Goal: Information Seeking & Learning: Learn about a topic

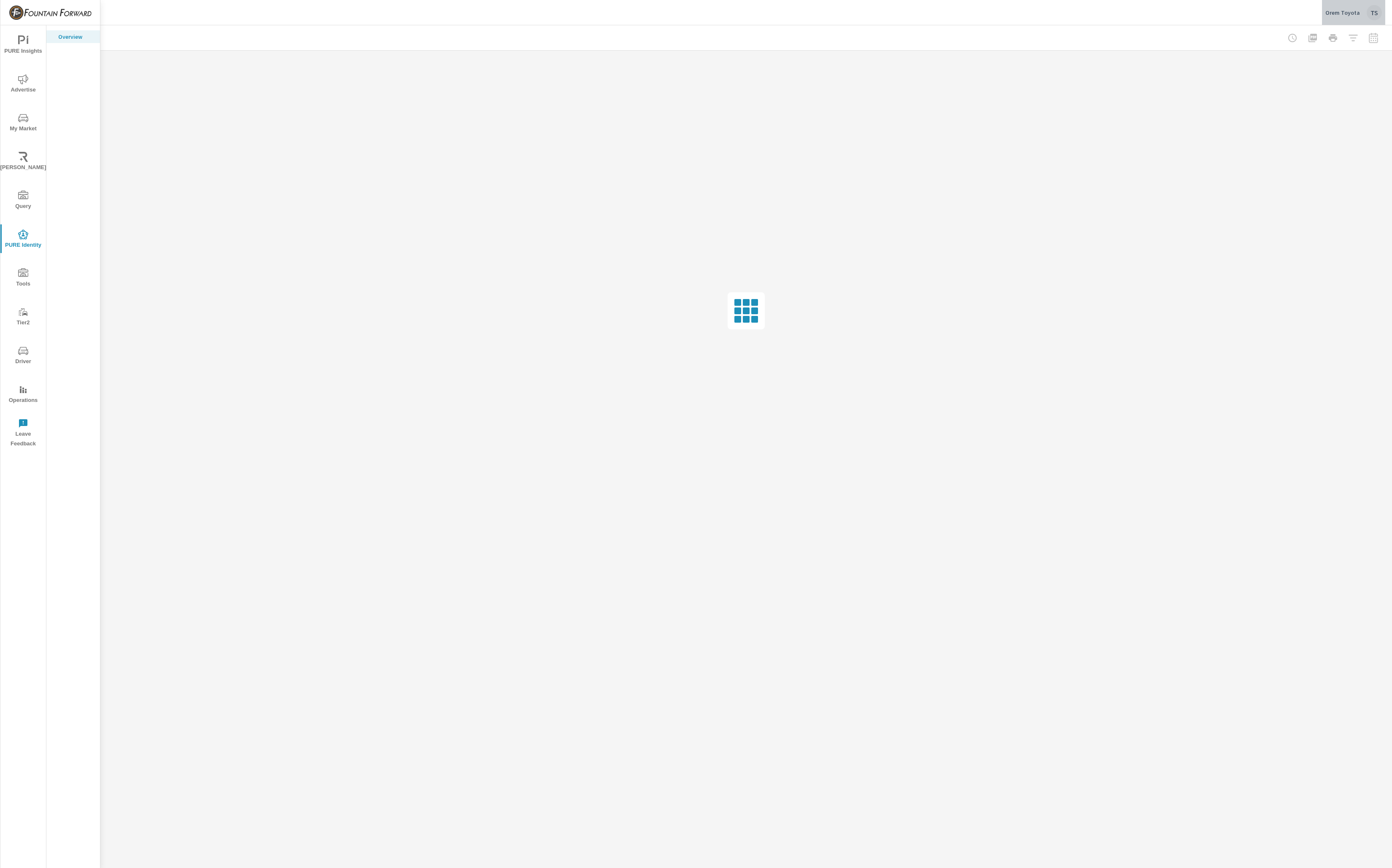
click at [1363, 10] on div "Orem Toyota TS" at bounding box center [1354, 13] width 57 height 16
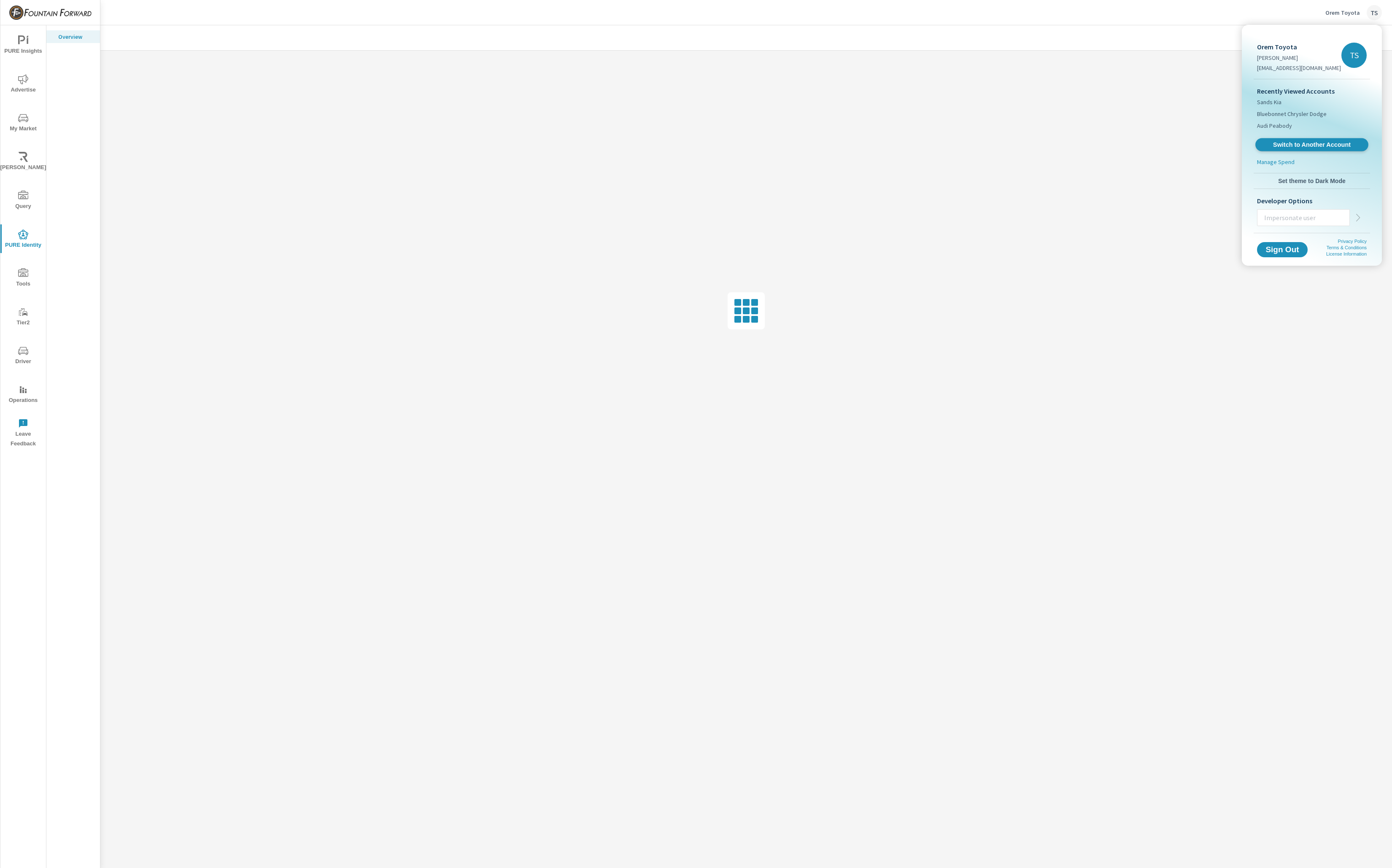
click at [1330, 141] on span "Switch to Another Account" at bounding box center [1312, 145] width 104 height 8
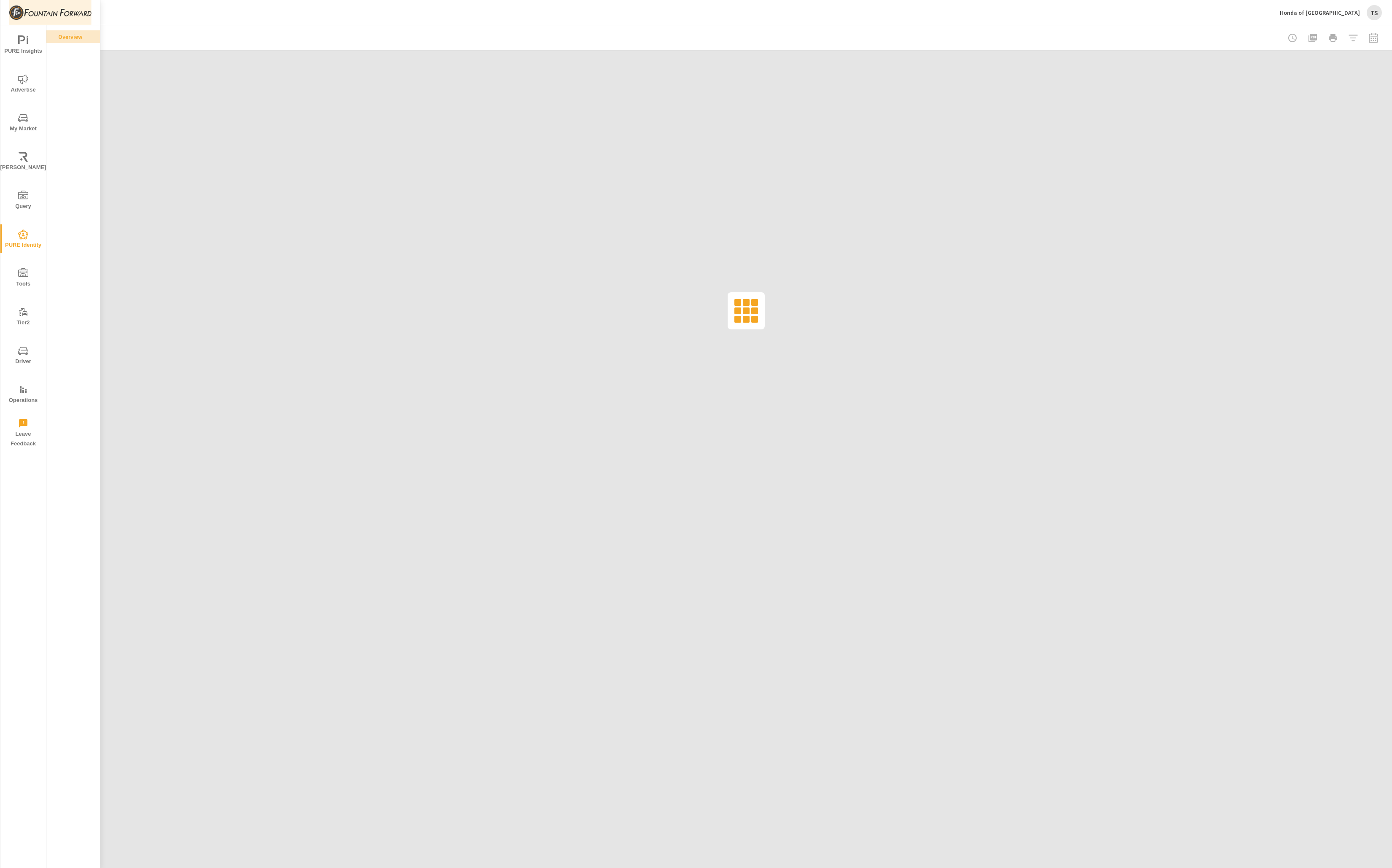
click at [64, 7] on img at bounding box center [50, 13] width 82 height 33
click at [60, 36] on img at bounding box center [42, 39] width 62 height 25
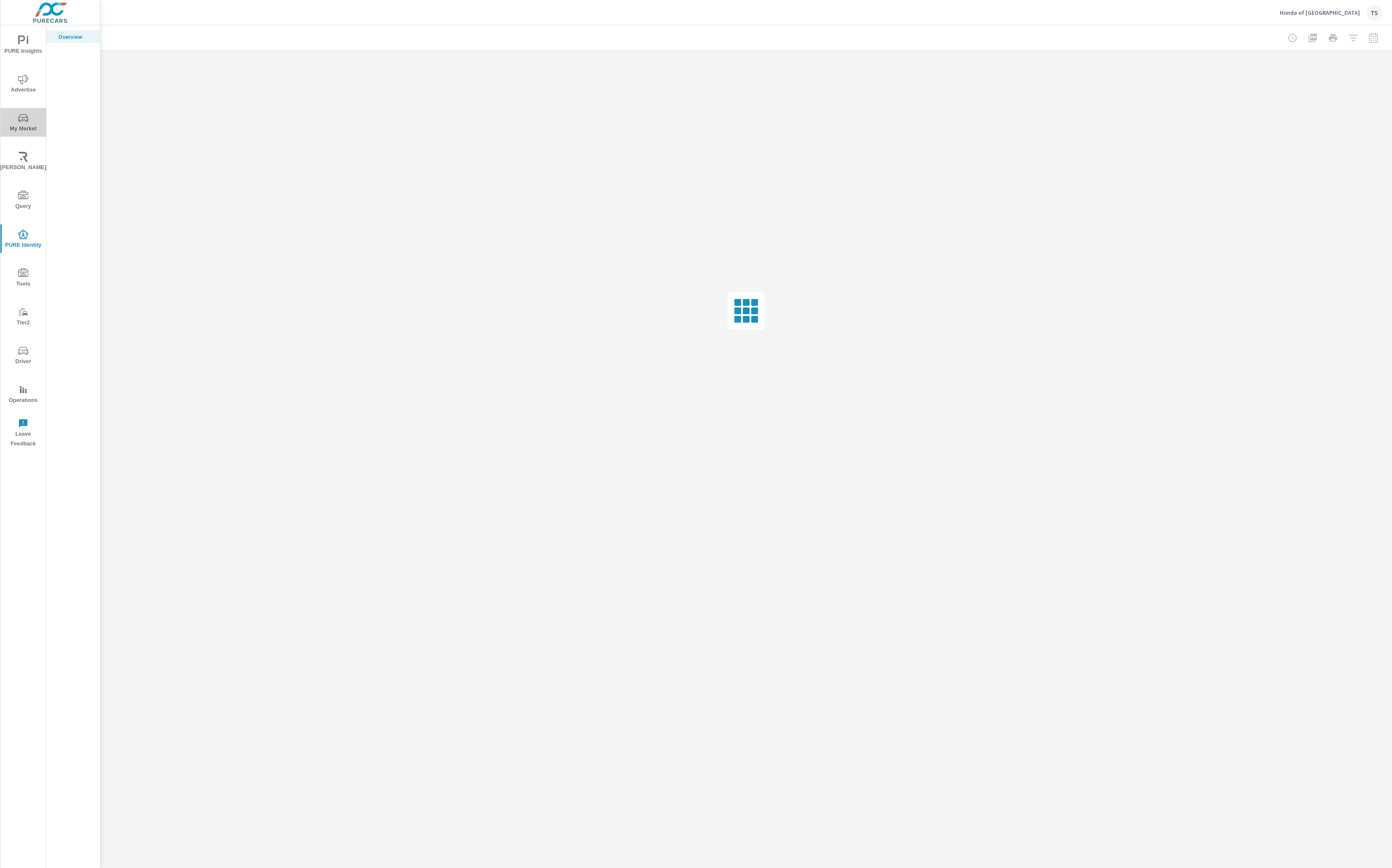
click at [32, 117] on span "My Market" at bounding box center [23, 123] width 40 height 21
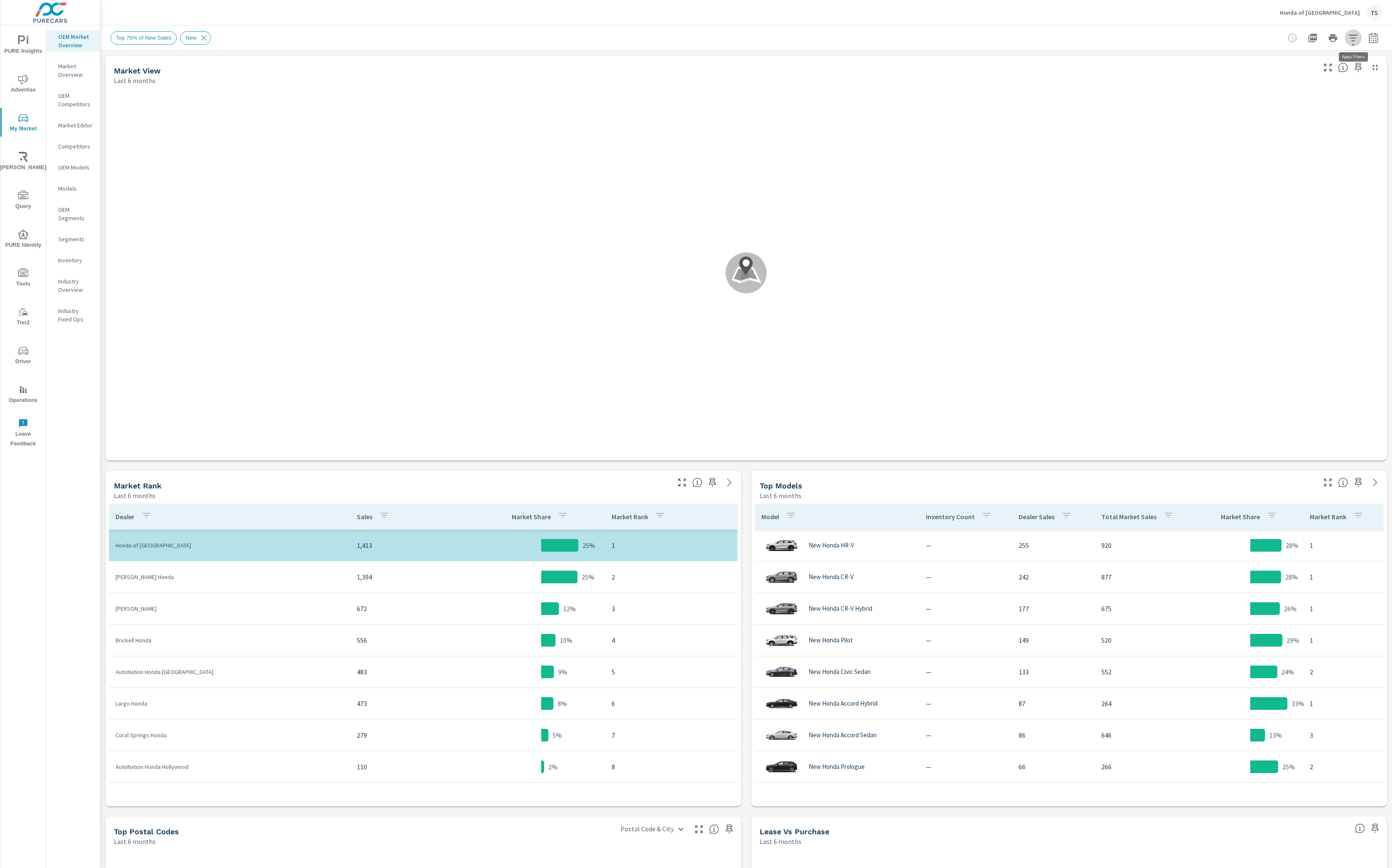
click at [1352, 34] on icon "button" at bounding box center [1354, 38] width 10 height 10
click at [1323, 51] on li "Custom Market Area" at bounding box center [1297, 60] width 128 height 21
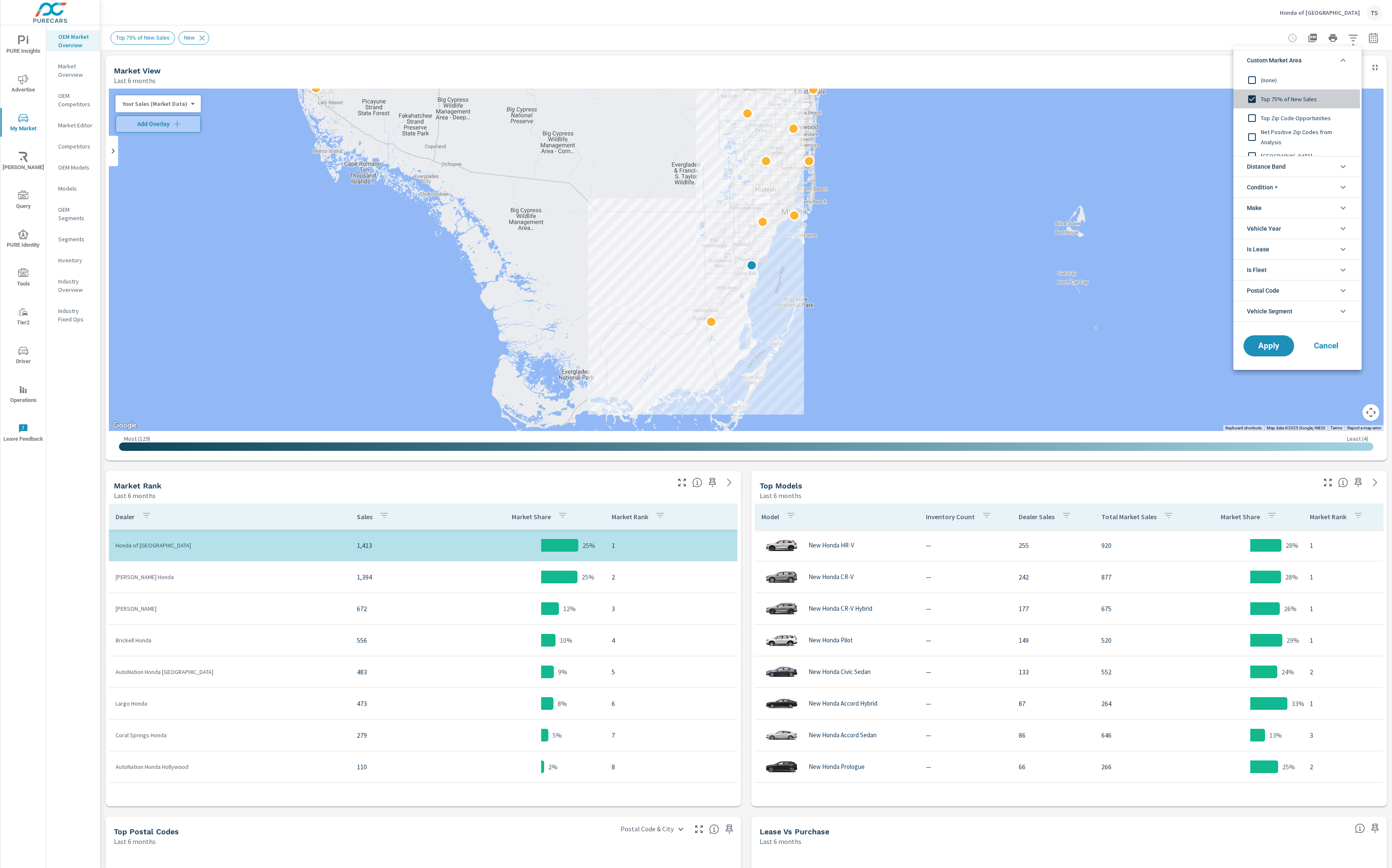
click at [1292, 93] on div "Top 75% of New Sales" at bounding box center [1296, 98] width 126 height 19
click at [1295, 171] on li "Distance Band" at bounding box center [1297, 165] width 128 height 21
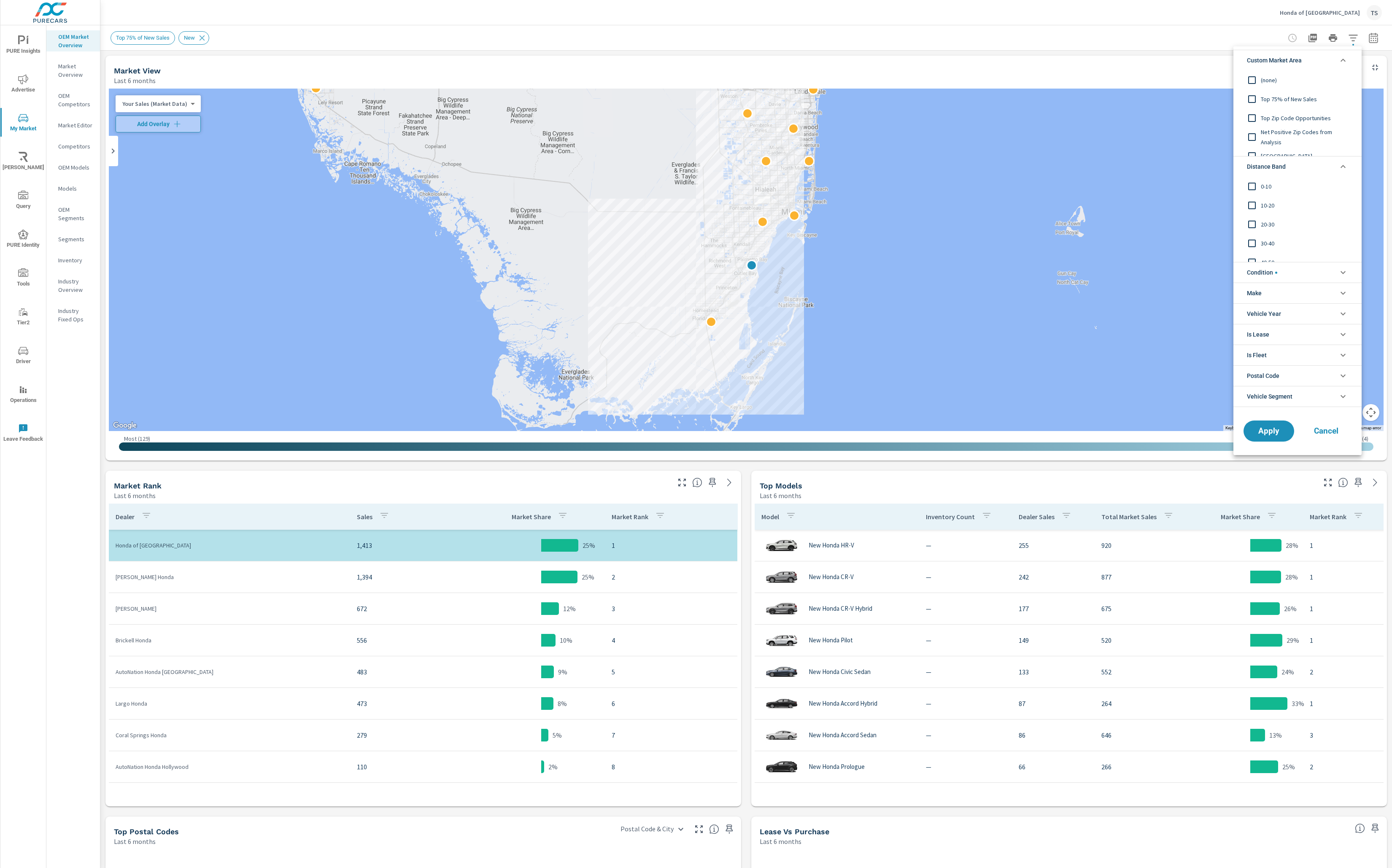
click at [1285, 182] on span "0-10" at bounding box center [1307, 186] width 92 height 10
click at [1277, 203] on span "10-20" at bounding box center [1307, 205] width 92 height 10
click at [1270, 434] on span "Apply" at bounding box center [1269, 432] width 34 height 8
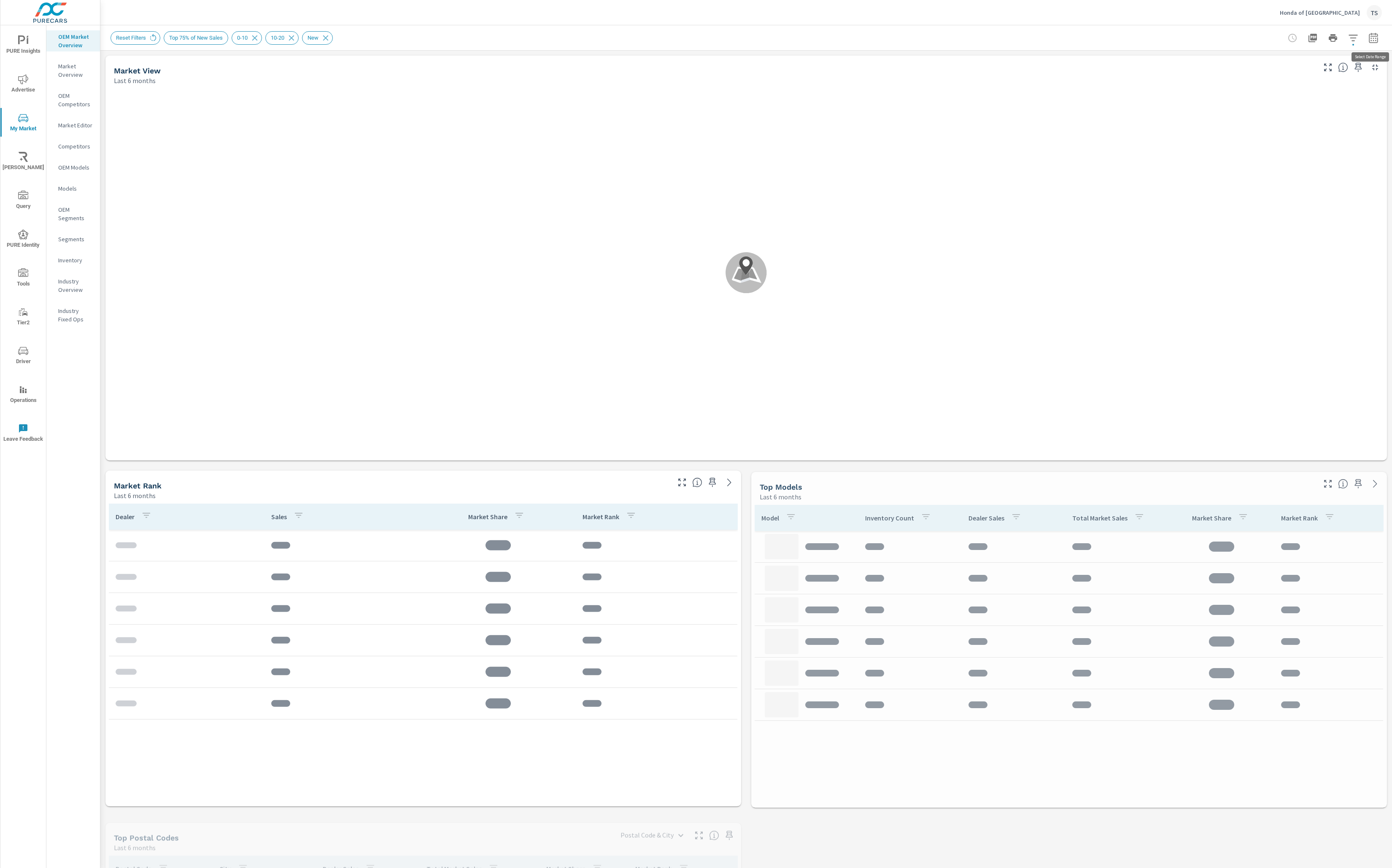
click at [1373, 29] on button "button" at bounding box center [1373, 37] width 17 height 17
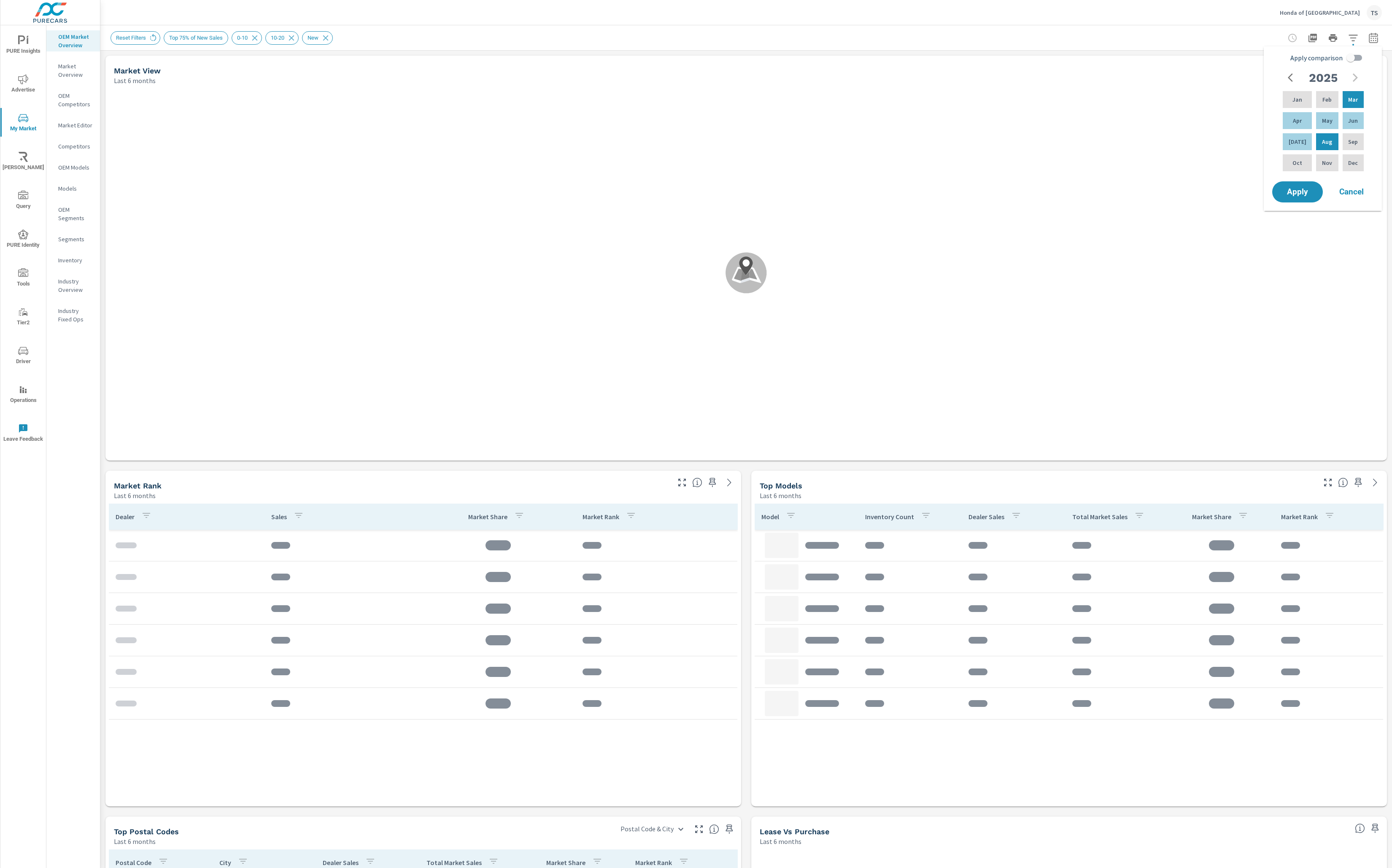
click at [1132, 49] on div "Reset Filters Top 75% of New Sales 0-10 10-20 New" at bounding box center [746, 37] width 1272 height 24
click at [1359, 37] on button "button" at bounding box center [1353, 37] width 17 height 17
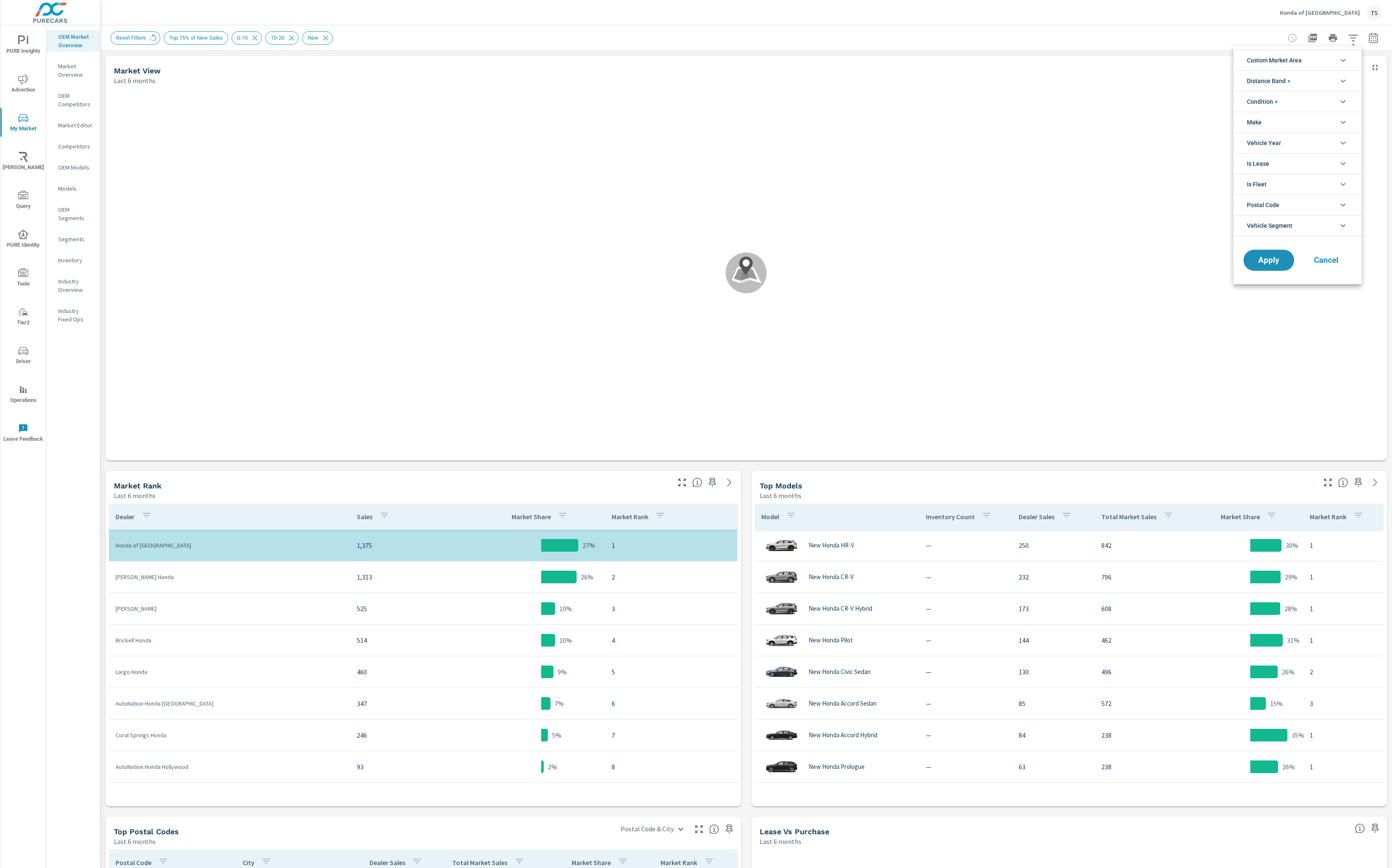
drag, startPoint x: 1122, startPoint y: 119, endPoint x: 1318, endPoint y: 77, distance: 200.4
click at [1316, 79] on div "Custom Market Area (none) Top 75% of New Sales Top Zip Code Opportunities Net P…" at bounding box center [696, 434] width 1392 height 868
click at [1321, 59] on li "Custom Market Area" at bounding box center [1297, 60] width 128 height 21
click at [1285, 92] on div "Top 75% of New Sales" at bounding box center [1296, 98] width 126 height 19
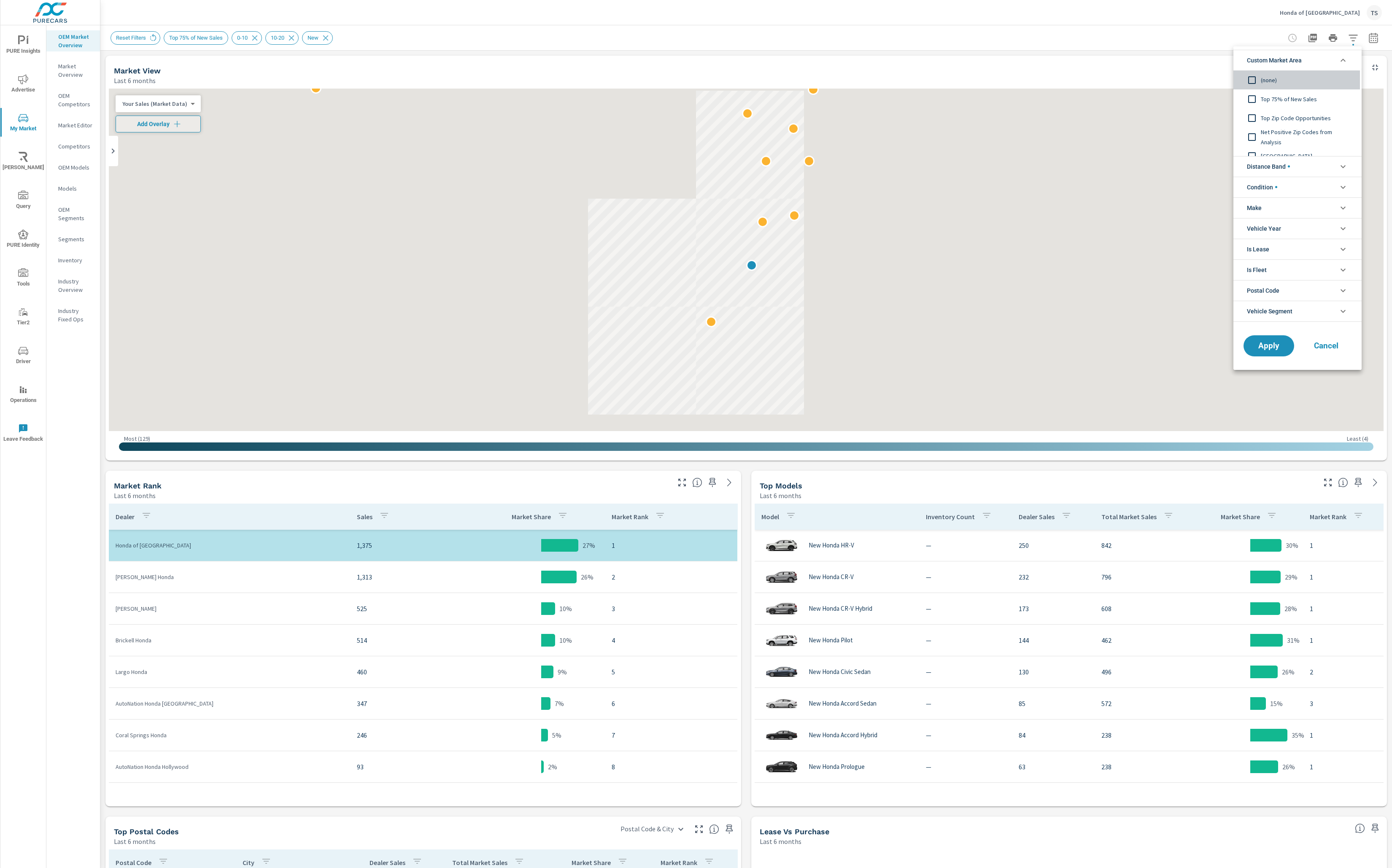
click at [1275, 74] on div "(none)" at bounding box center [1296, 79] width 126 height 19
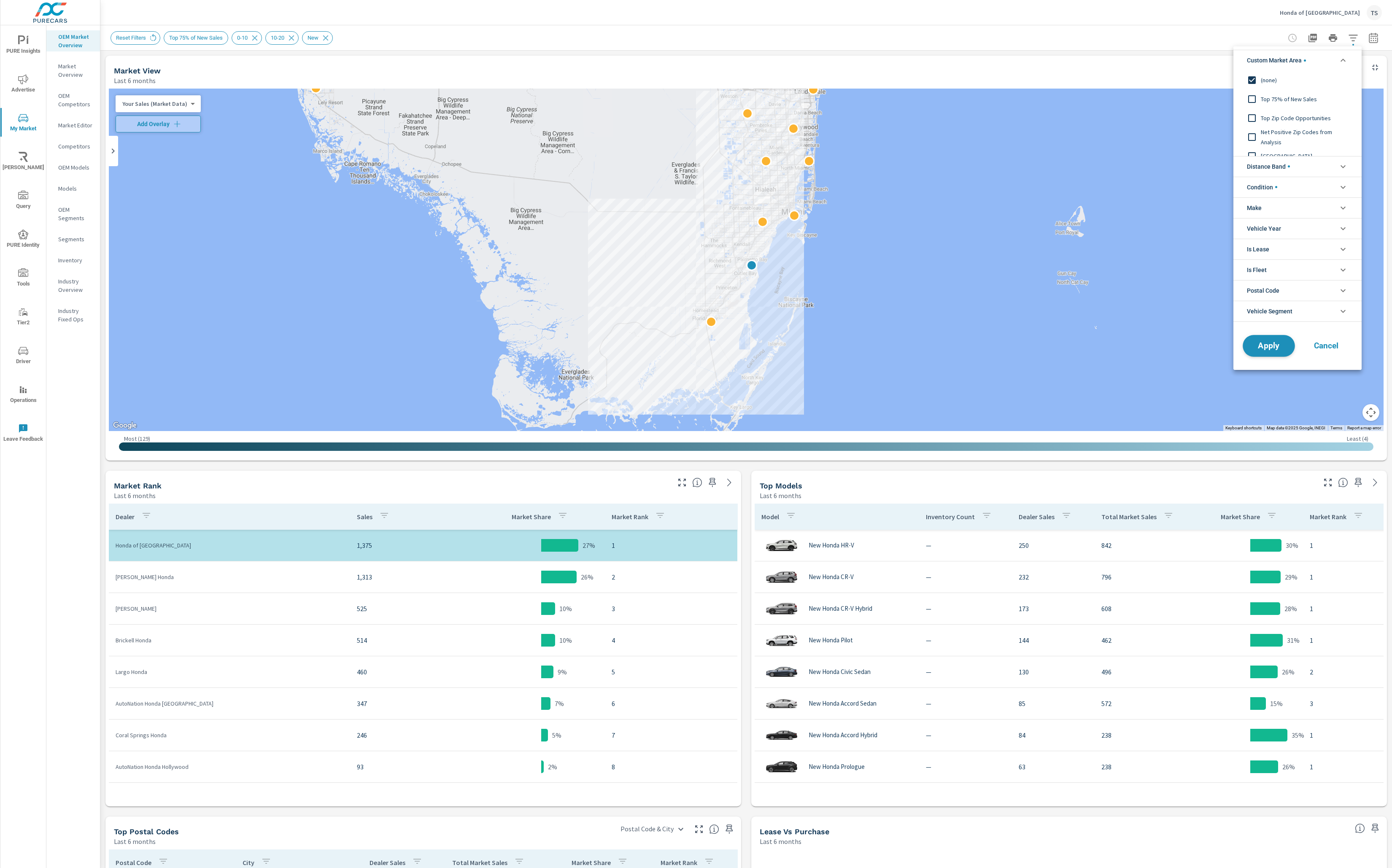
click at [1272, 340] on button "Apply" at bounding box center [1269, 345] width 52 height 22
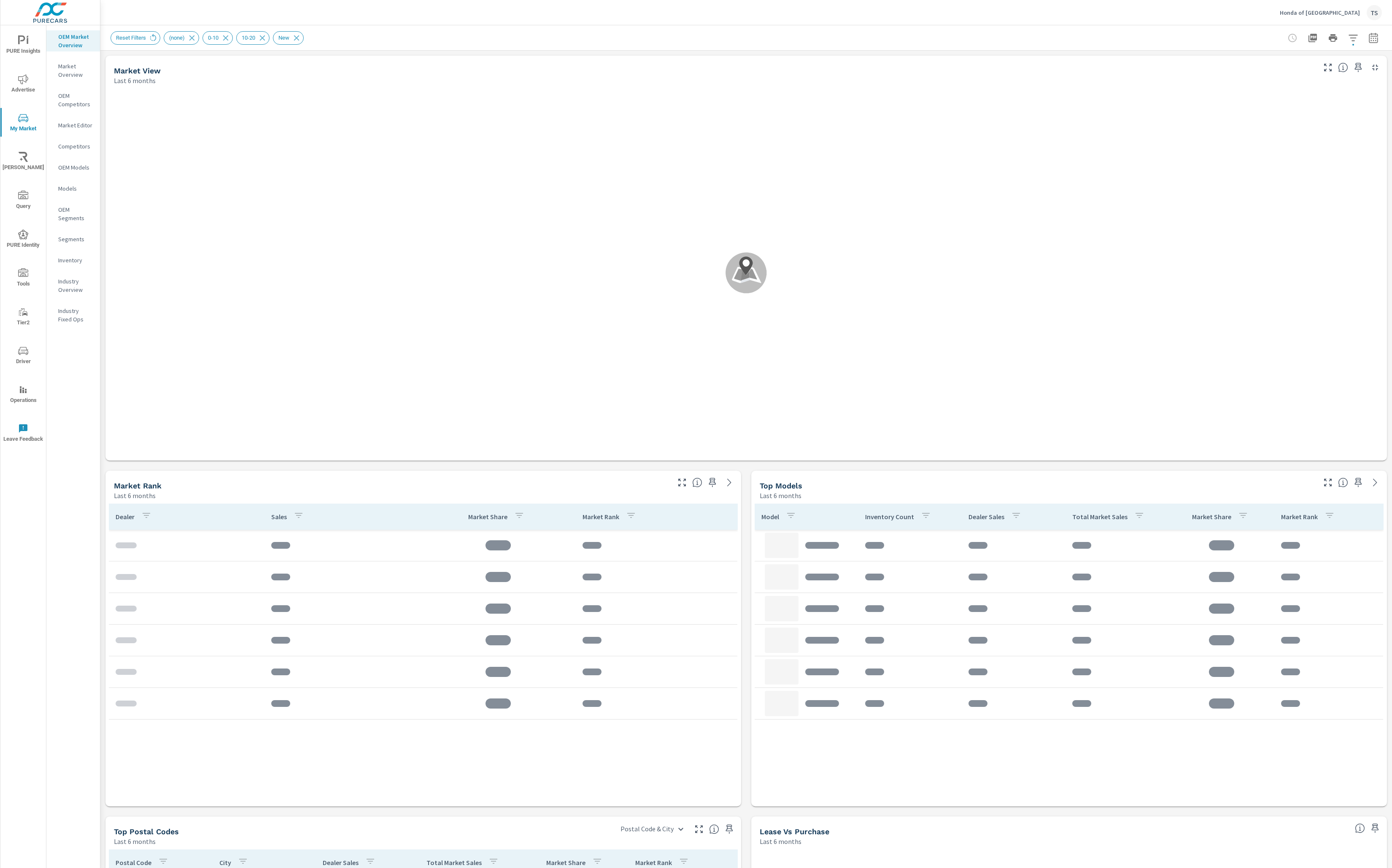
click at [1369, 34] on icon "button" at bounding box center [1373, 38] width 10 height 10
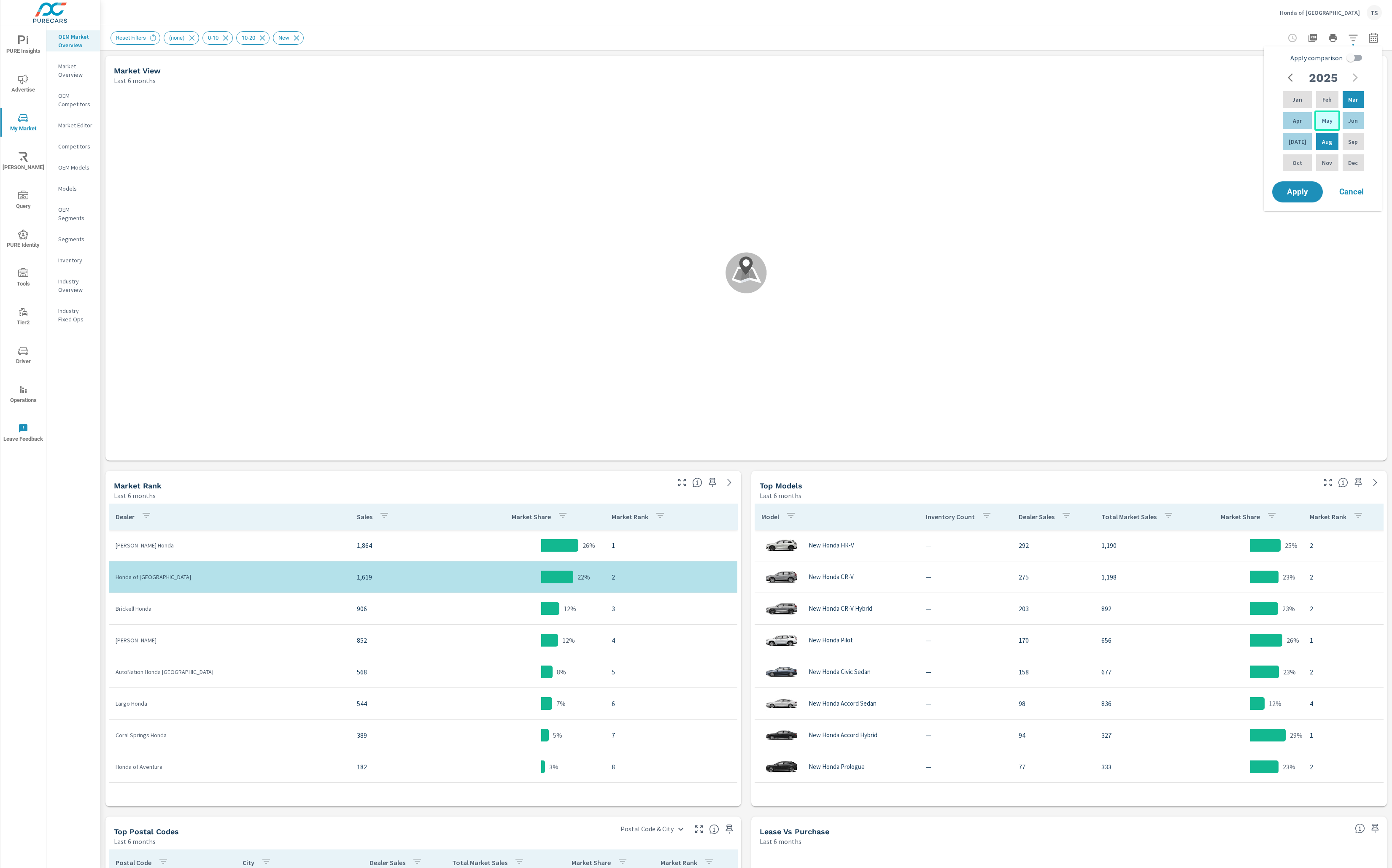
click at [1322, 120] on p "May" at bounding box center [1327, 120] width 11 height 9
click at [1299, 136] on div "Jul" at bounding box center [1297, 141] width 32 height 21
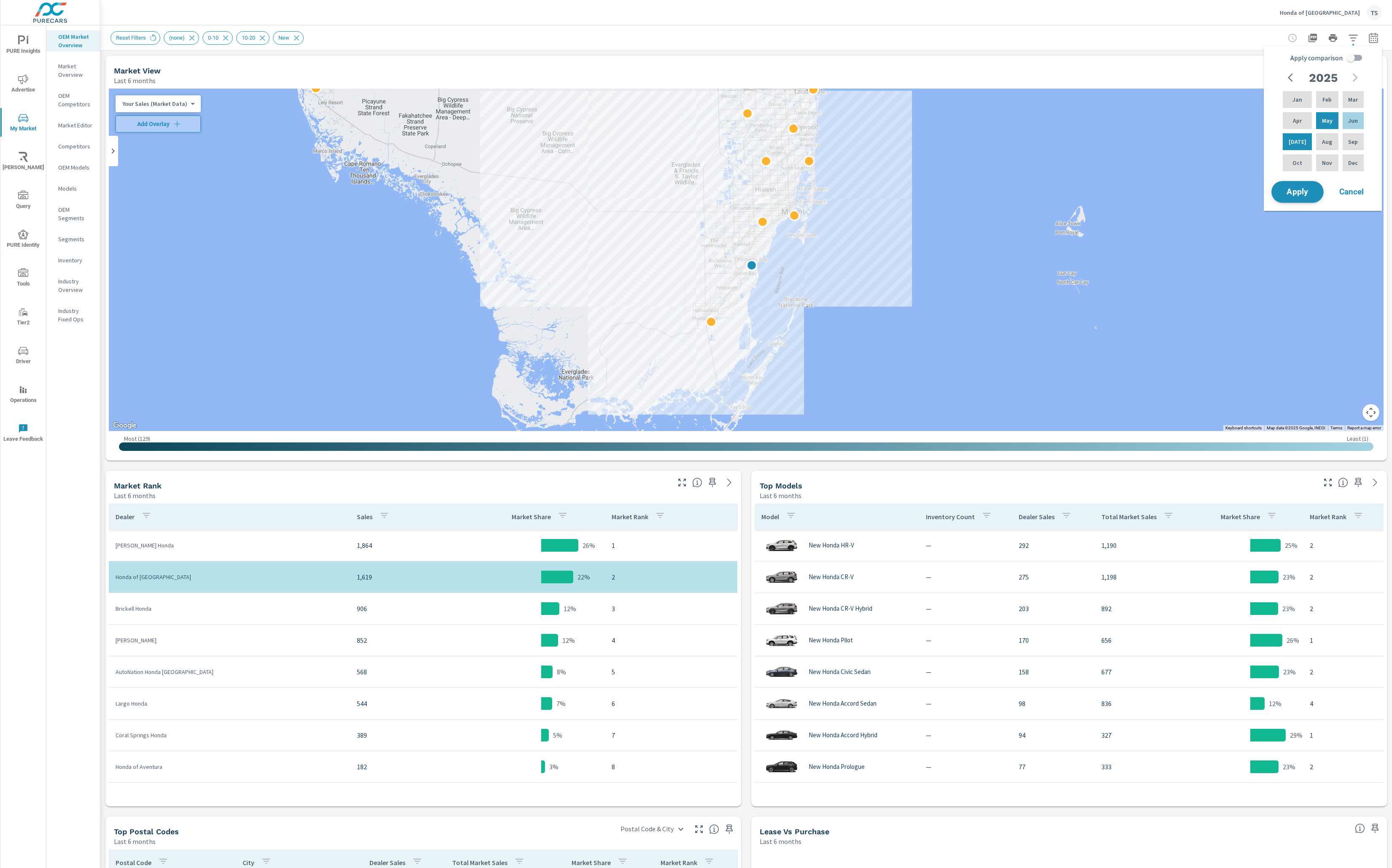
click at [1303, 188] on span "Apply" at bounding box center [1297, 192] width 34 height 8
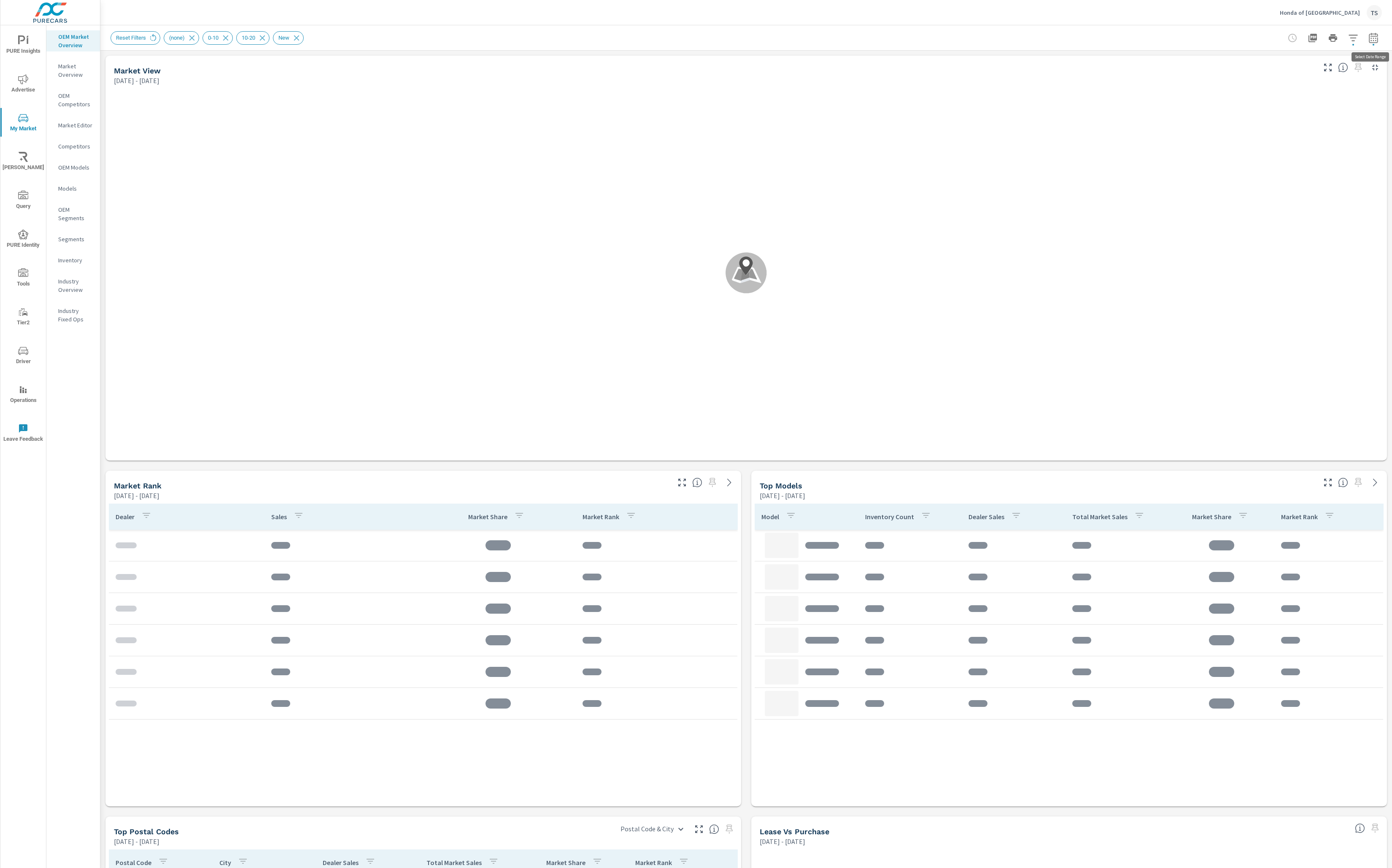
click at [1378, 33] on icon "button" at bounding box center [1373, 38] width 10 height 10
drag, startPoint x: 1354, startPoint y: 62, endPoint x: 1335, endPoint y: 142, distance: 82.2
click at [1355, 62] on input "Apply comparison" at bounding box center [1351, 58] width 48 height 16
checkbox input "true"
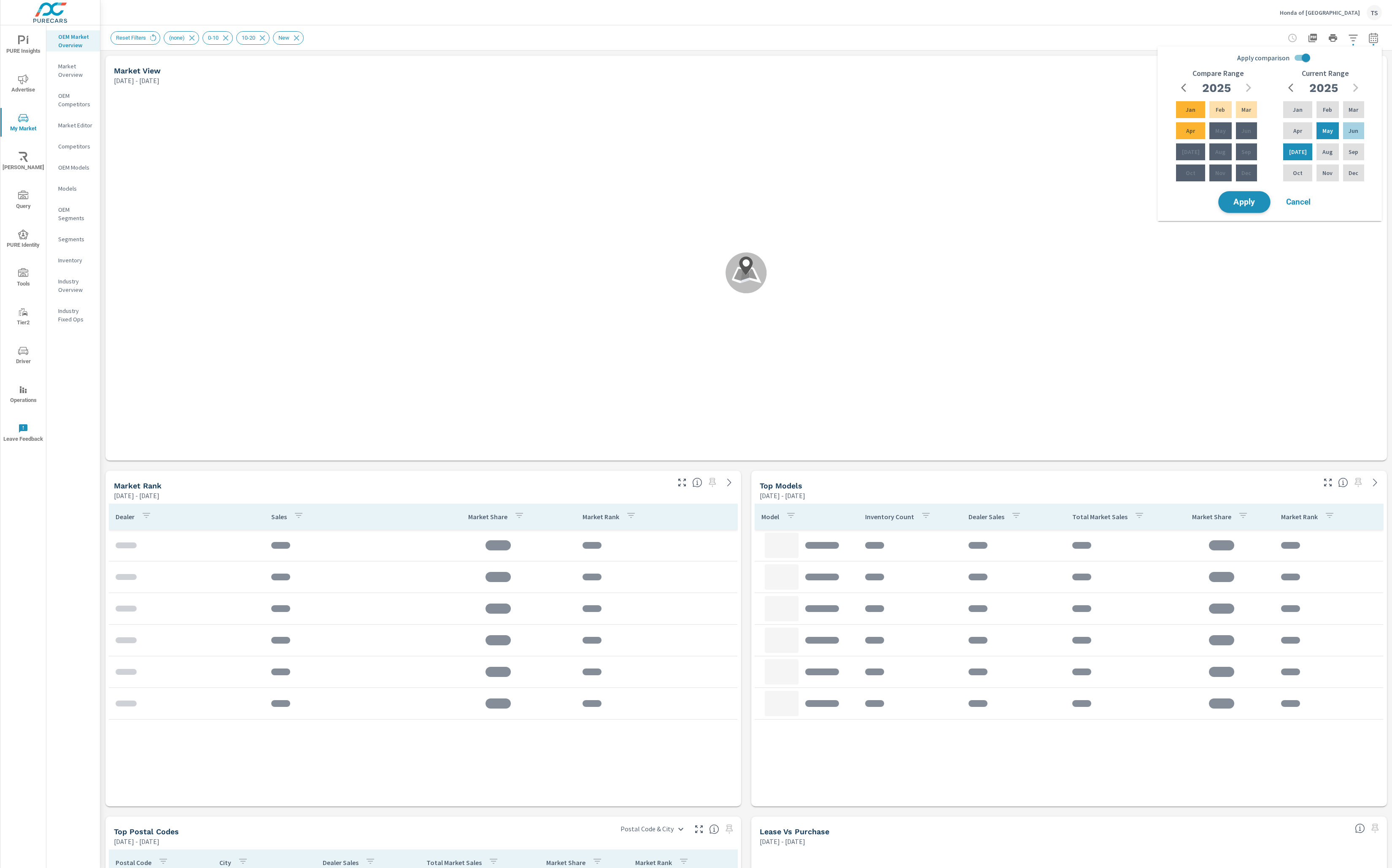
click at [1257, 191] on div "Apply Cancel" at bounding box center [1272, 202] width 108 height 24
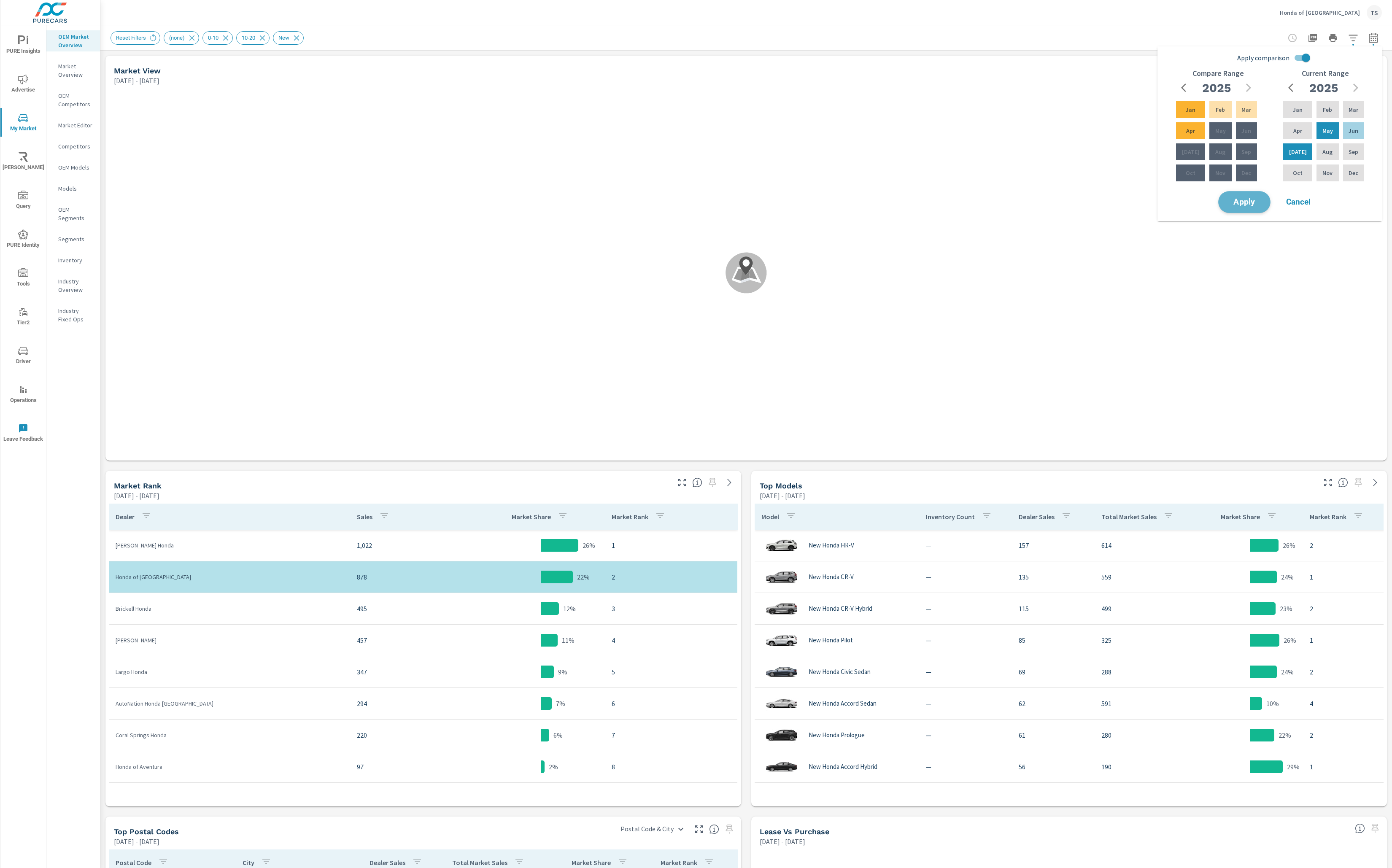
click at [1238, 205] on span "Apply" at bounding box center [1244, 203] width 34 height 8
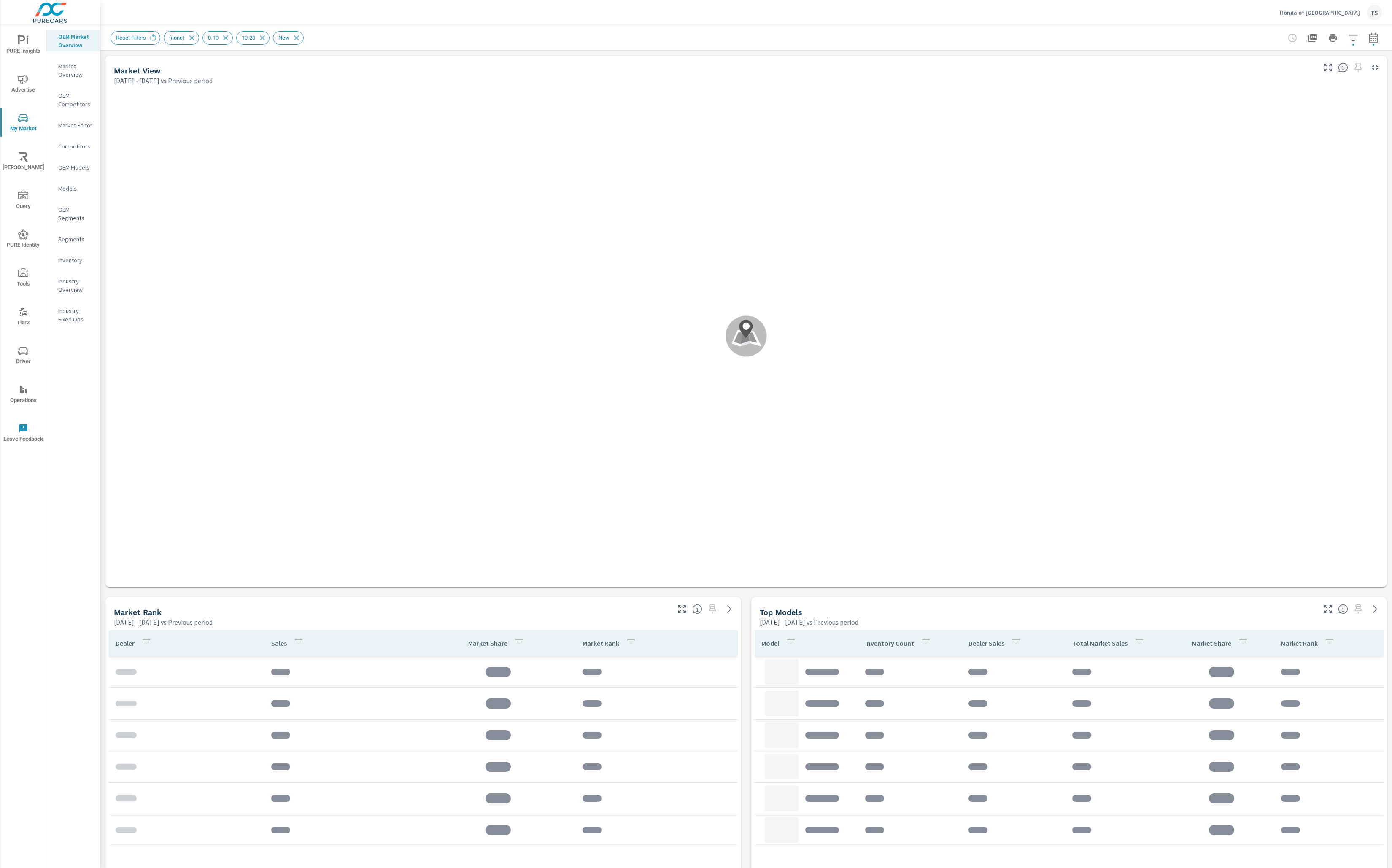
click at [990, 307] on div ".map-bw_svg__st2{fill:#fdfefe}.map-bw_svg__st4{fill:#999}" at bounding box center [746, 337] width 1276 height 495
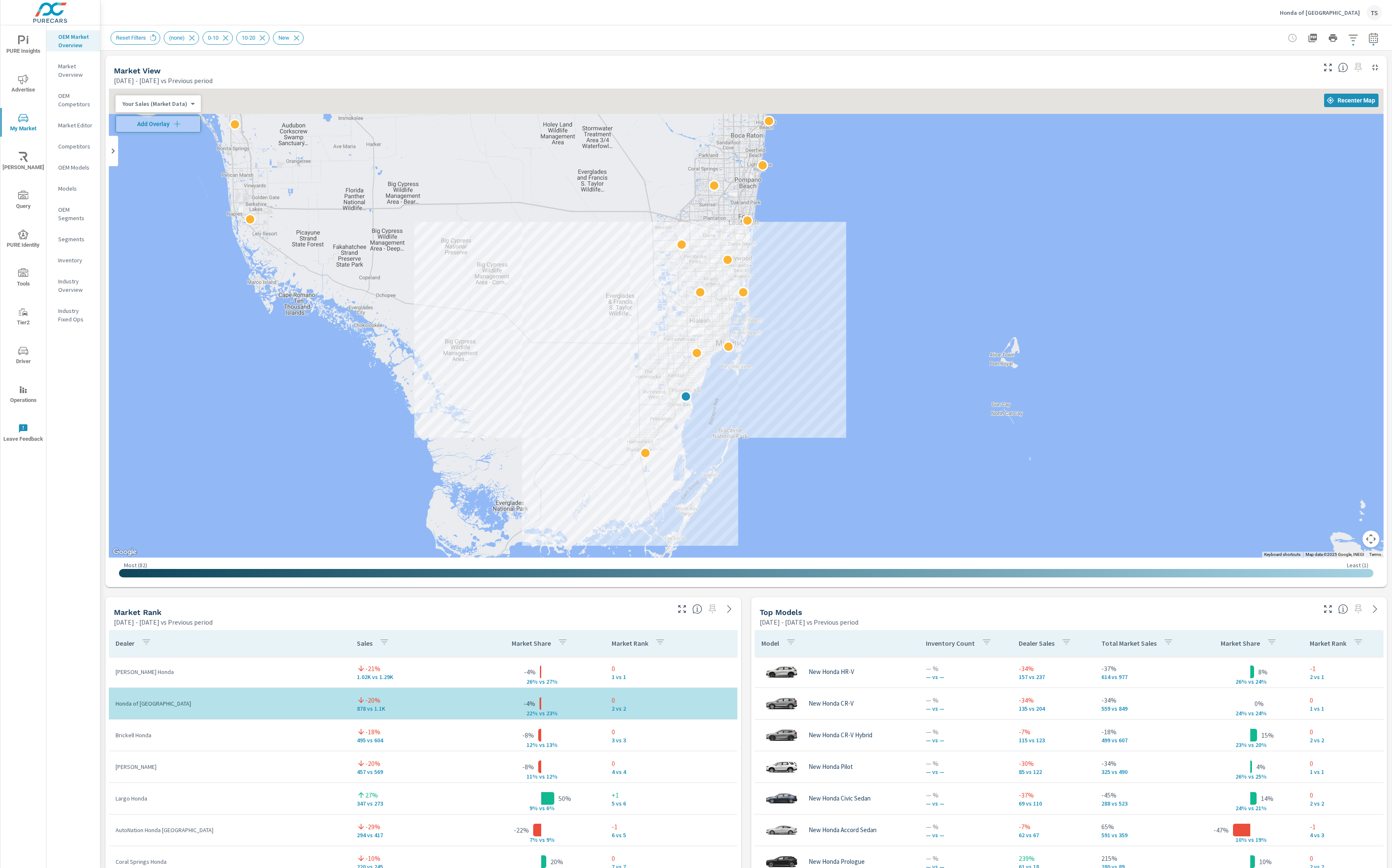
drag, startPoint x: 708, startPoint y: 376, endPoint x: 639, endPoint y: 445, distance: 97.6
click at [639, 445] on div at bounding box center [746, 323] width 1276 height 469
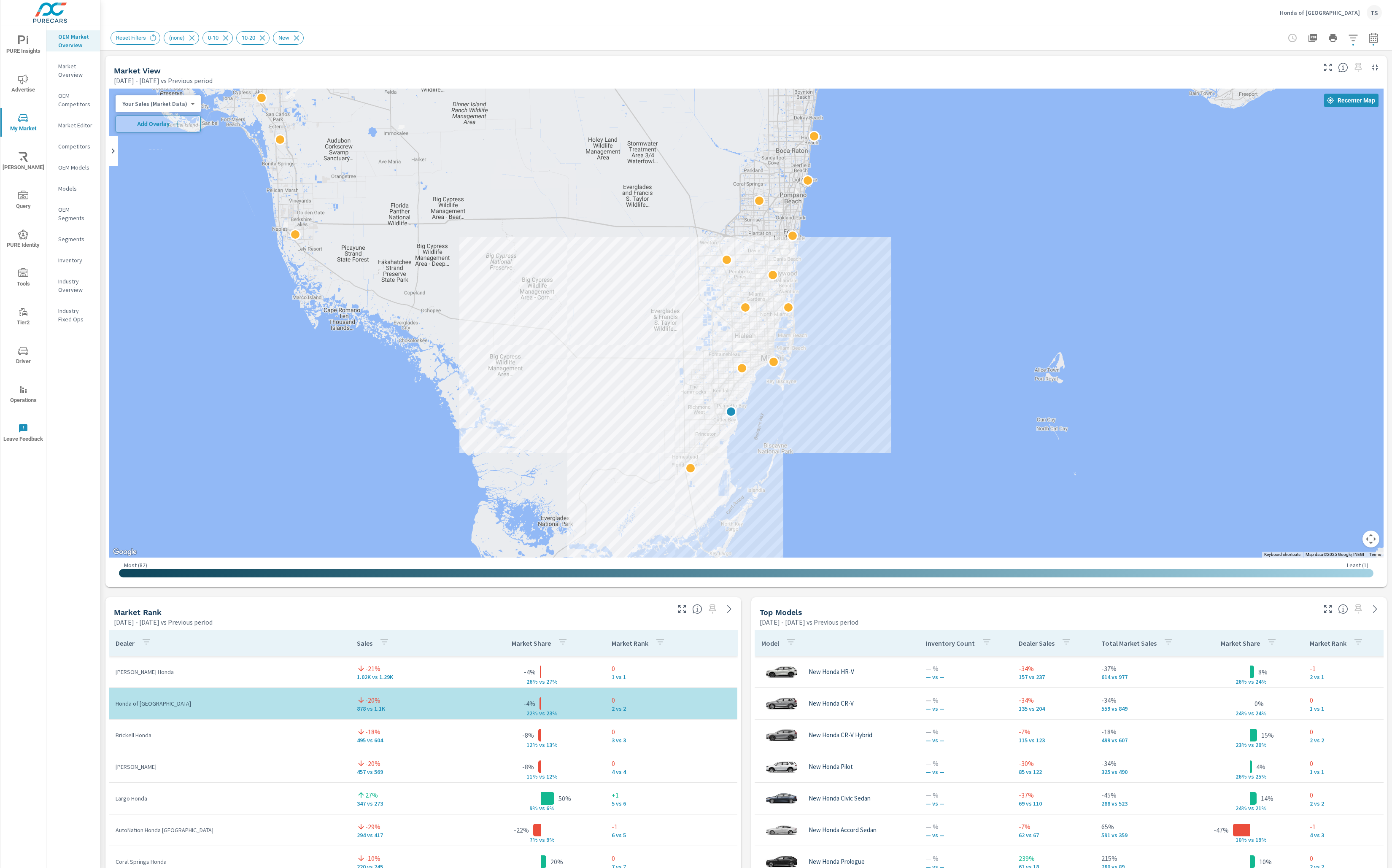
drag, startPoint x: 565, startPoint y: 353, endPoint x: 615, endPoint y: 369, distance: 52.5
click at [612, 369] on div at bounding box center [746, 323] width 1276 height 469
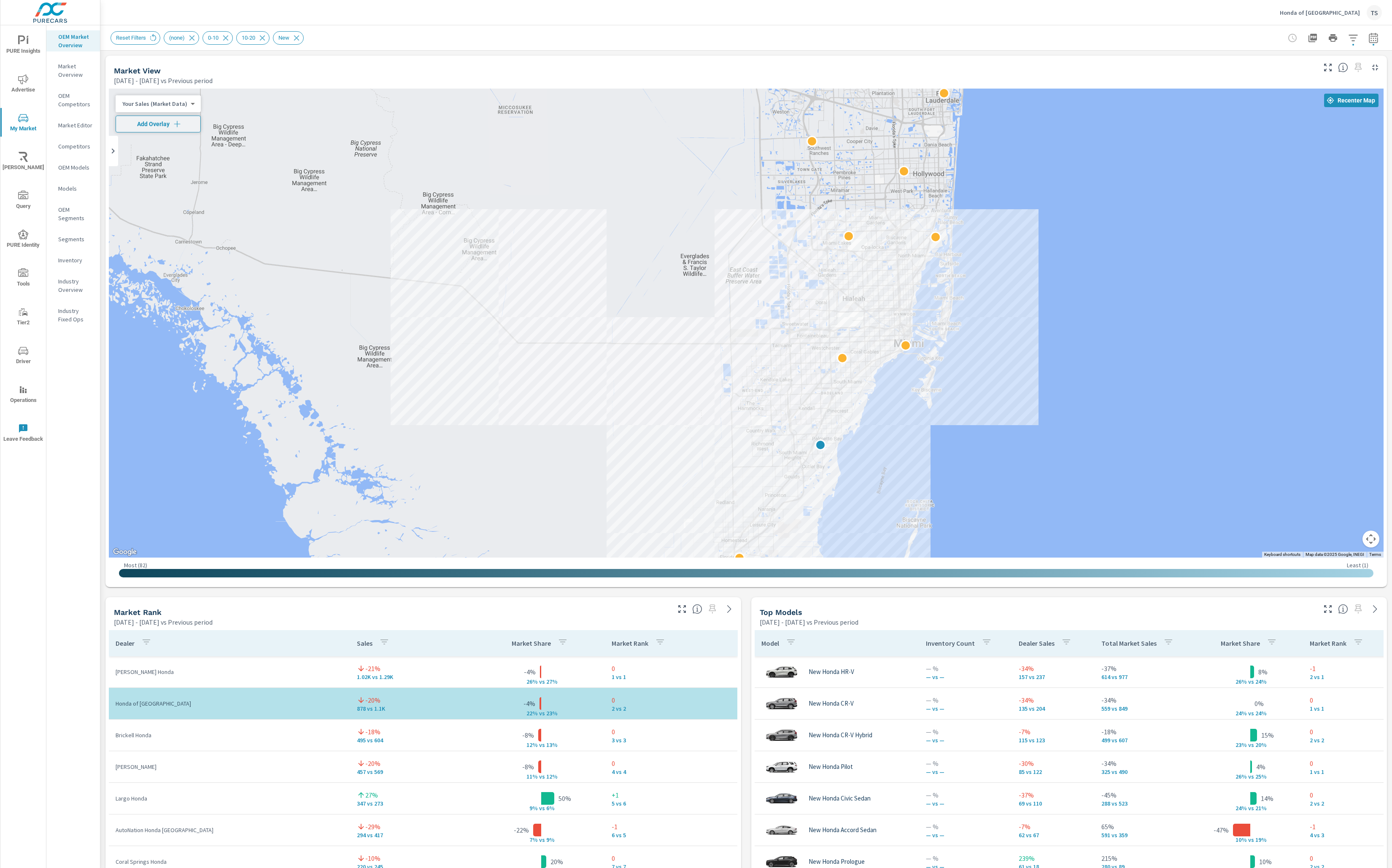
drag, startPoint x: 633, startPoint y: 383, endPoint x: 625, endPoint y: 394, distance: 13.6
click at [625, 394] on div at bounding box center [746, 323] width 1276 height 469
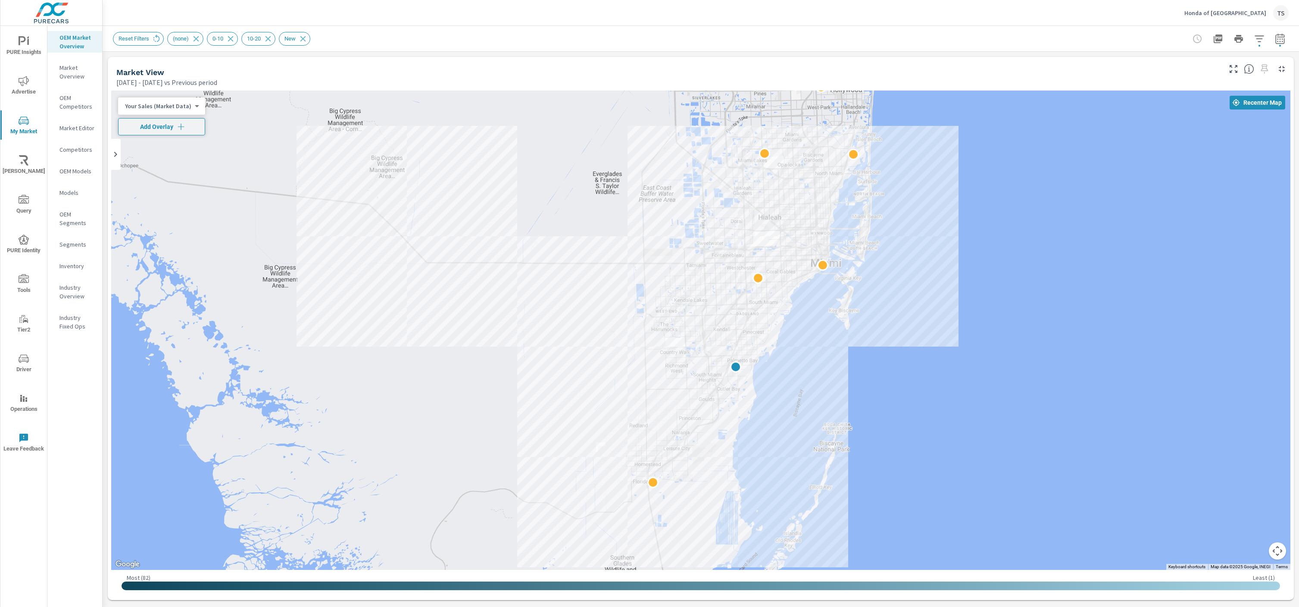
drag, startPoint x: 594, startPoint y: 242, endPoint x: 557, endPoint y: 159, distance: 90.5
click at [557, 159] on div at bounding box center [700, 330] width 1179 height 479
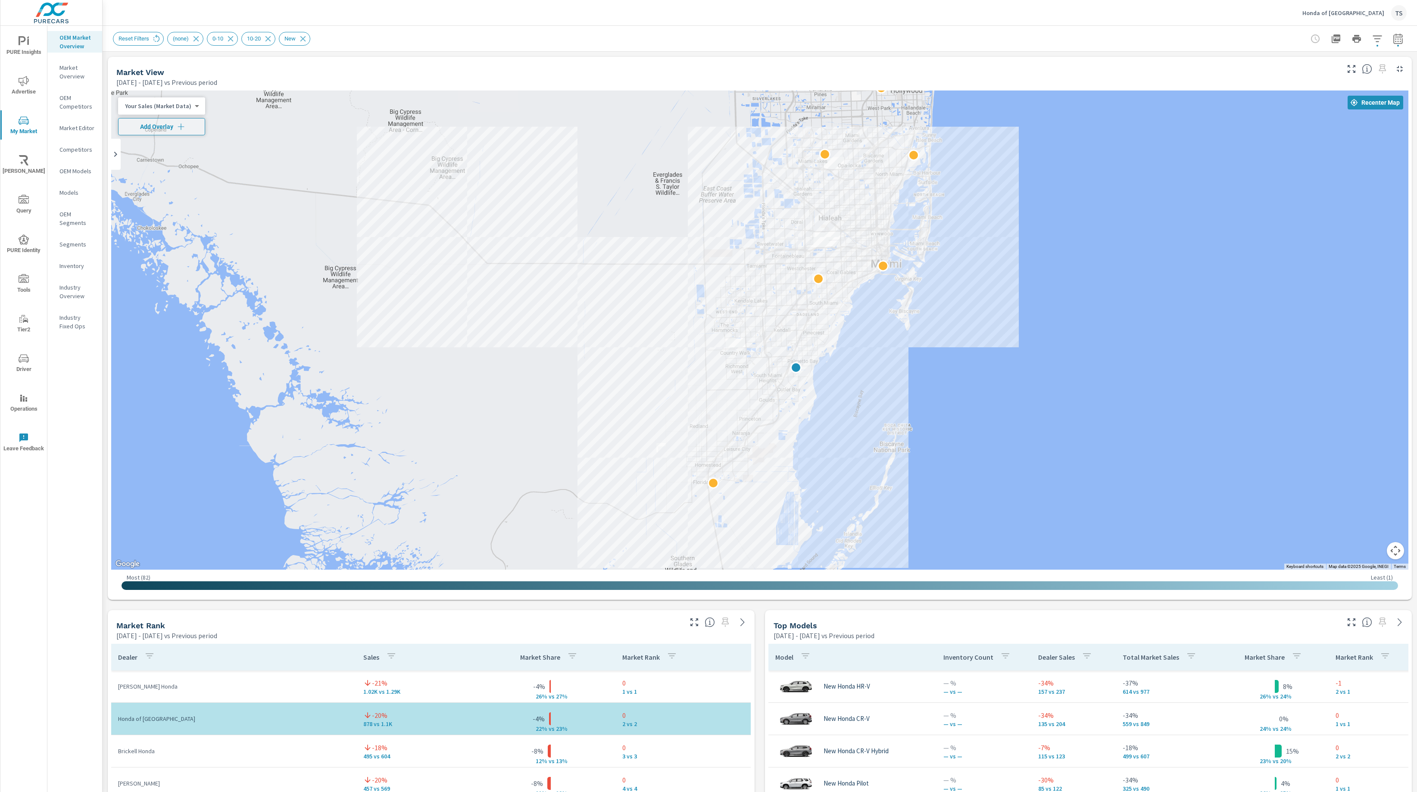
click at [611, 56] on div "Market View May 01, 2025 - Jul 31, 2025 vs Previous period ← Move left → Move r…" at bounding box center [760, 790] width 1315 height 1476
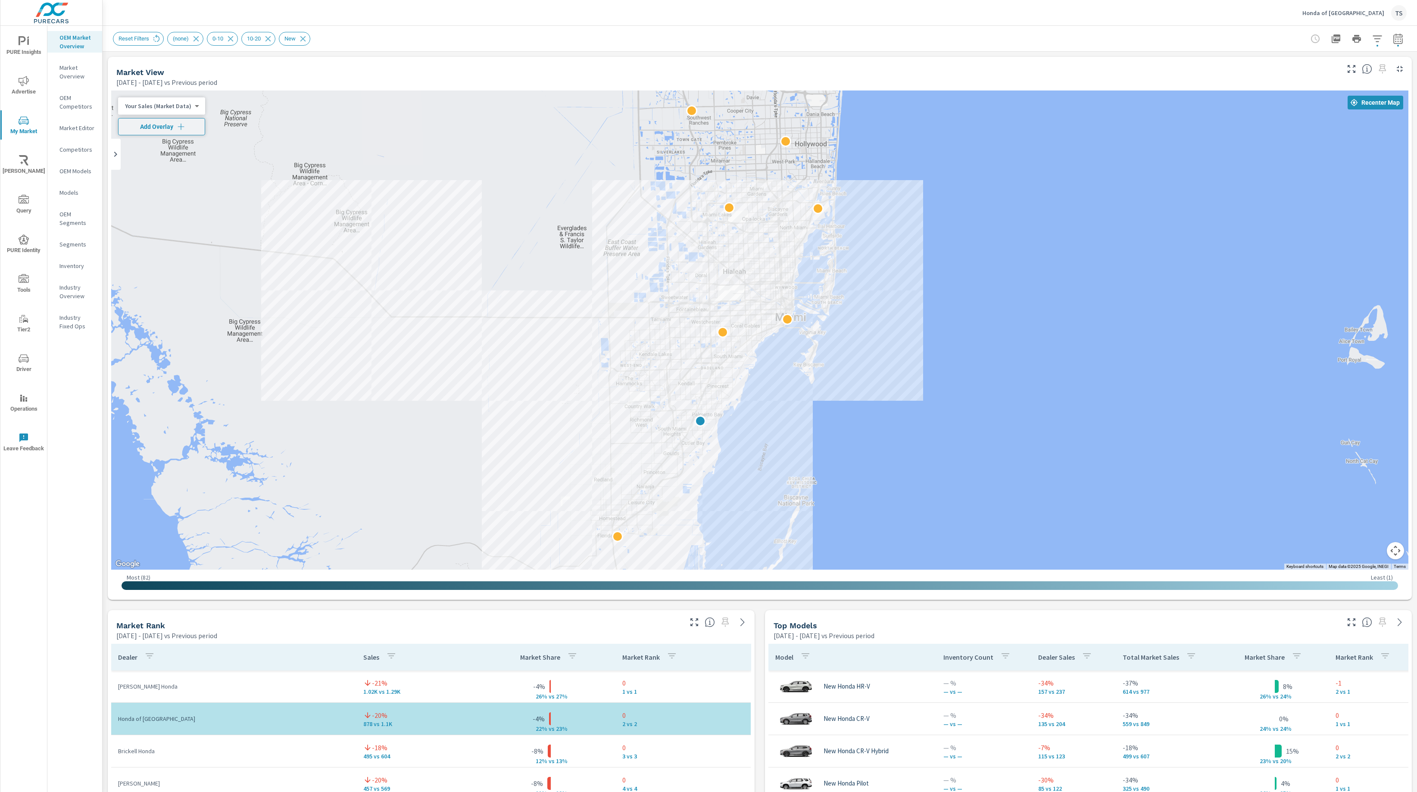
drag, startPoint x: 491, startPoint y: 325, endPoint x: 395, endPoint y: 378, distance: 109.9
click at [395, 378] on div at bounding box center [759, 330] width 1297 height 479
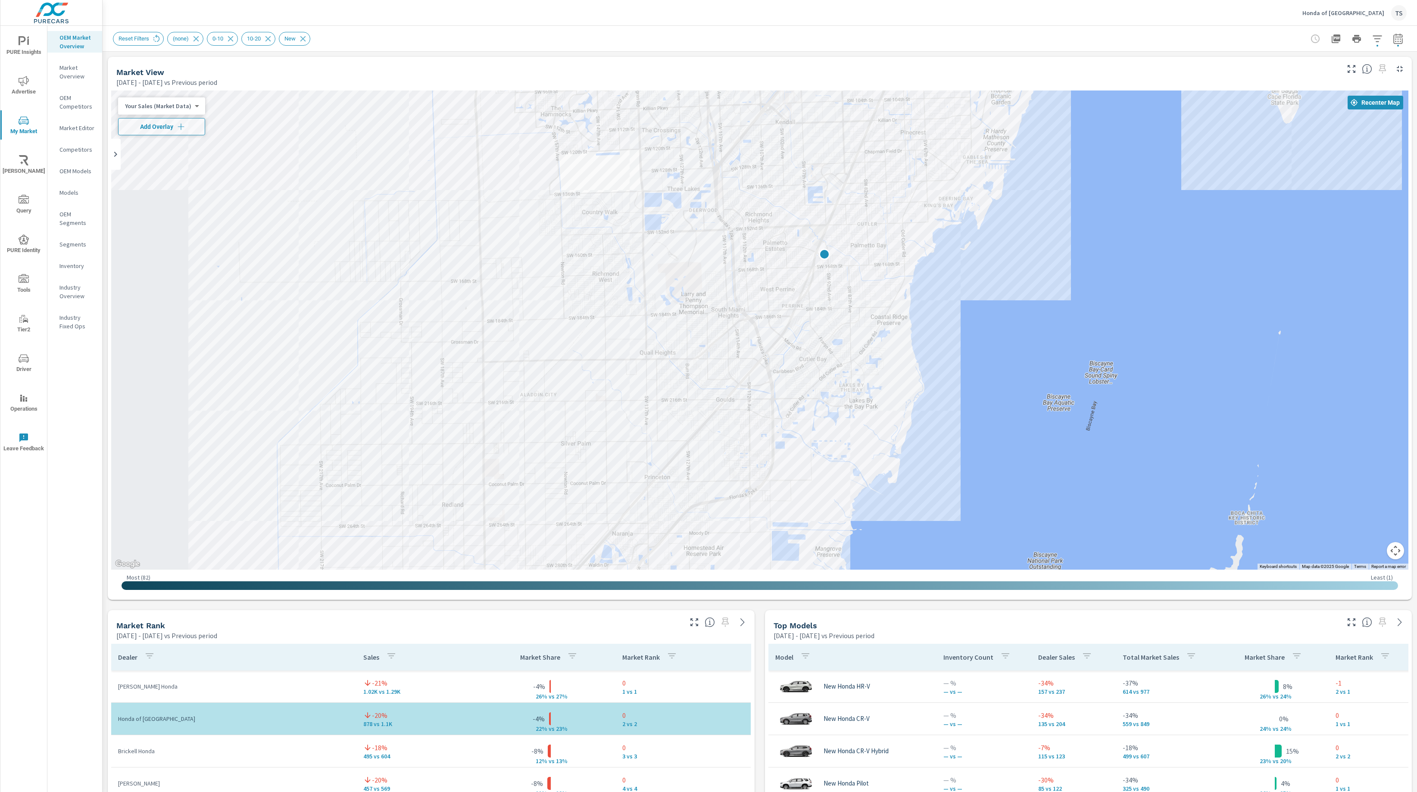
click at [810, 60] on div "Market View May 01, 2025 - Jul 31, 2025 vs Previous period" at bounding box center [725, 72] width 1234 height 31
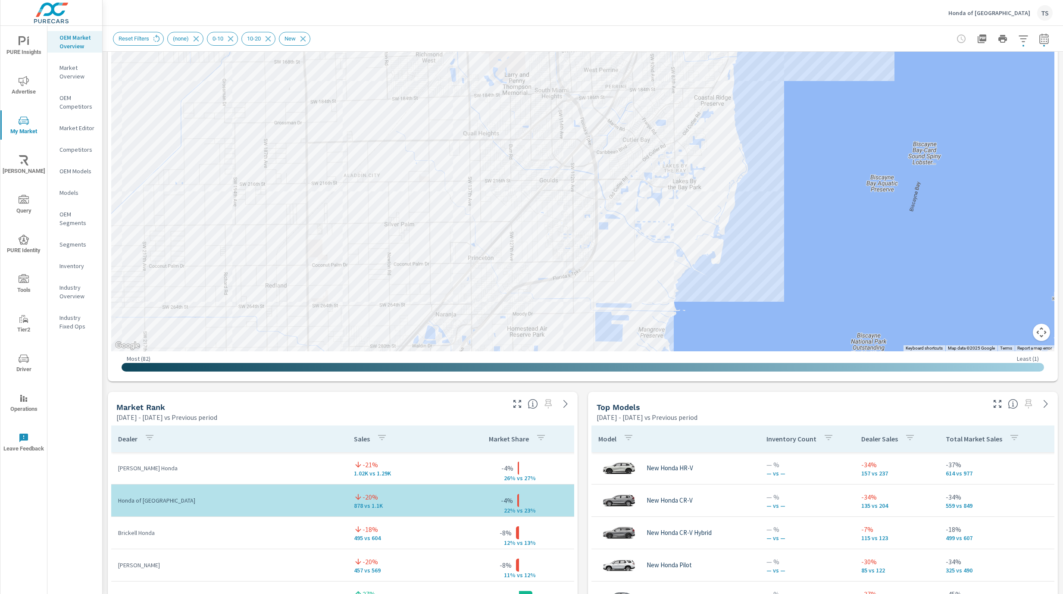
scroll to position [219, 0]
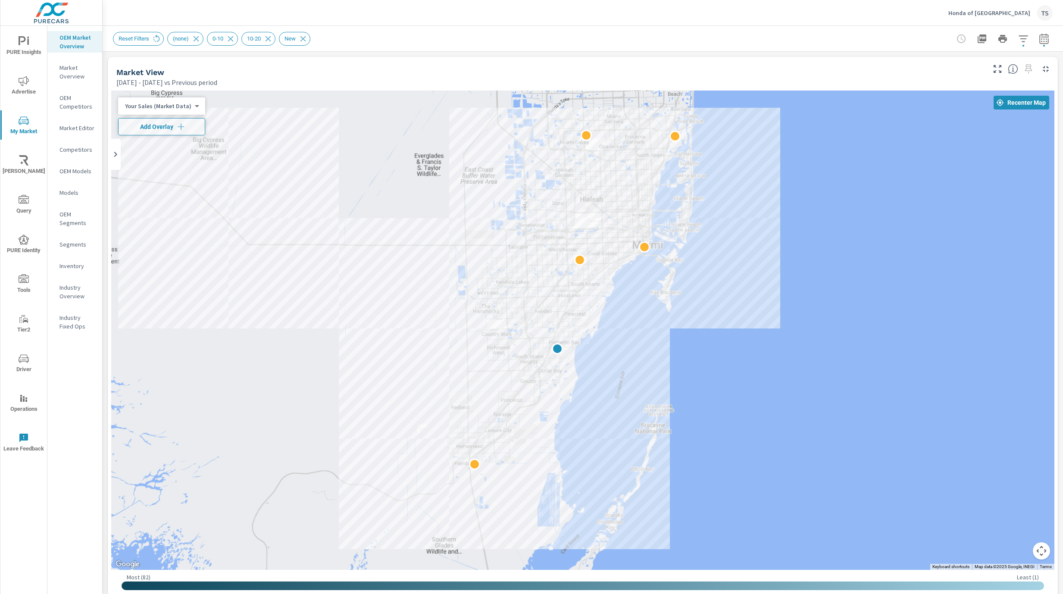
drag, startPoint x: 517, startPoint y: 219, endPoint x: 511, endPoint y: 255, distance: 36.7
click at [511, 255] on div at bounding box center [582, 330] width 943 height 479
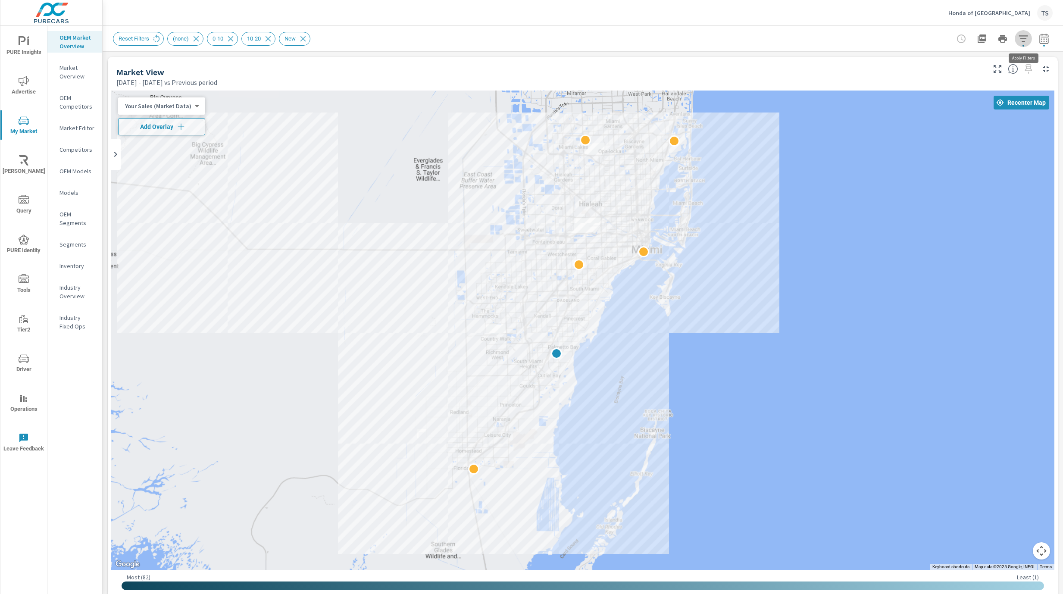
click at [1022, 45] on span "button" at bounding box center [1023, 46] width 2 height 2
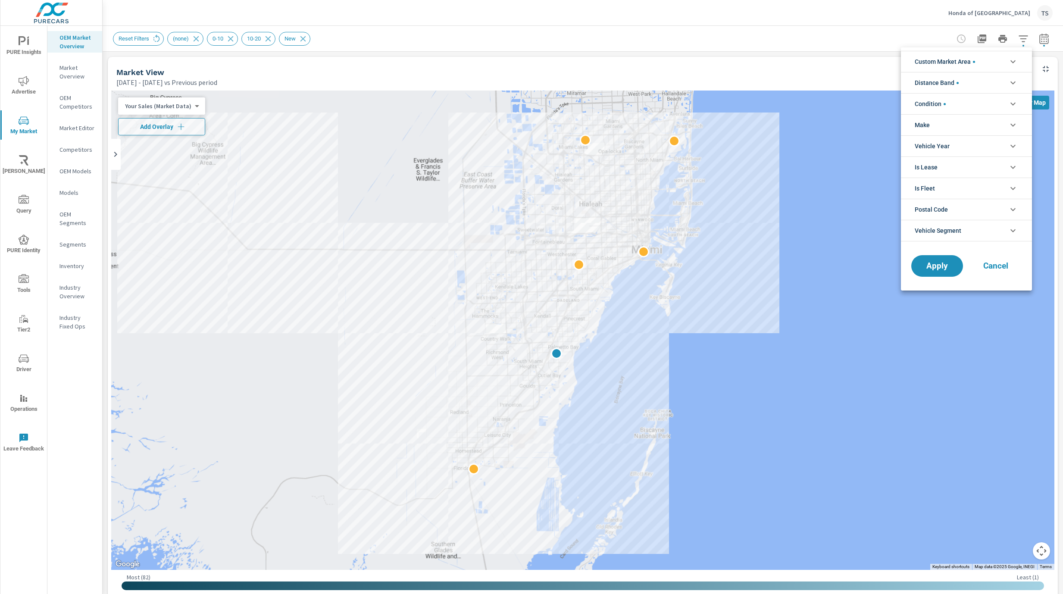
click at [1019, 59] on li "Custom Market Area" at bounding box center [966, 61] width 131 height 21
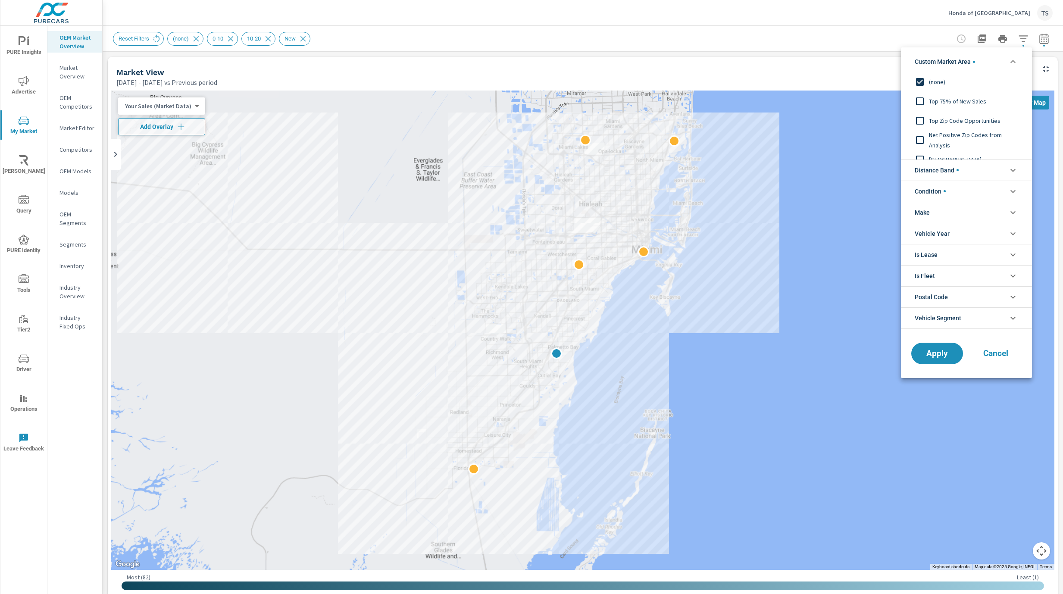
click at [1001, 56] on li "Custom Market Area" at bounding box center [966, 61] width 131 height 21
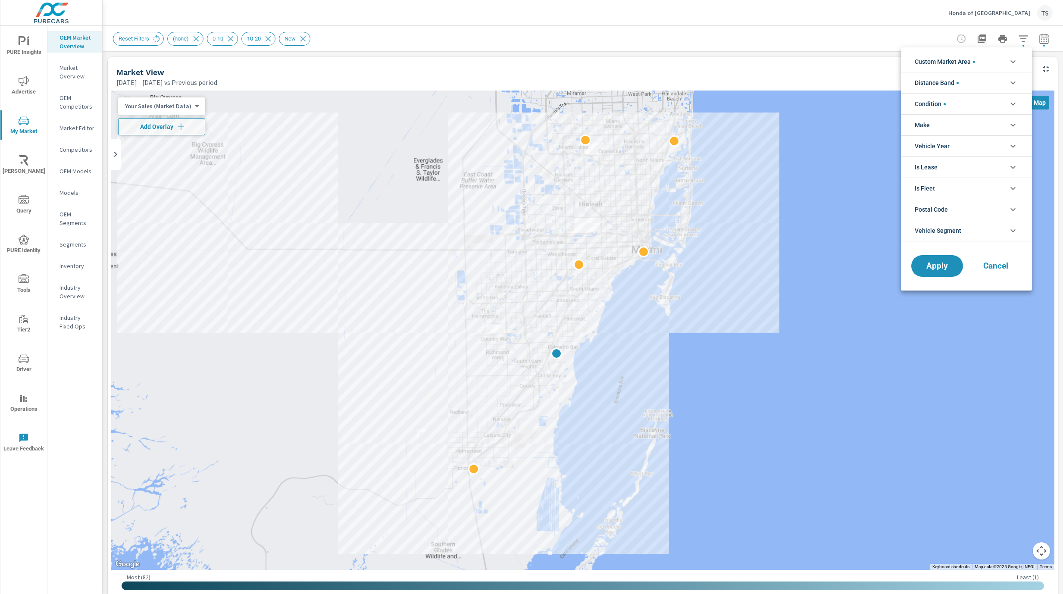
click at [1023, 39] on div at bounding box center [531, 297] width 1063 height 594
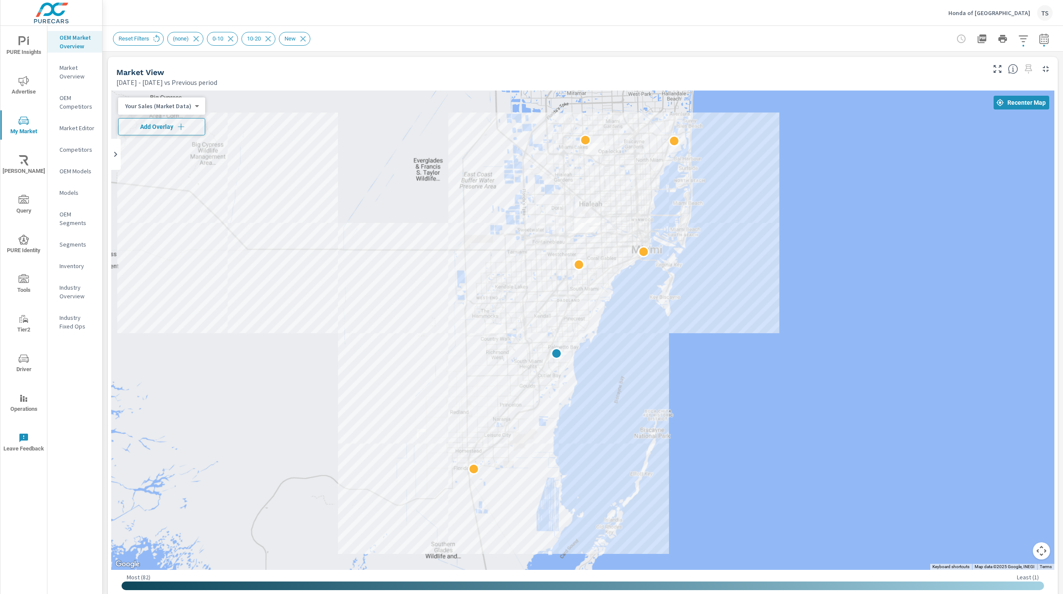
click at [178, 129] on icon "button" at bounding box center [181, 126] width 9 height 9
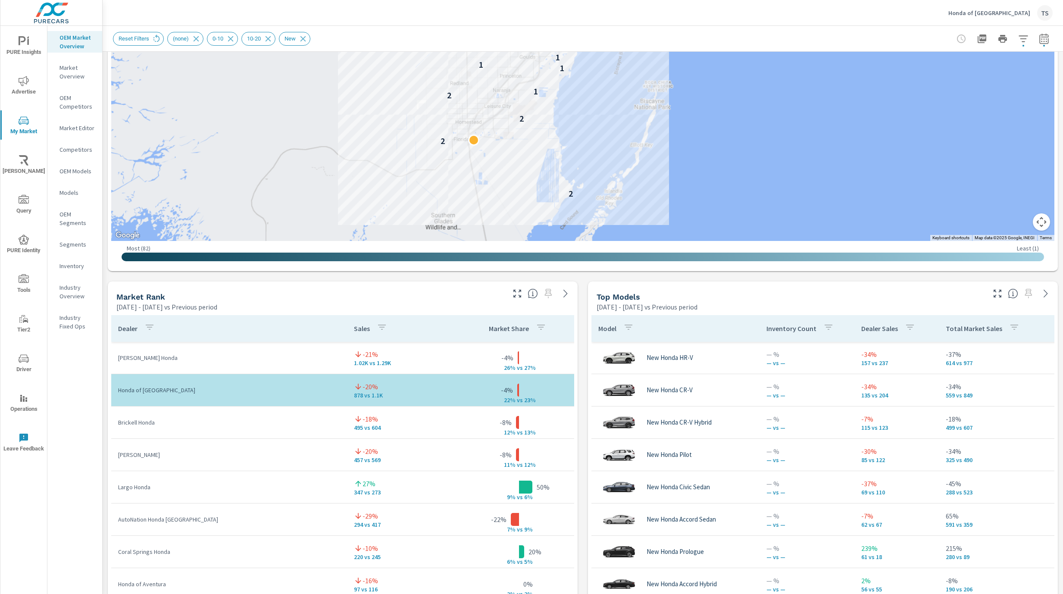
scroll to position [350, 0]
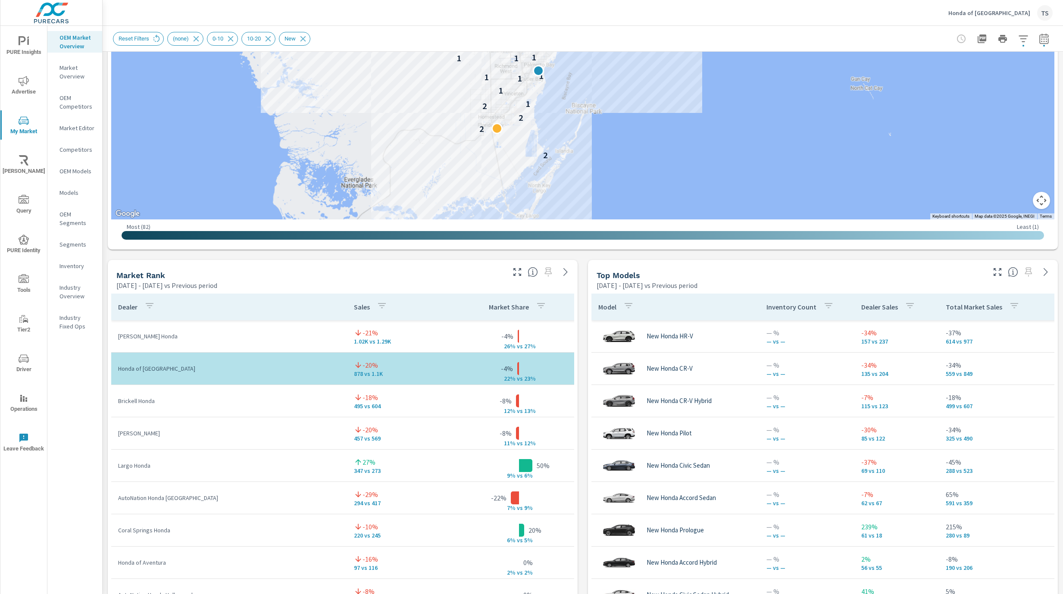
click at [504, 267] on div "Market Rank May 01, 2025 - Jul 31, 2025 vs Previous period" at bounding box center [307, 275] width 399 height 31
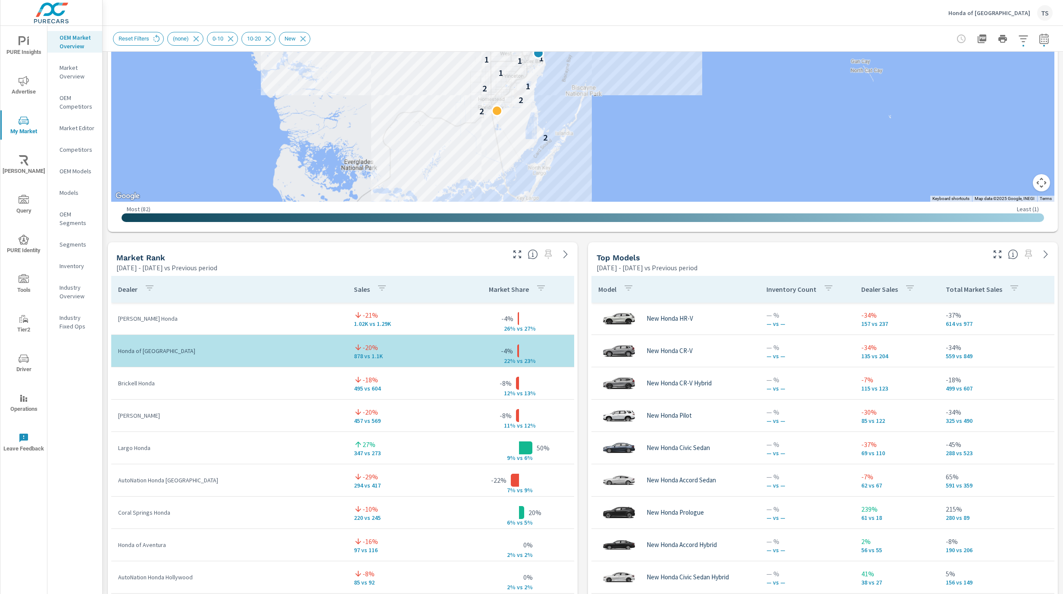
scroll to position [3, 0]
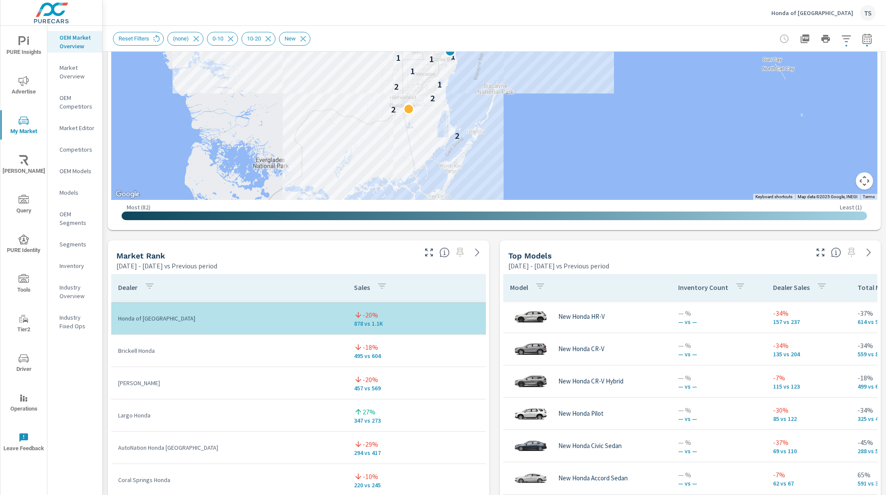
scroll to position [370, 0]
click at [818, 252] on icon "button" at bounding box center [820, 252] width 10 height 10
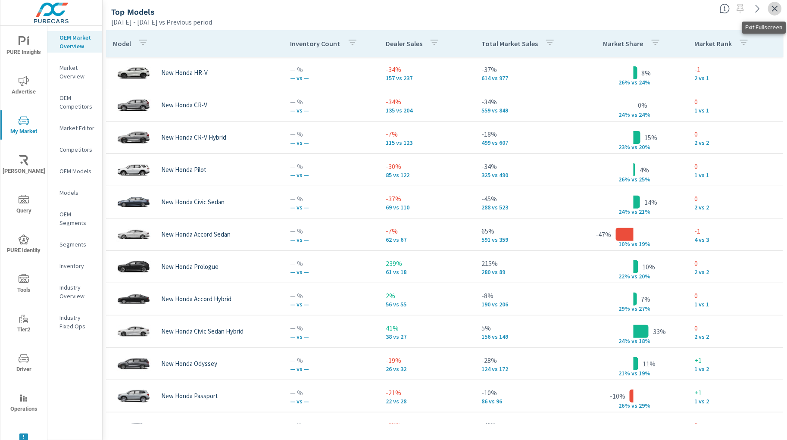
click at [775, 9] on icon "button" at bounding box center [775, 8] width 10 height 10
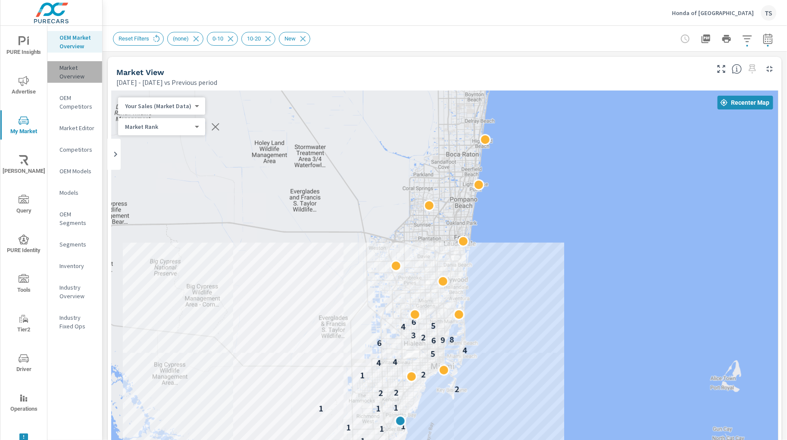
click at [60, 72] on p "Market Overview" at bounding box center [77, 71] width 36 height 17
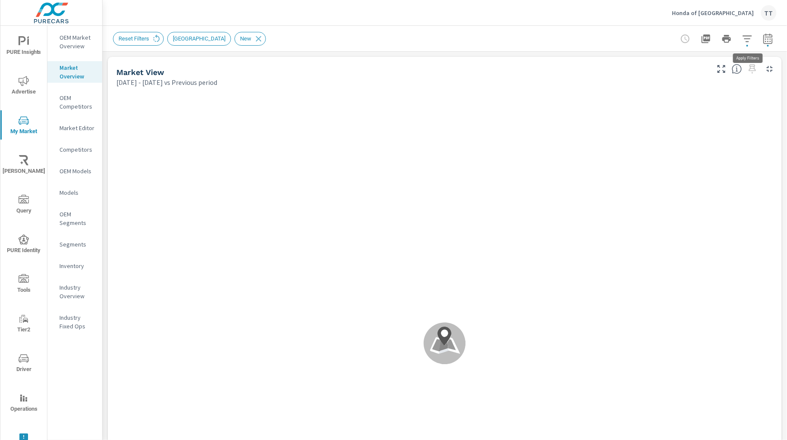
click at [746, 41] on icon "button" at bounding box center [747, 39] width 10 height 10
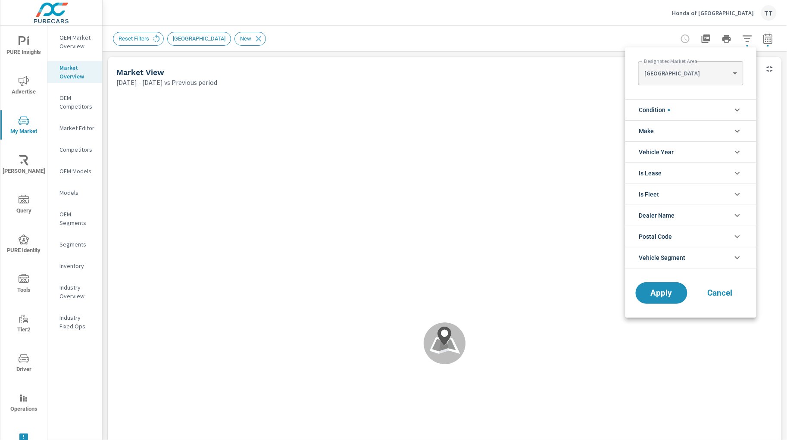
click at [736, 80] on body "PURE Insights Advertise My Market Riley AI Query PURE Identity Tools Tier2 Driv…" at bounding box center [393, 220] width 787 height 440
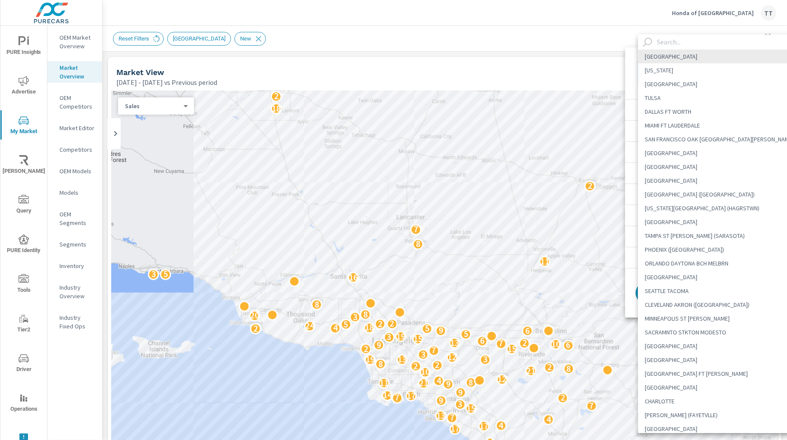
click at [703, 40] on input "text" at bounding box center [727, 41] width 147 height 15
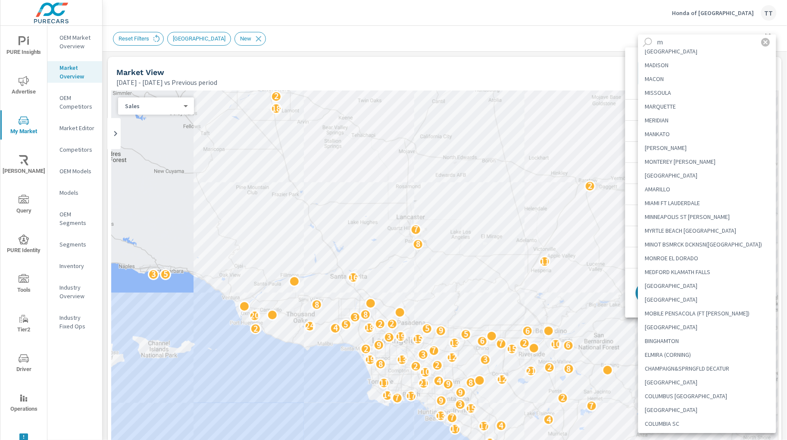
scroll to position [34, 0]
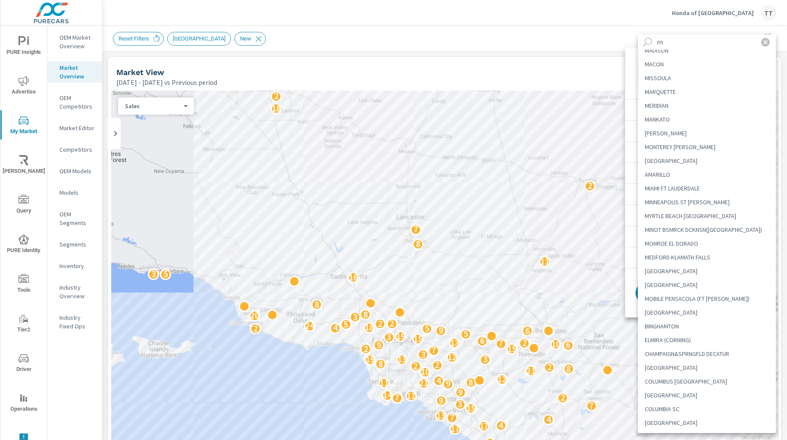
type input "m"
click at [694, 187] on li "MIAMI FT LAUDERDALE" at bounding box center [707, 188] width 138 height 14
type Area "MIAMI FT LAUDERDALE"
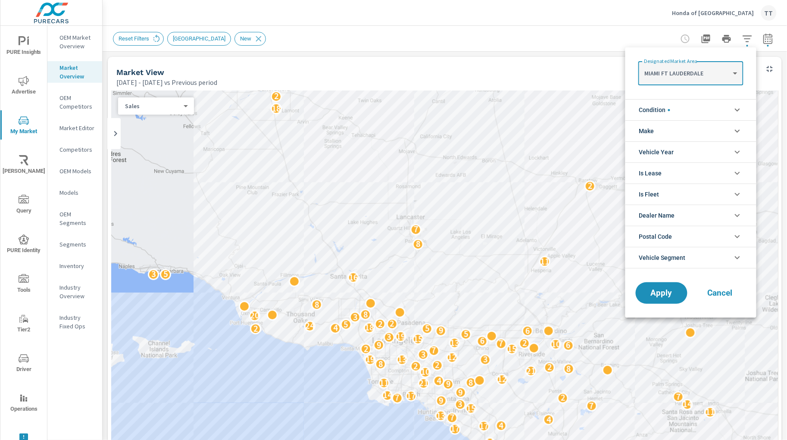
click at [689, 255] on li "Vehicle Segment" at bounding box center [690, 258] width 131 height 22
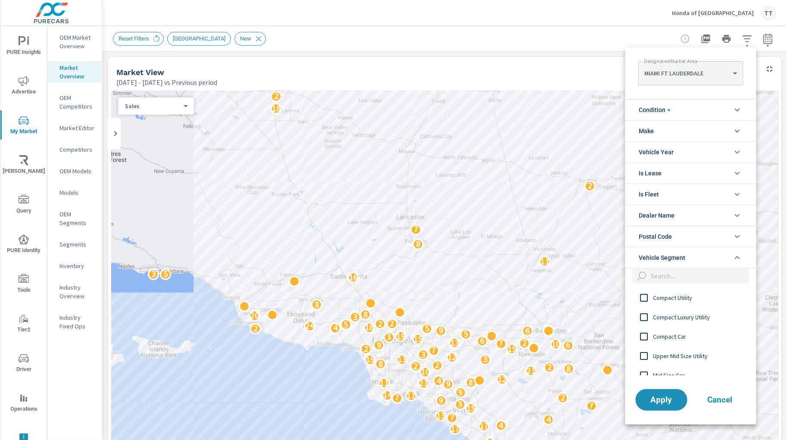
click at [685, 275] on input "filter options" at bounding box center [699, 276] width 102 height 15
click at [675, 297] on span "Compact Utility" at bounding box center [700, 298] width 94 height 10
click at [657, 392] on button "Apply" at bounding box center [661, 400] width 53 height 22
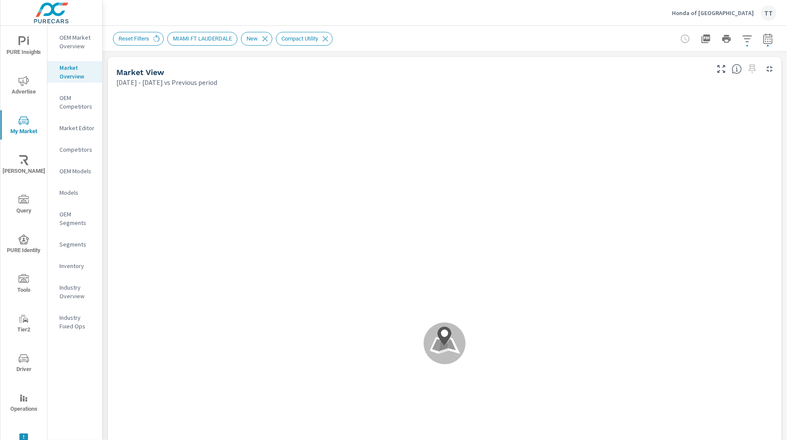
drag, startPoint x: 588, startPoint y: 292, endPoint x: 578, endPoint y: 268, distance: 26.7
click at [578, 268] on div ".map-bw_svg__st2{fill:#fdfefe}.map-bw_svg__st4{fill:#999}" at bounding box center [444, 344] width 667 height 506
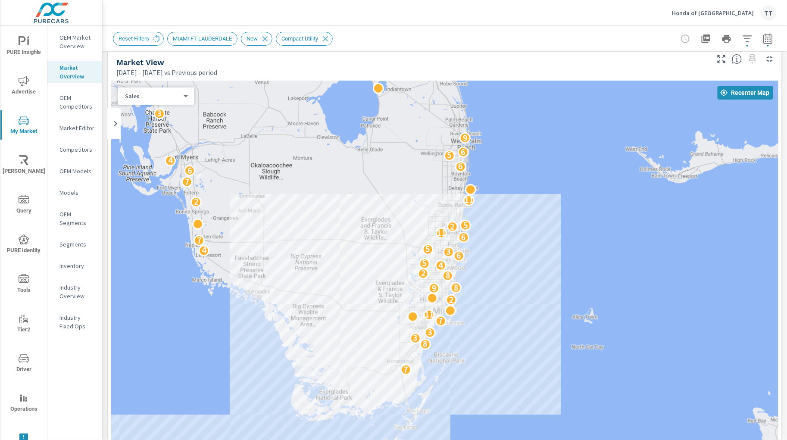
drag, startPoint x: 451, startPoint y: 288, endPoint x: 427, endPoint y: 259, distance: 37.6
click at [427, 259] on div "4 7 8 3 3 7 11 2 9 8 8 2 4 5 6 3 4 5 7 6 11 2 5 2 11 7 6 6 4 5 6 9 3 3 2 9 5 7 …" at bounding box center [444, 320] width 667 height 479
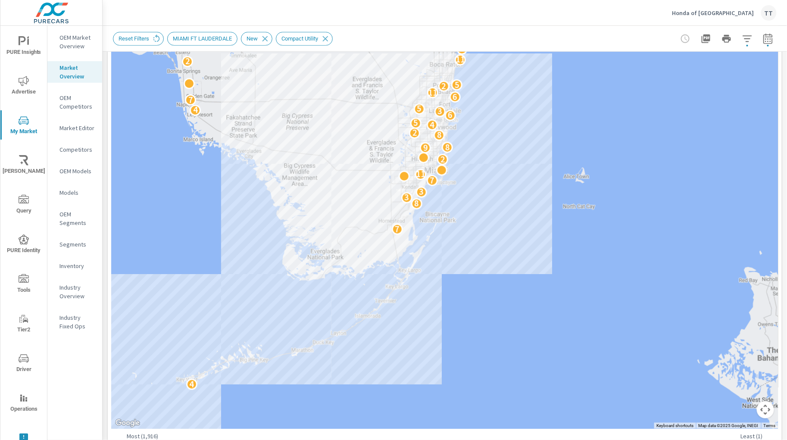
scroll to position [145, 0]
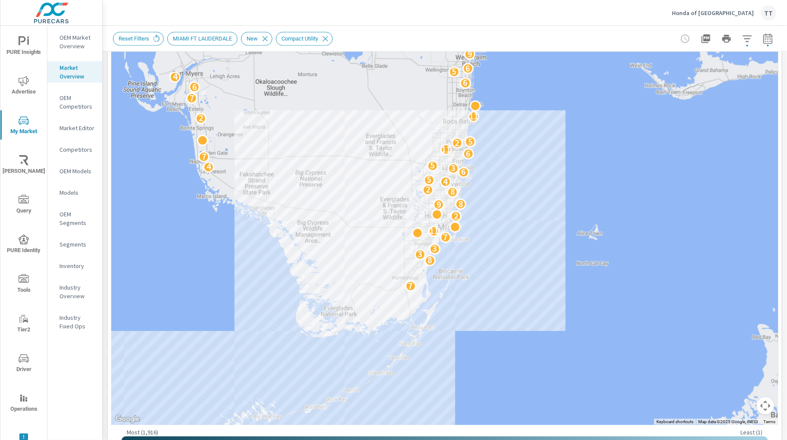
drag, startPoint x: 436, startPoint y: 147, endPoint x: 451, endPoint y: 210, distance: 64.7
click at [451, 210] on div "4 7 8 3 3 7 11 2 9 8 8 2 4 5 6 3 4 5 7 6 11 2 5 2 11 7 6 6 4 5 6 9 3 3 2 9 5 7 …" at bounding box center [444, 185] width 667 height 479
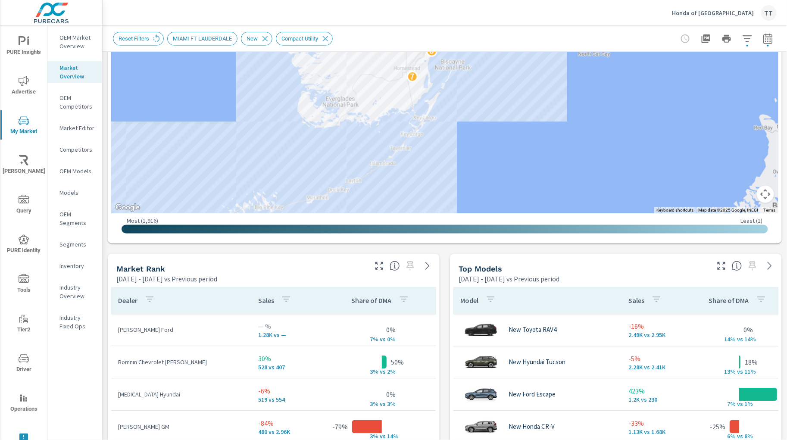
scroll to position [369, 0]
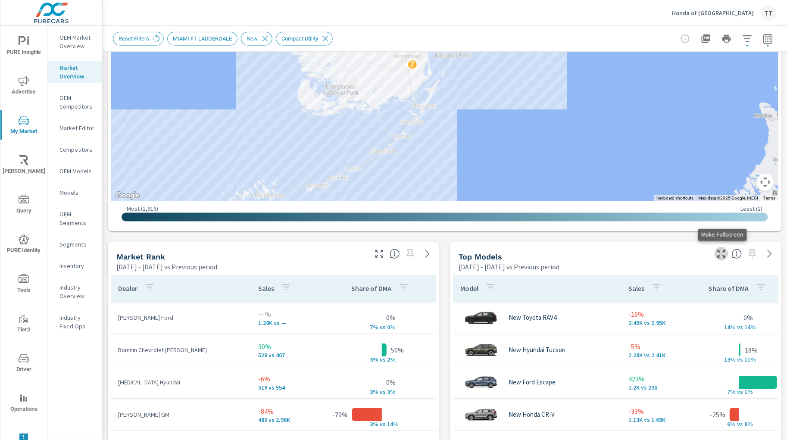
click at [723, 253] on icon "button" at bounding box center [721, 254] width 10 height 10
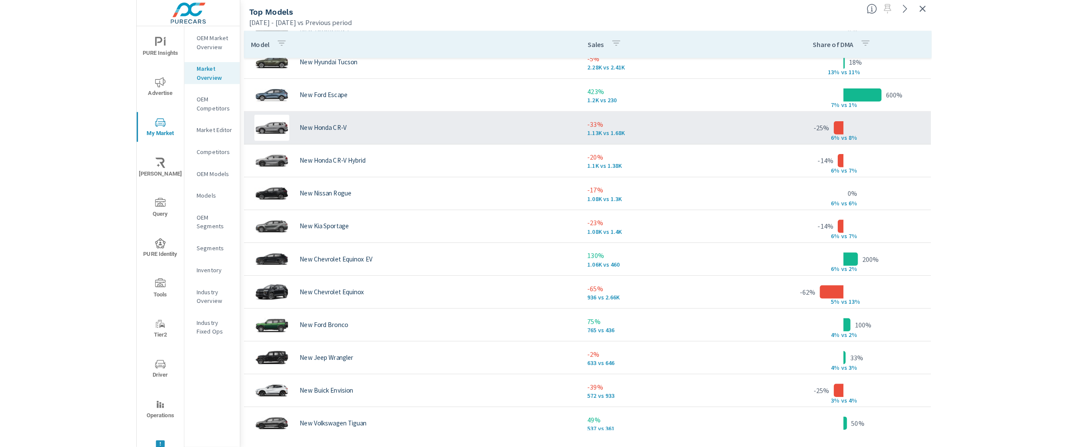
scroll to position [52, 0]
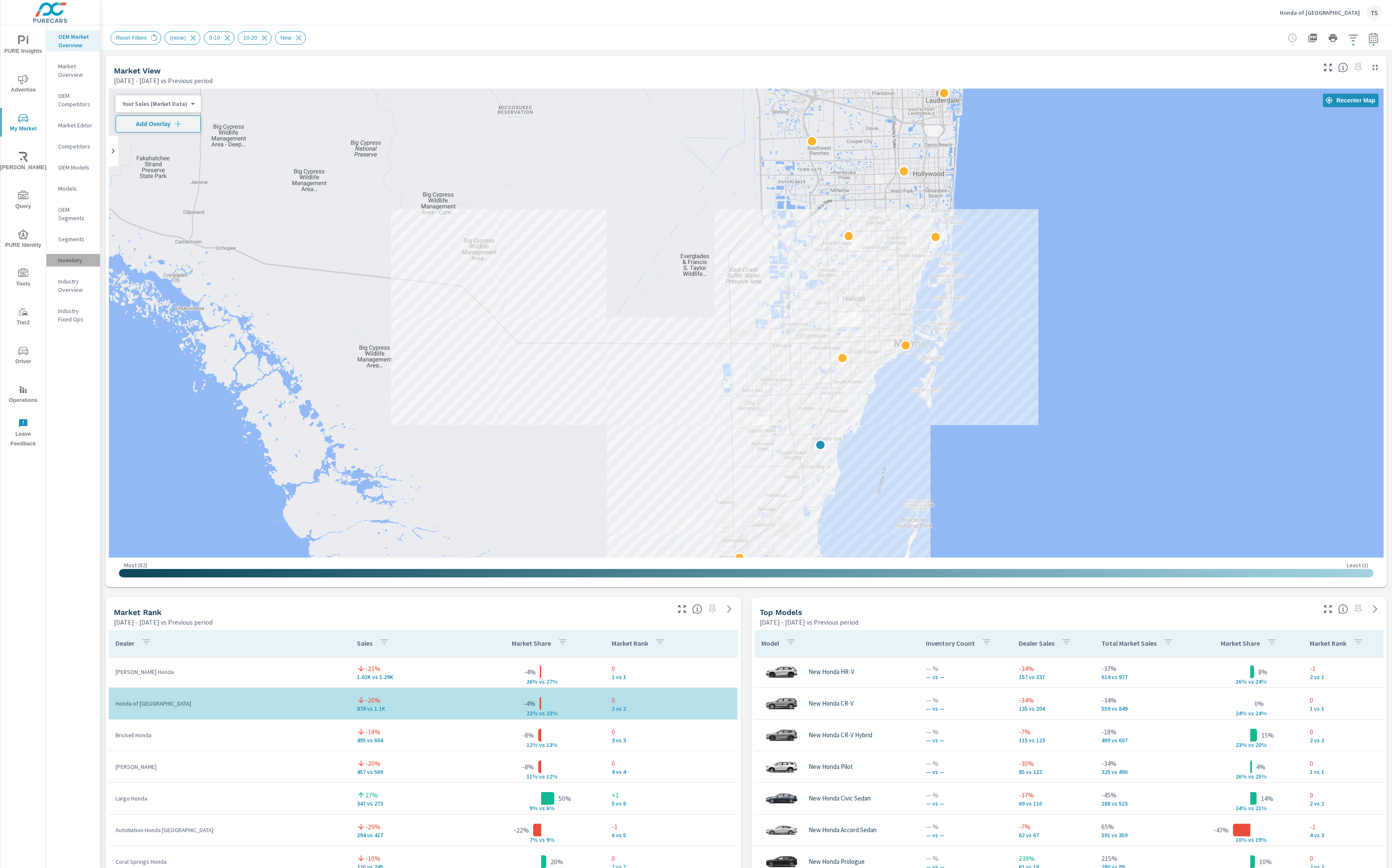
click at [81, 257] on p "Inventory" at bounding box center [75, 260] width 35 height 9
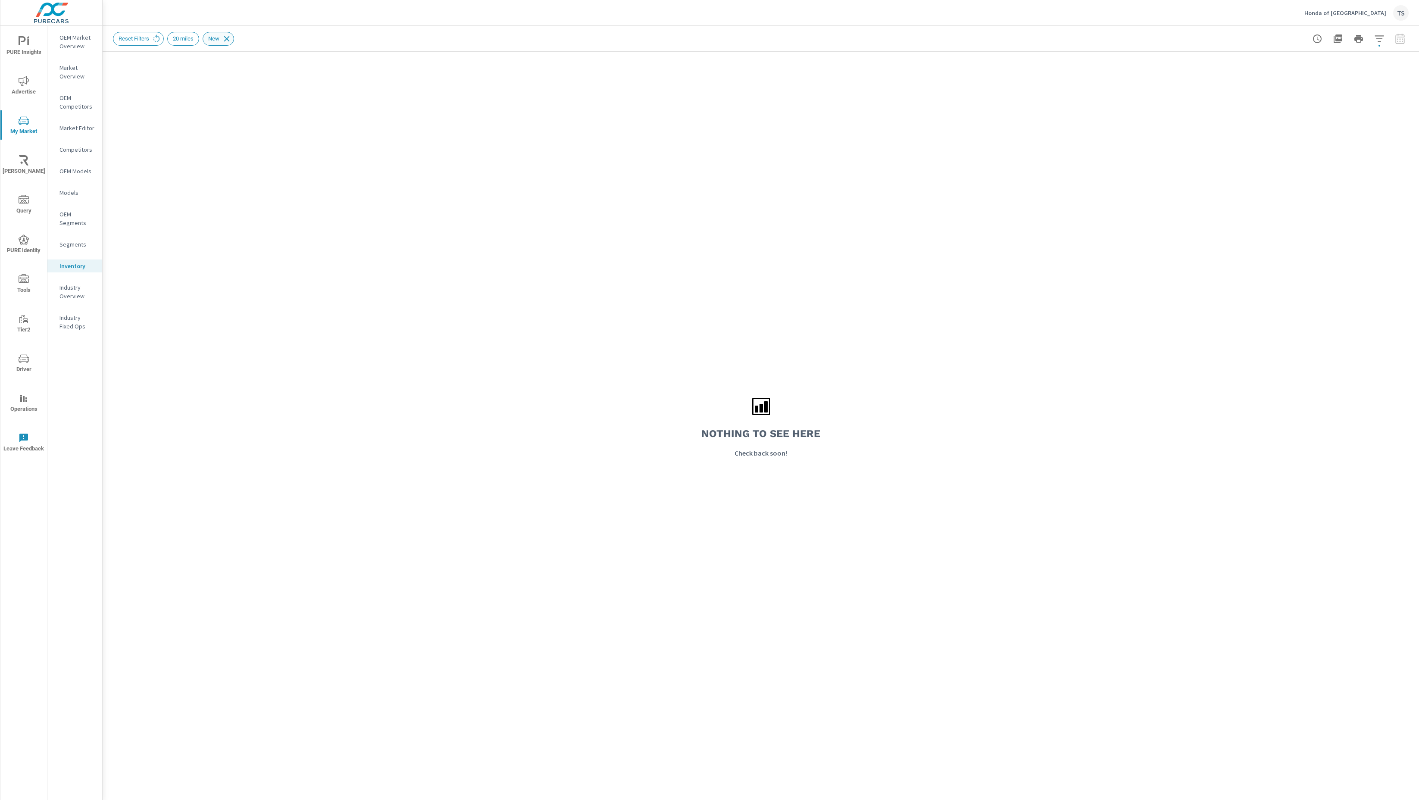
click at [228, 36] on icon at bounding box center [227, 39] width 6 height 6
click at [37, 49] on span "PURE Insights" at bounding box center [23, 46] width 41 height 21
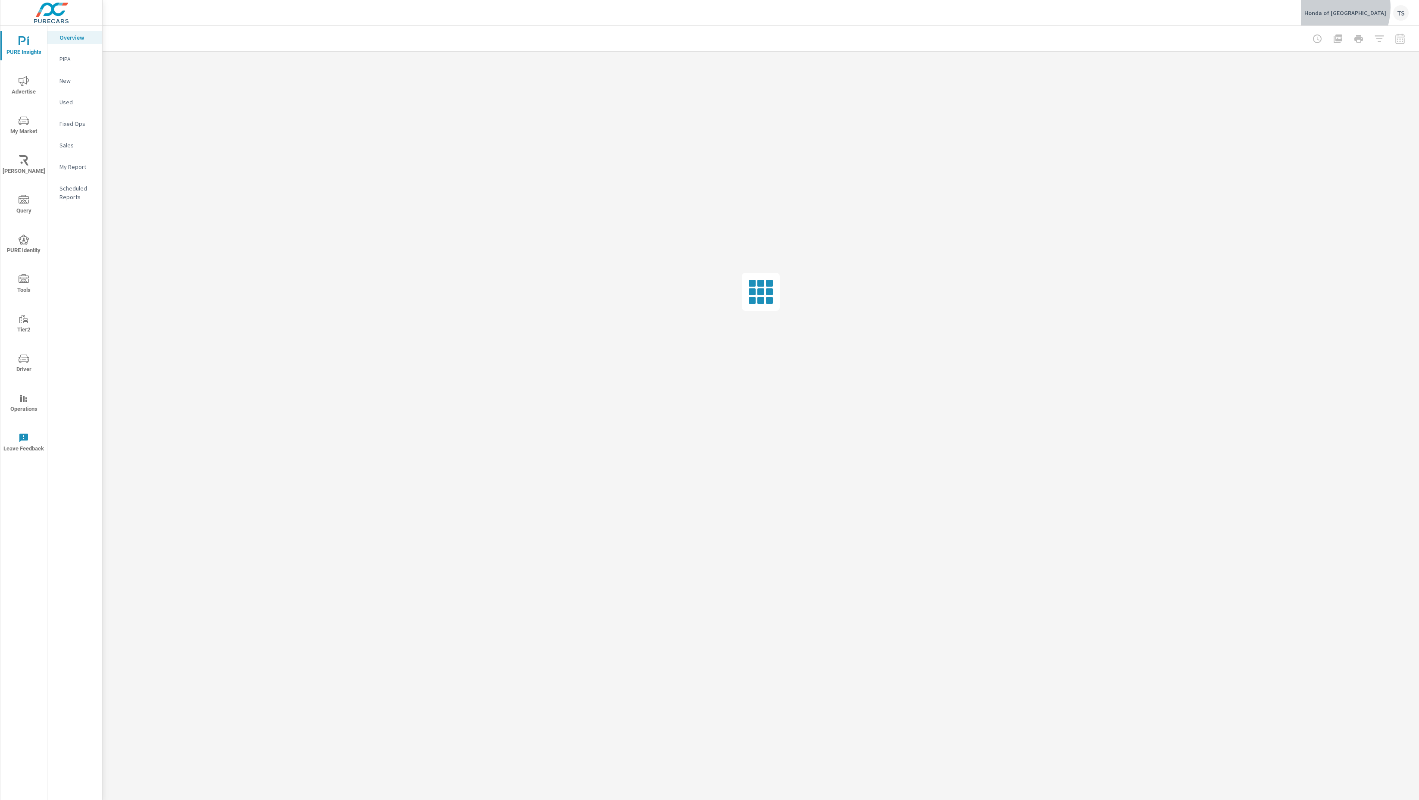
click at [1348, 7] on div "Honda of South Miami TS" at bounding box center [1356, 13] width 104 height 16
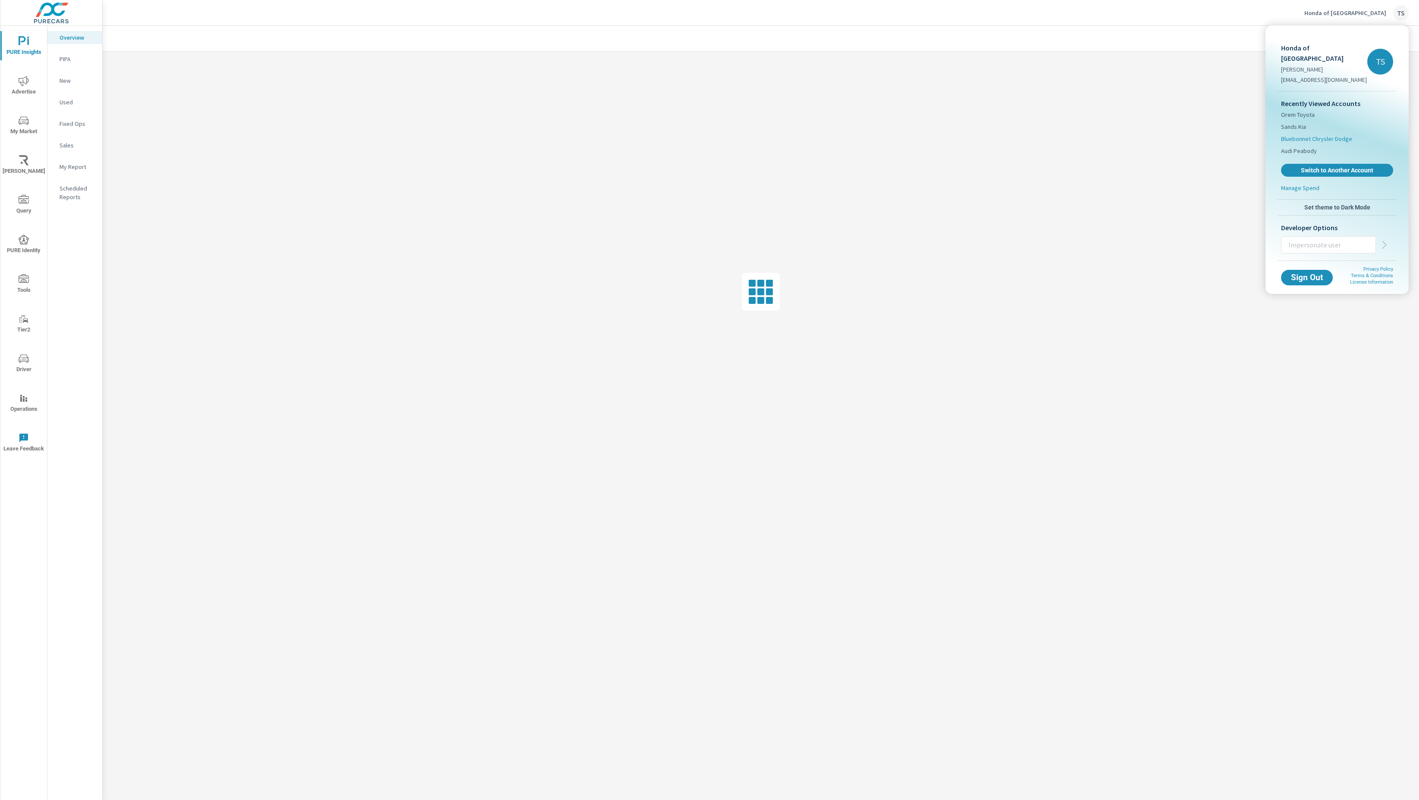
click at [1335, 134] on span "Bluebonnet Chrysler Dodge" at bounding box center [1316, 138] width 71 height 9
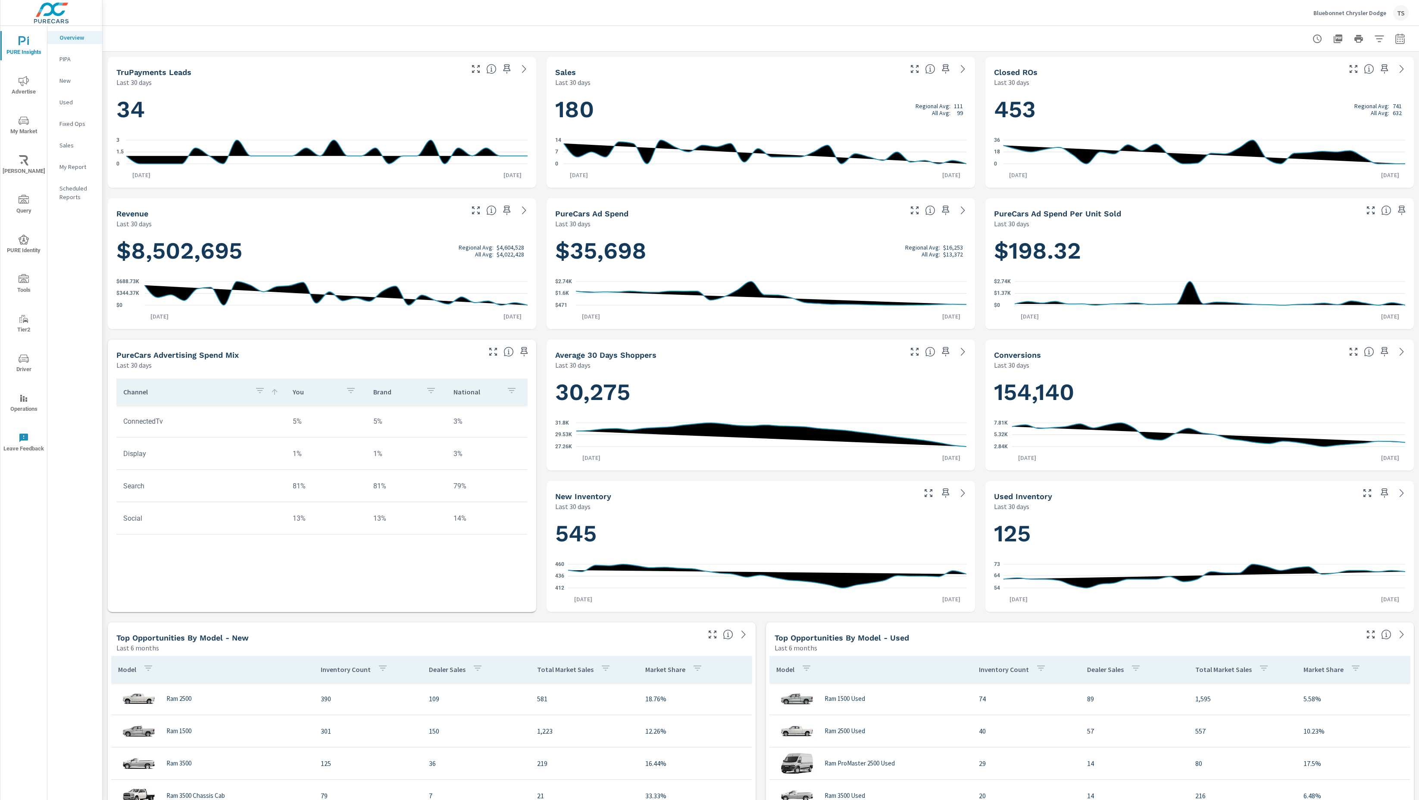
click at [22, 110] on button "My Market" at bounding box center [23, 124] width 47 height 29
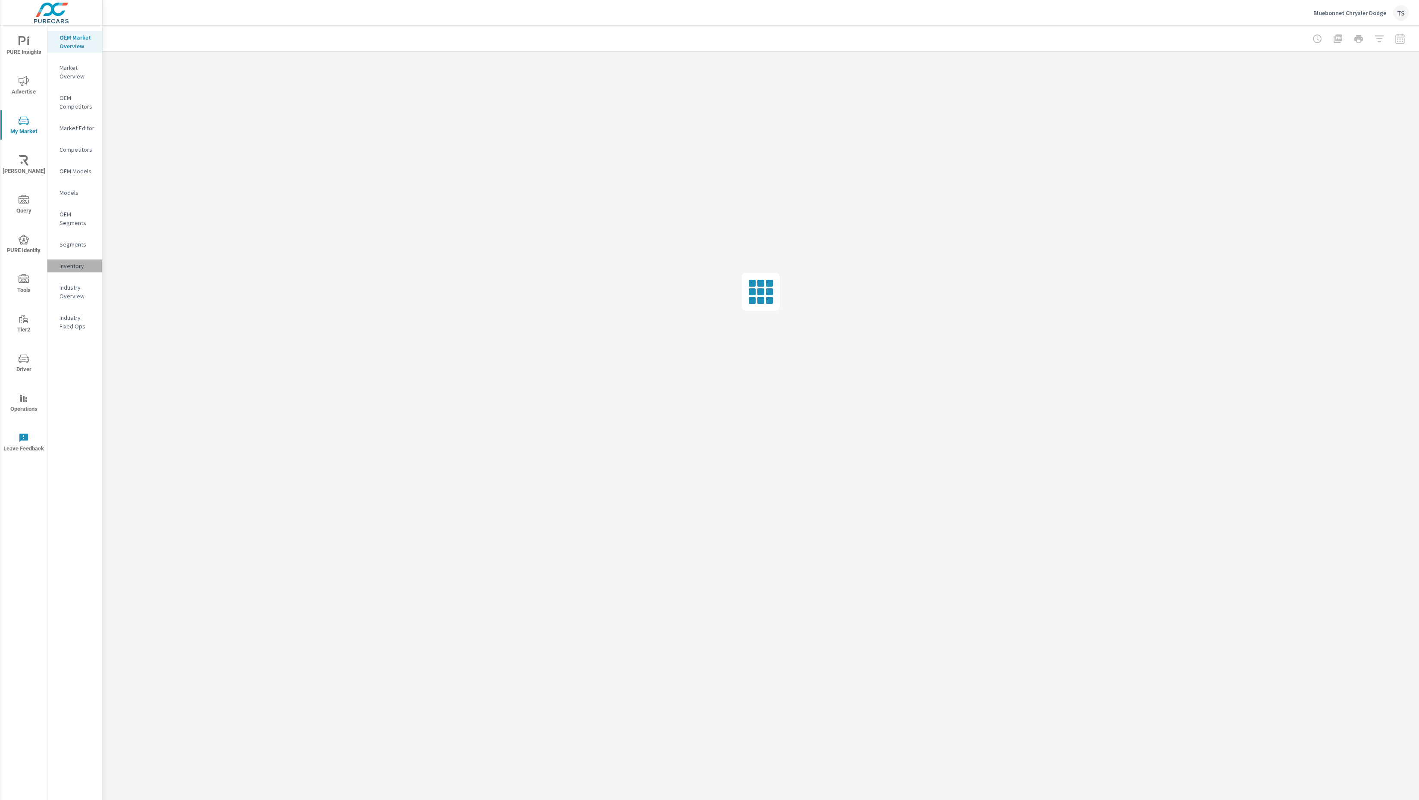
click at [74, 267] on p "Inventory" at bounding box center [77, 266] width 36 height 9
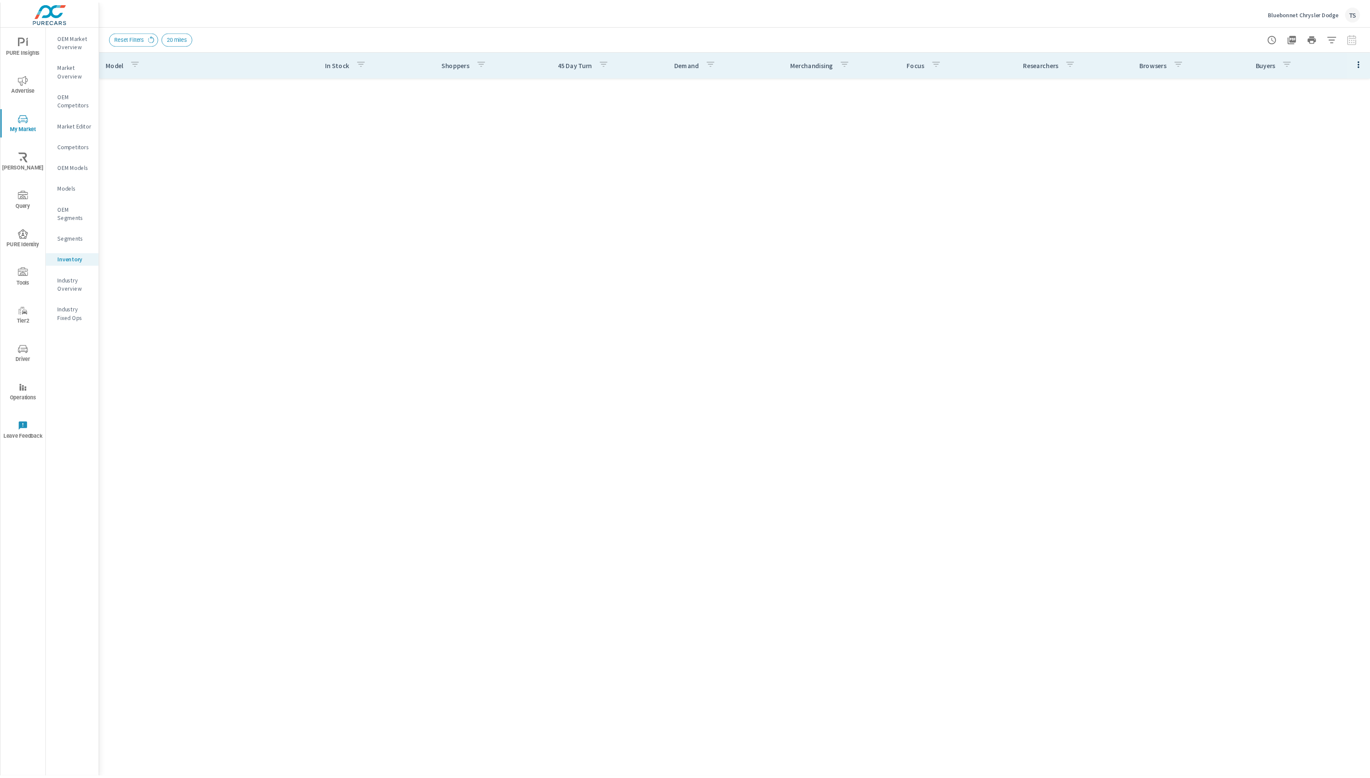
scroll to position [420, 0]
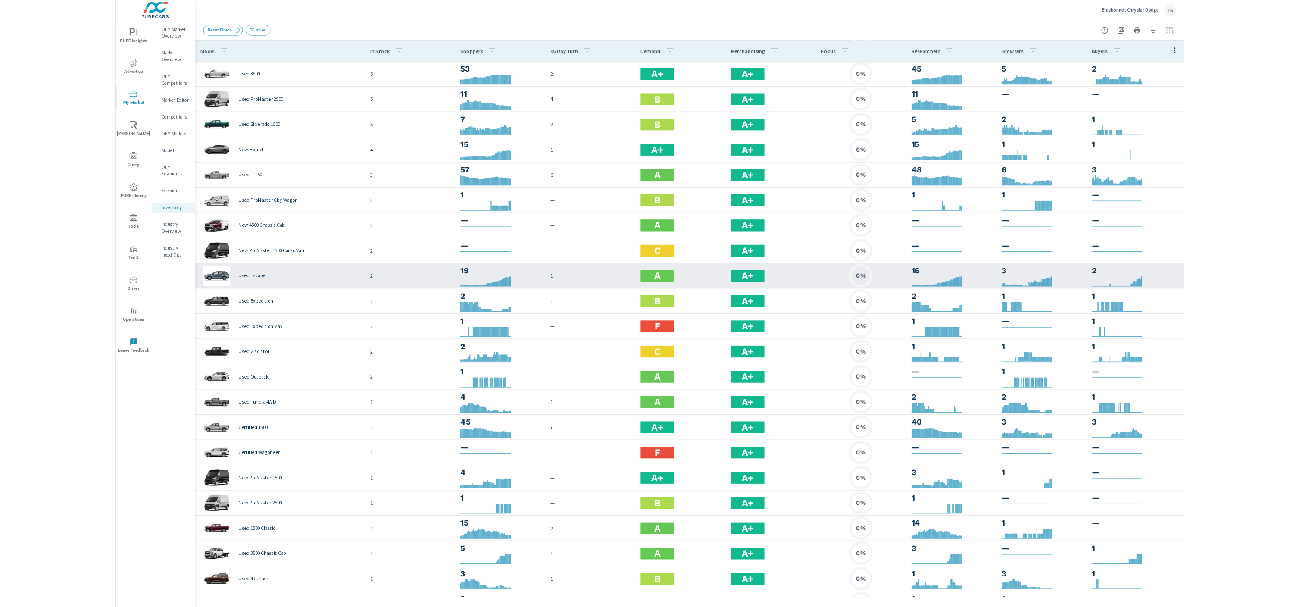
scroll to position [417, 0]
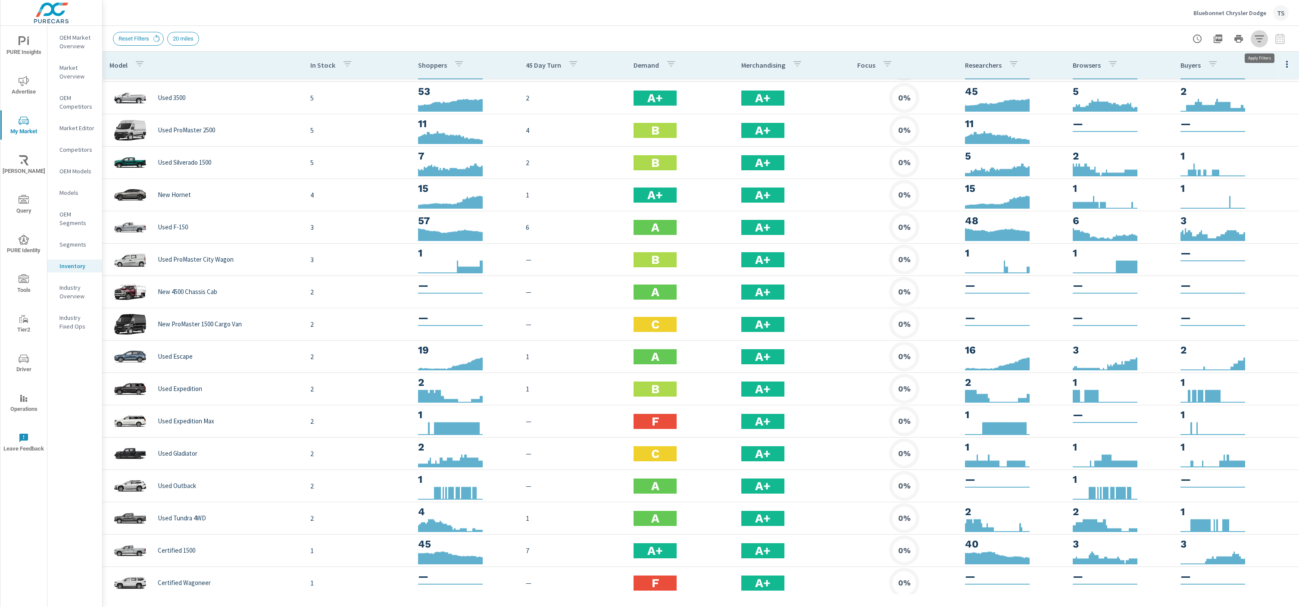
click at [1252, 37] on button "button" at bounding box center [1259, 38] width 17 height 17
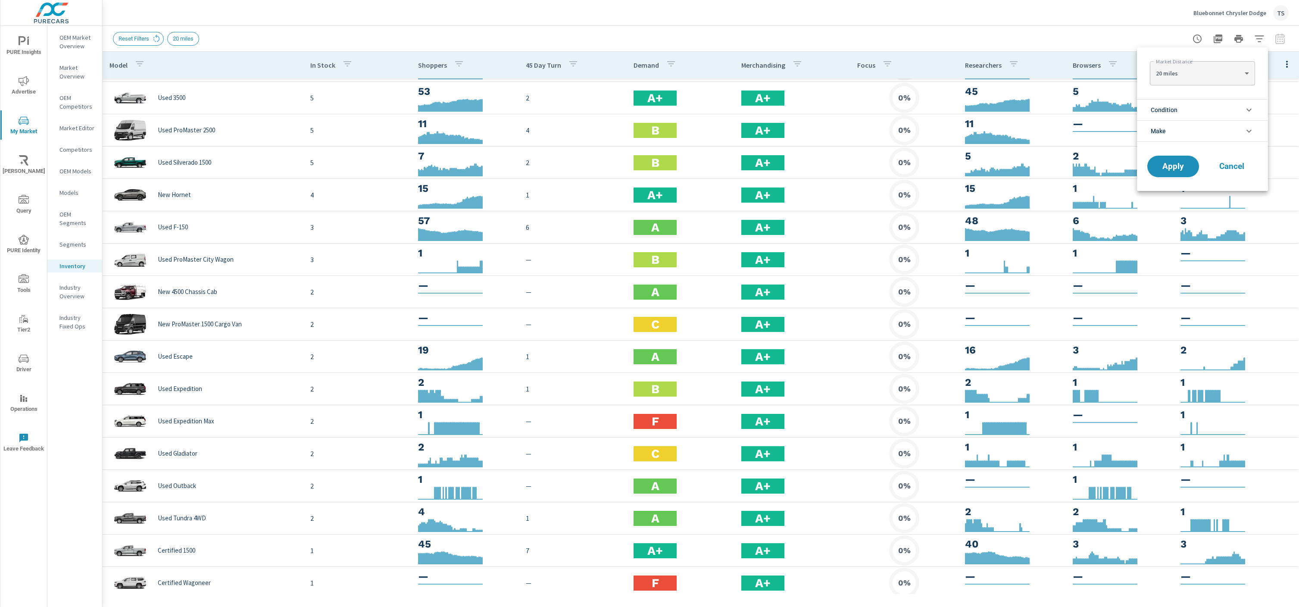
click at [1233, 103] on li "Condition" at bounding box center [1202, 109] width 131 height 21
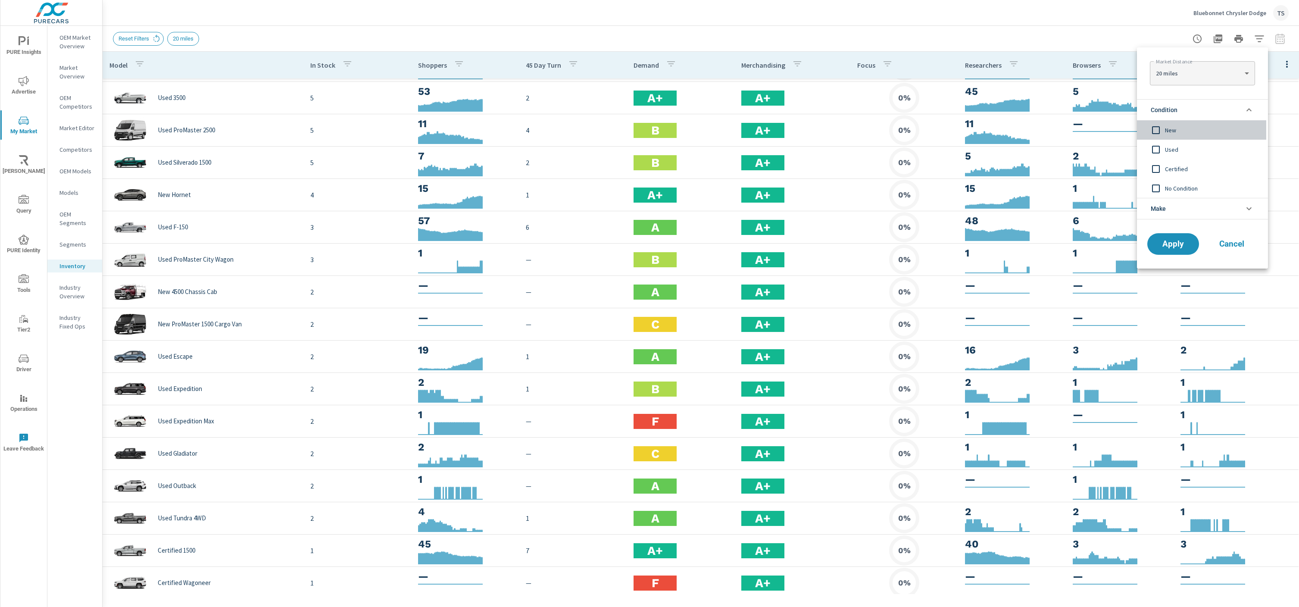
click at [1210, 127] on span "New" at bounding box center [1212, 130] width 94 height 10
click at [1165, 253] on button "Apply" at bounding box center [1173, 244] width 53 height 22
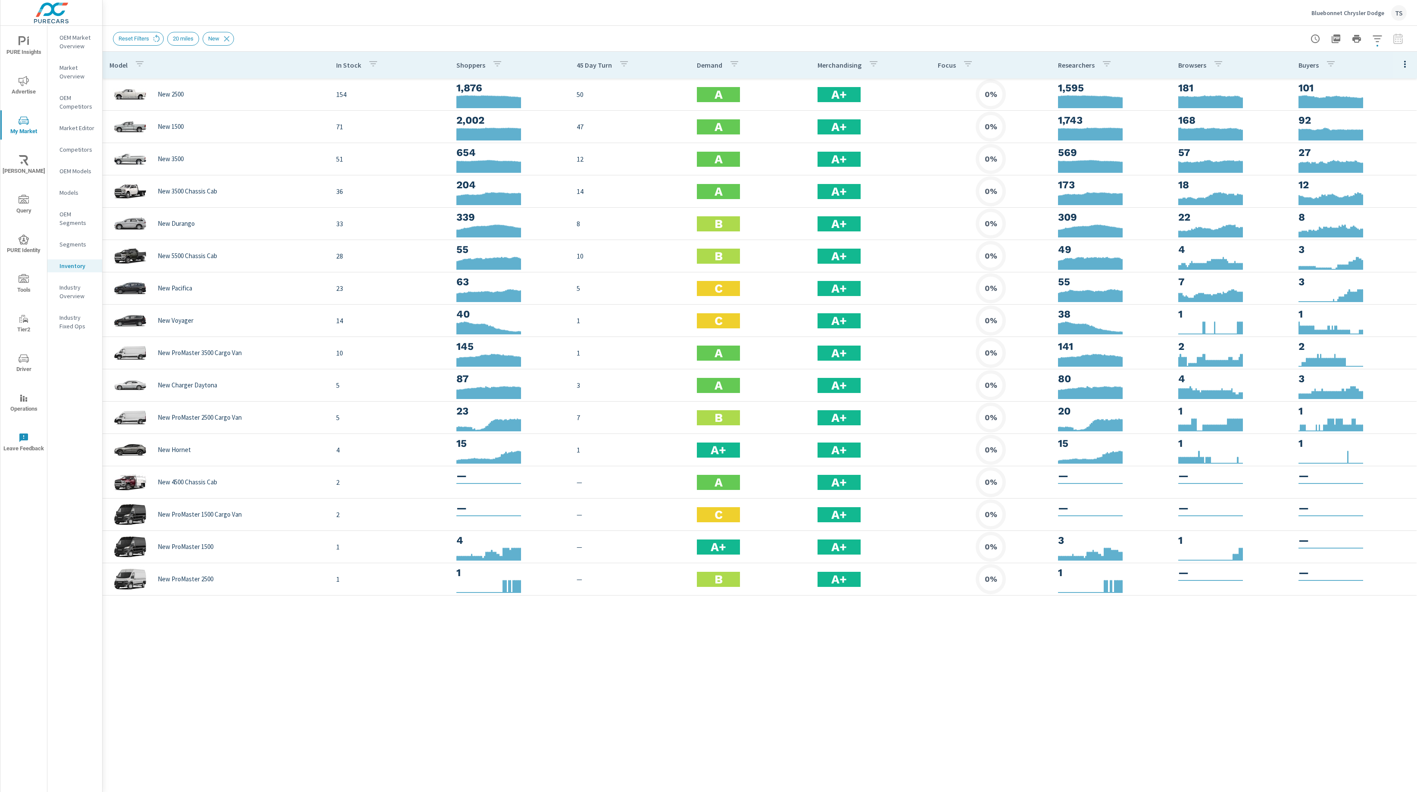
click at [1401, 66] on icon "button" at bounding box center [1405, 64] width 10 height 10
click at [1388, 203] on span "Customize columns..." at bounding box center [1377, 200] width 54 height 9
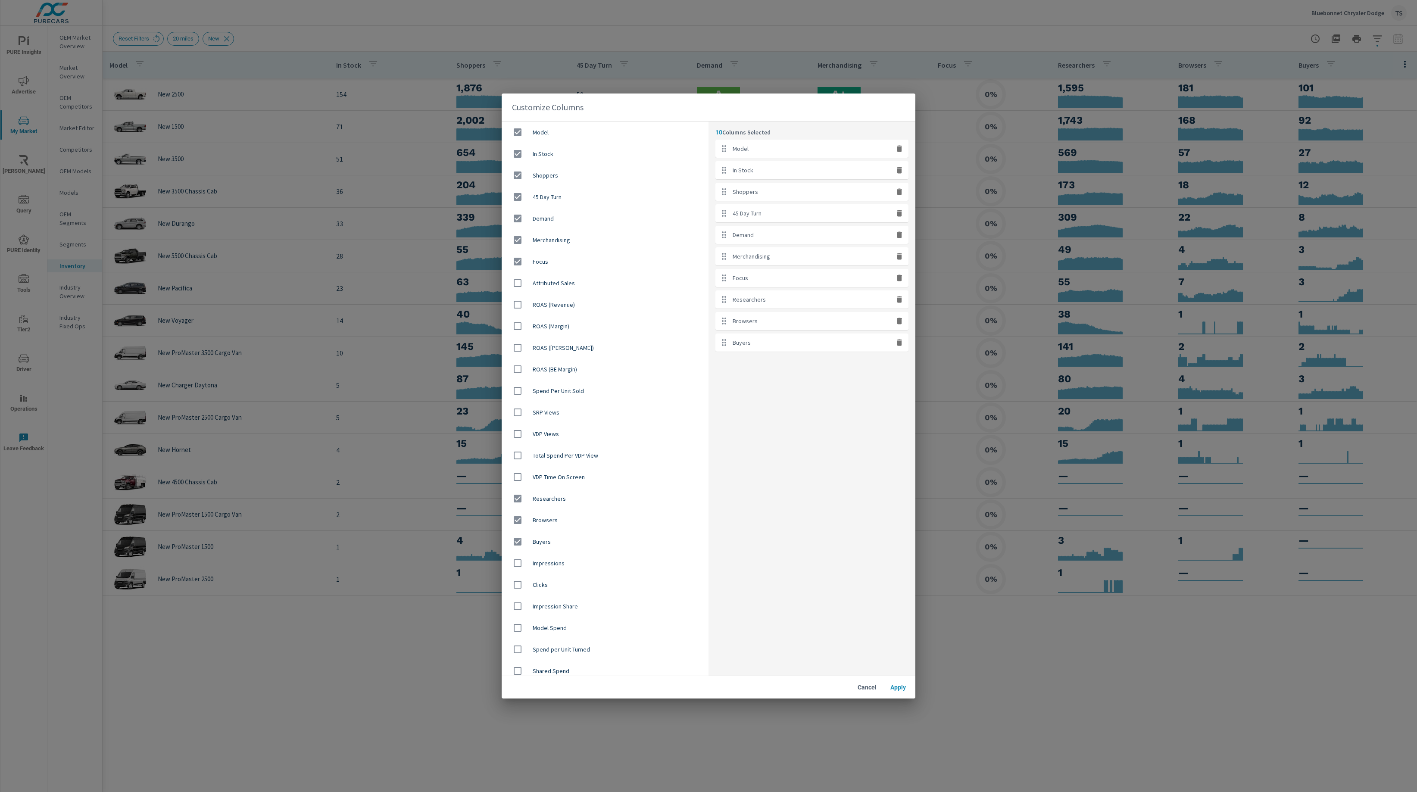
click at [904, 279] on button "button" at bounding box center [899, 277] width 11 height 11
checkbox input "false"
click at [904, 688] on span "Apply" at bounding box center [898, 688] width 21 height 8
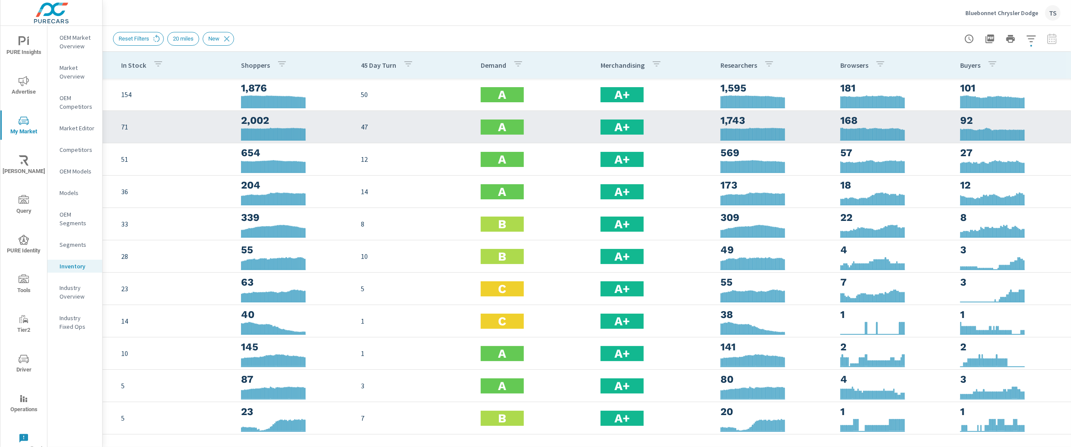
scroll to position [0, 175]
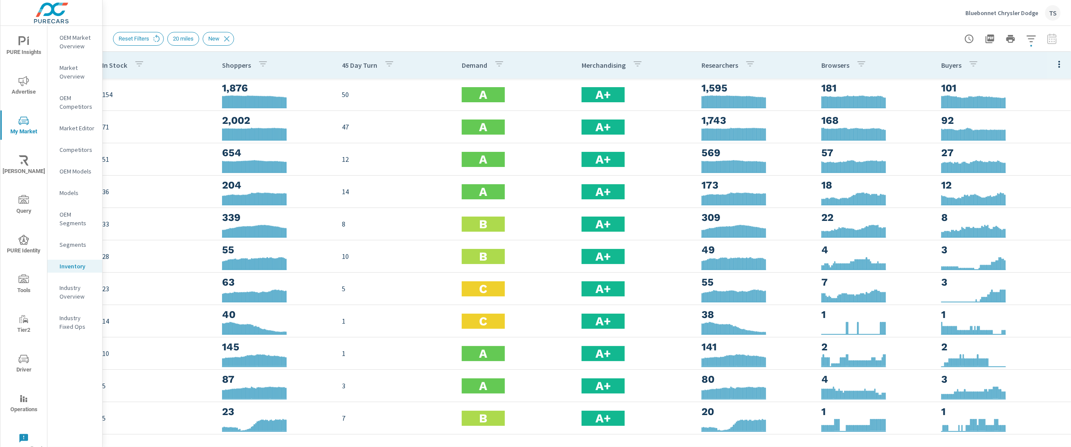
click at [26, 57] on button "PURE Insights" at bounding box center [23, 45] width 47 height 29
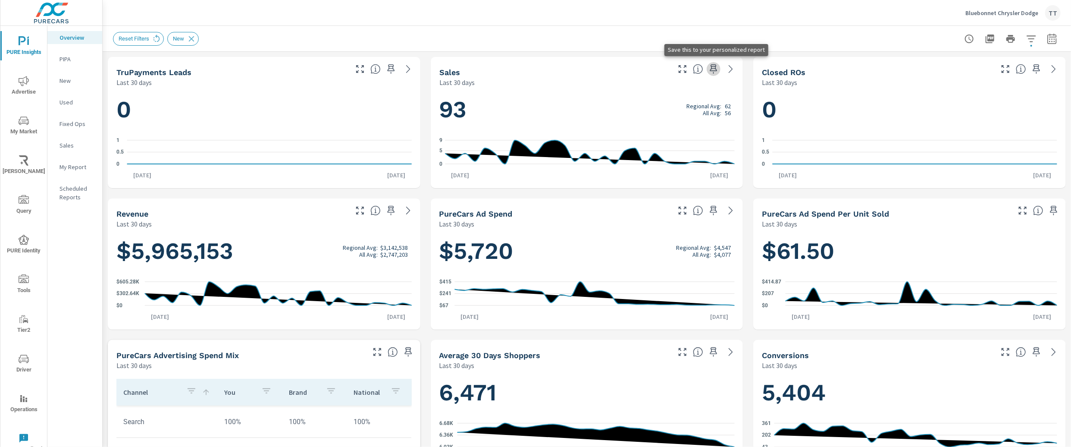
click at [717, 70] on icon "button" at bounding box center [713, 69] width 10 height 10
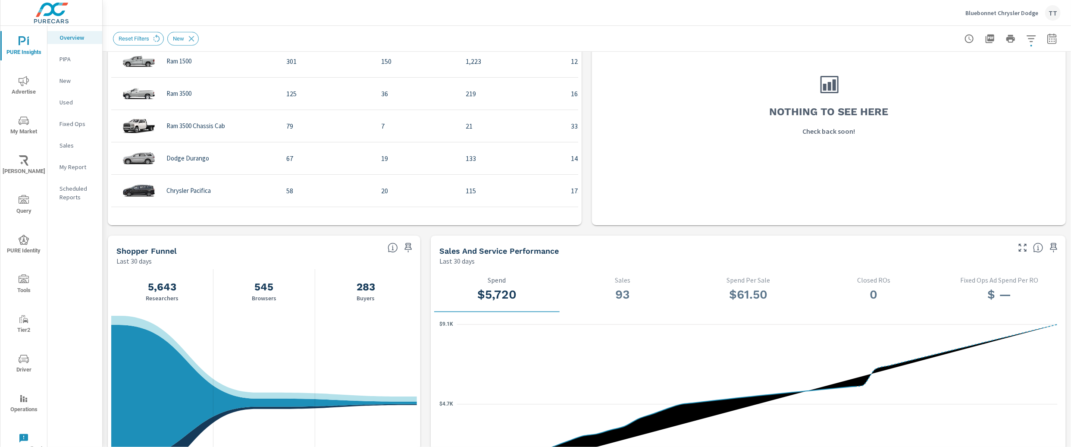
scroll to position [670, 0]
click at [411, 246] on icon "button" at bounding box center [408, 247] width 10 height 10
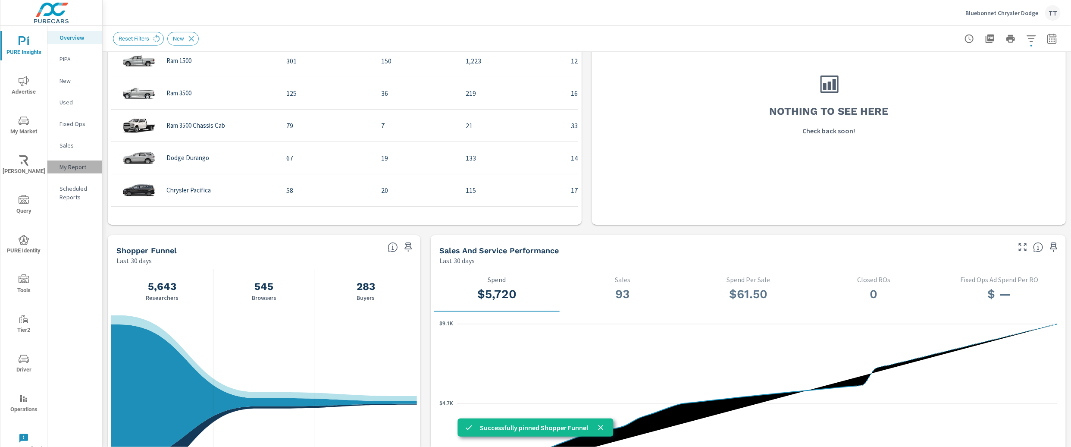
click at [85, 165] on p "My Report" at bounding box center [77, 166] width 36 height 9
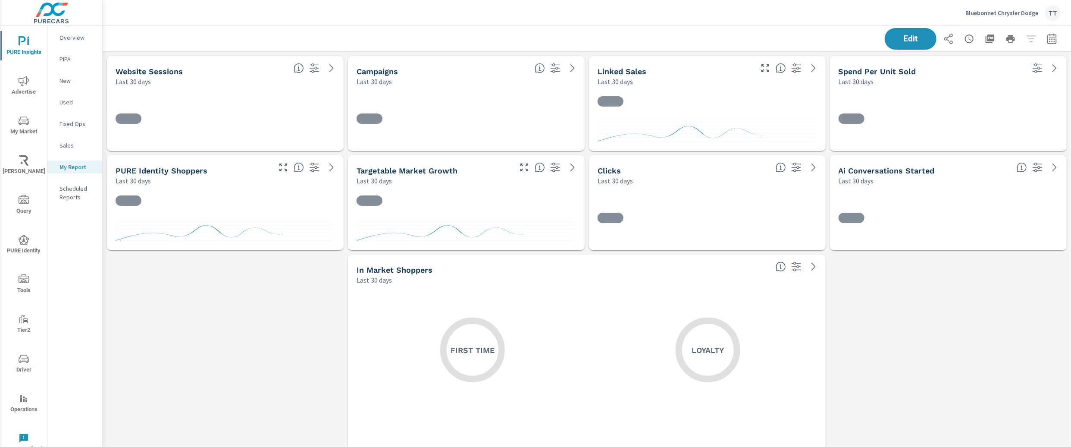
scroll to position [2781, 969]
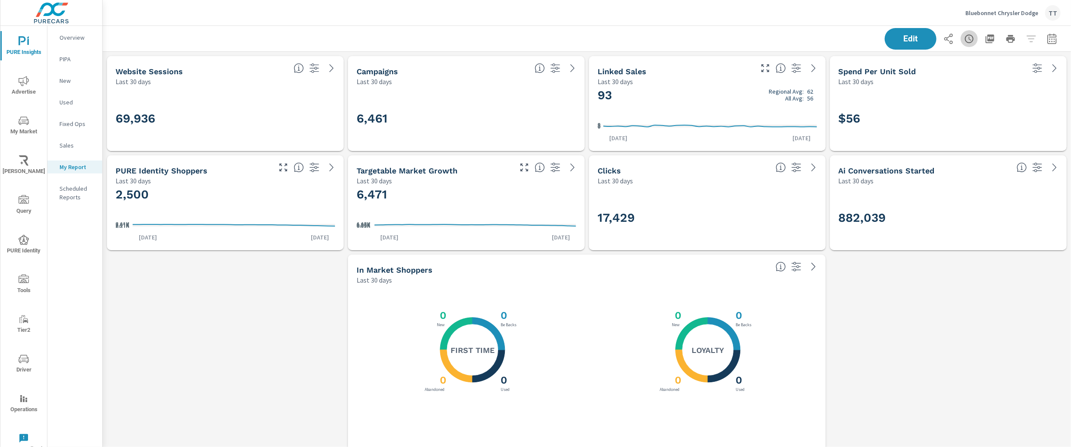
click at [975, 38] on button "button" at bounding box center [968, 38] width 17 height 17
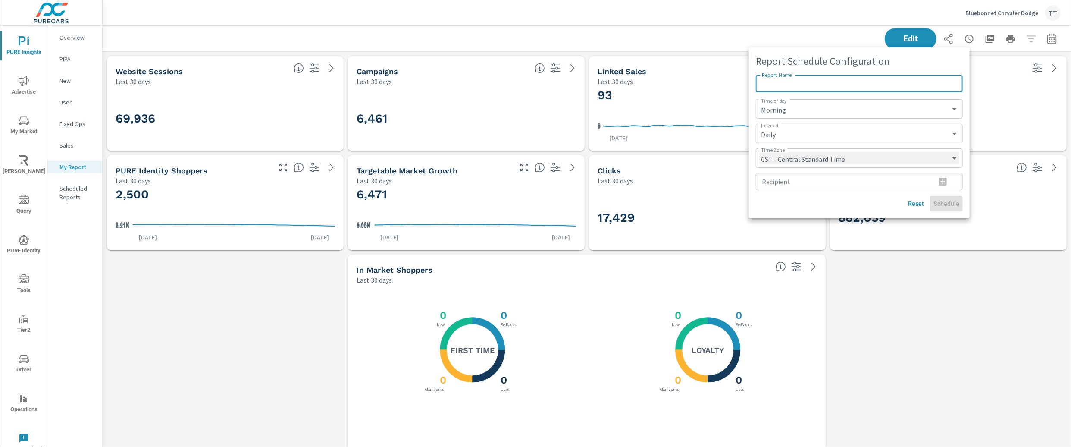
click at [913, 156] on select "CST - Central Standard Time CDT - Central Daylight Time EST - Eastern Standard …" at bounding box center [859, 158] width 200 height 12
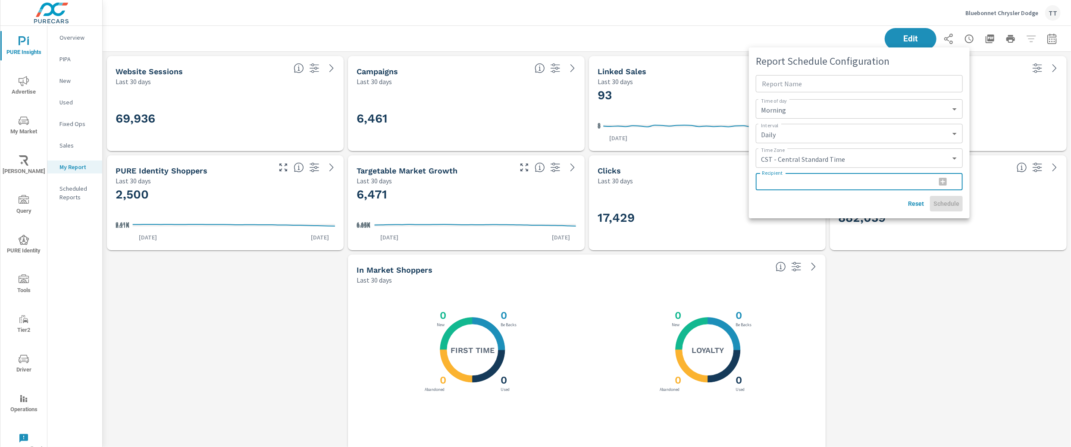
click at [866, 178] on input "Recipient" at bounding box center [842, 181] width 173 height 17
click at [920, 123] on div "Report Schedule Configuration Report Name Report Name Time of day Morning After…" at bounding box center [859, 132] width 221 height 171
click at [917, 128] on select "Daily Weekly Monthly" at bounding box center [859, 133] width 200 height 12
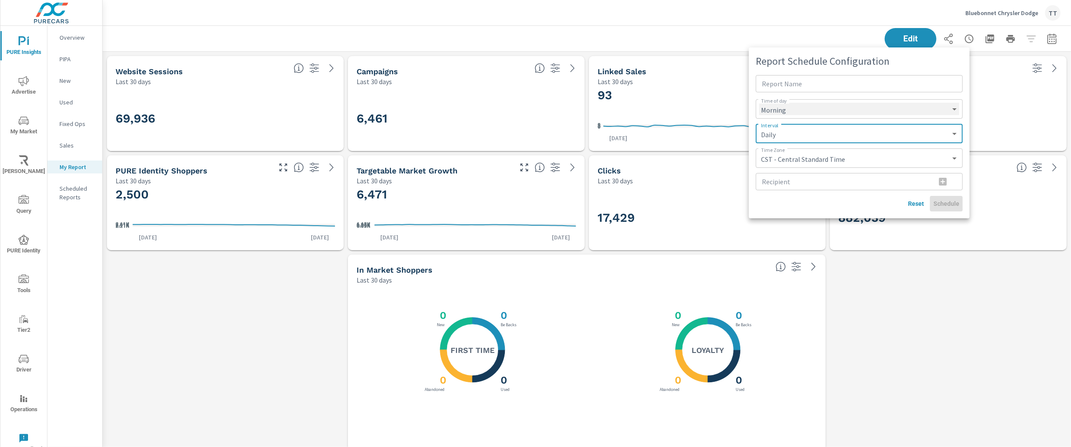
click at [926, 107] on select "Morning Afternoon Evening" at bounding box center [859, 109] width 200 height 12
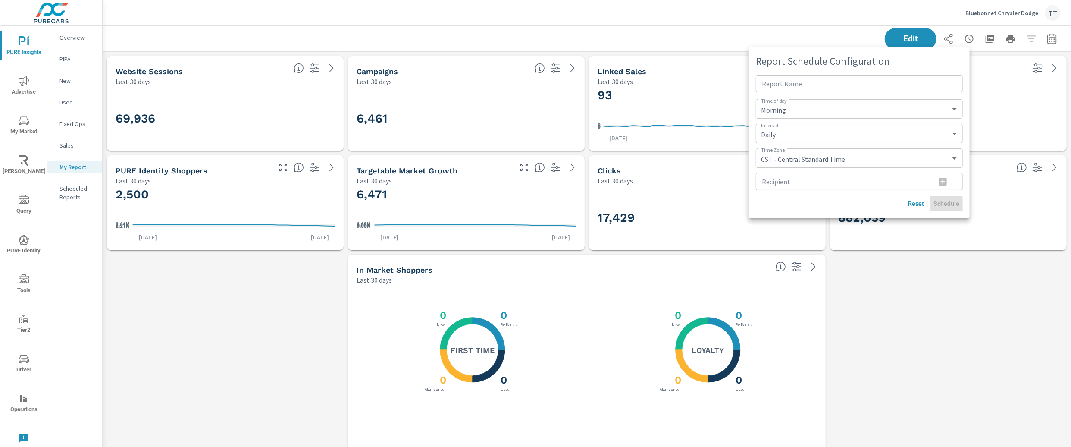
click at [1000, 103] on div at bounding box center [535, 223] width 1071 height 447
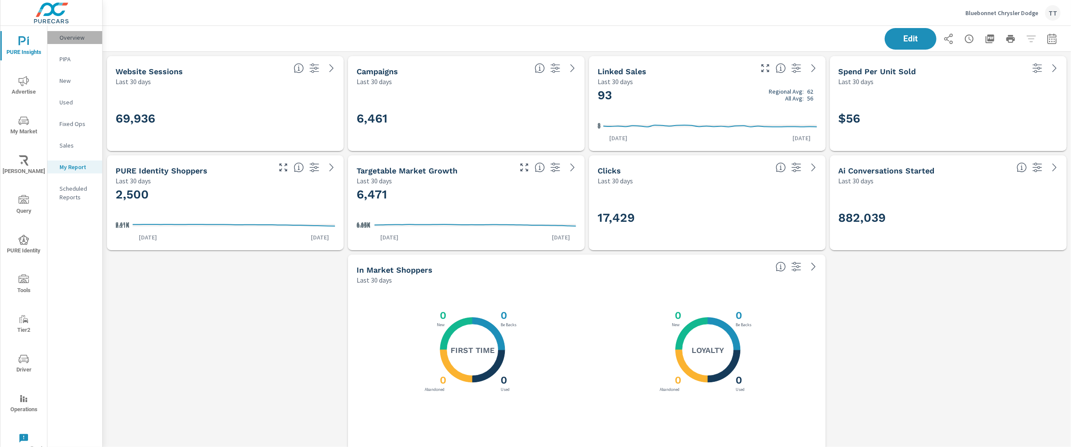
click at [80, 38] on p "Overview" at bounding box center [77, 37] width 36 height 9
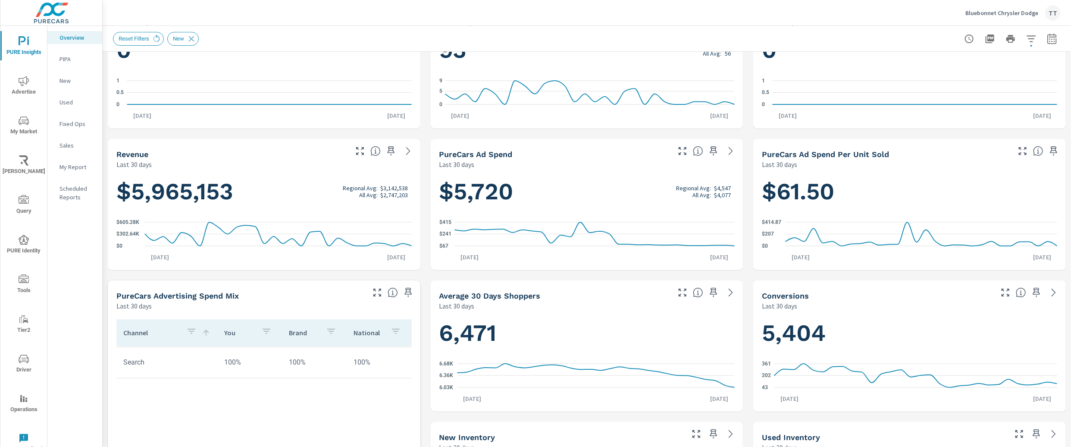
scroll to position [60, 0]
click at [971, 11] on p "Bluebonnet Chrysler Dodge" at bounding box center [1001, 13] width 73 height 8
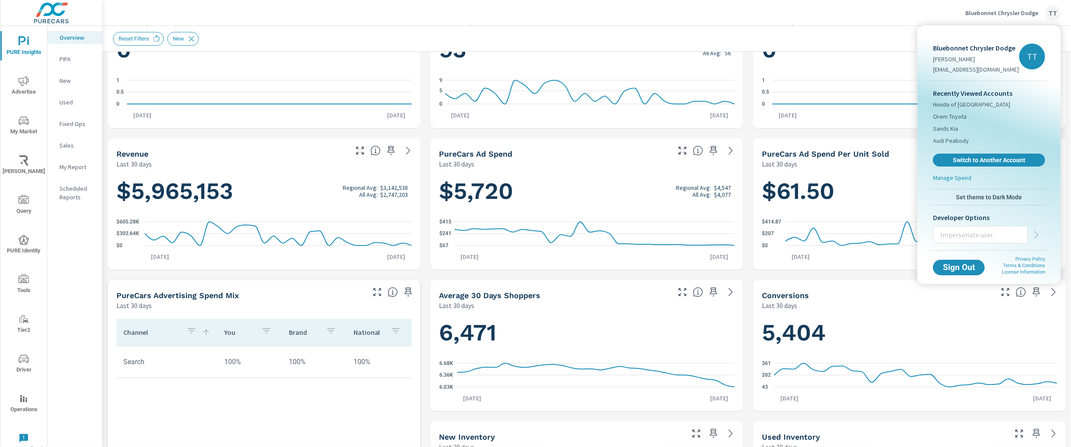
click at [433, 216] on div at bounding box center [535, 223] width 1071 height 447
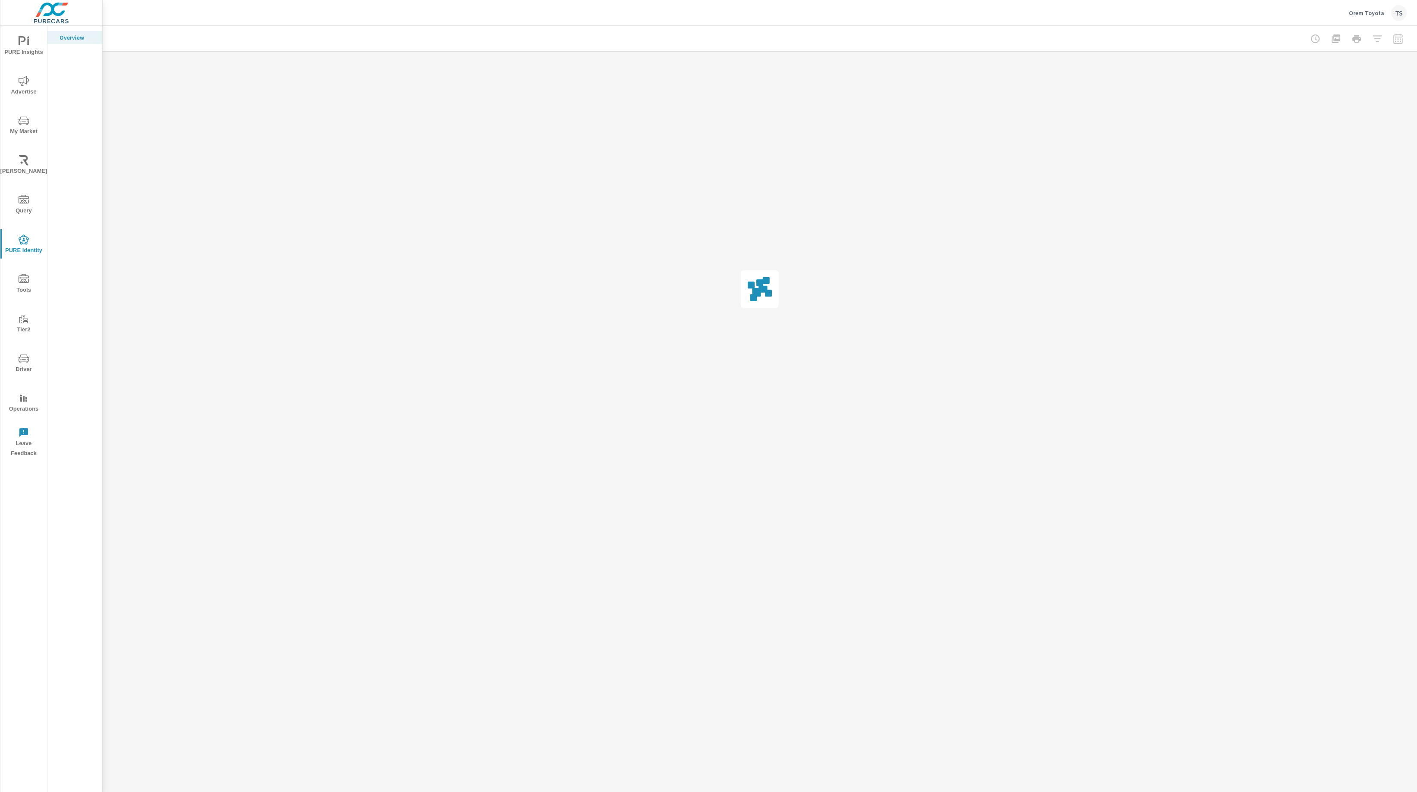
click at [7, 573] on div "PURE Insights Advertise My Market Riley AI Query PURE Identity Tools Tier2 Driv…" at bounding box center [23, 409] width 47 height 766
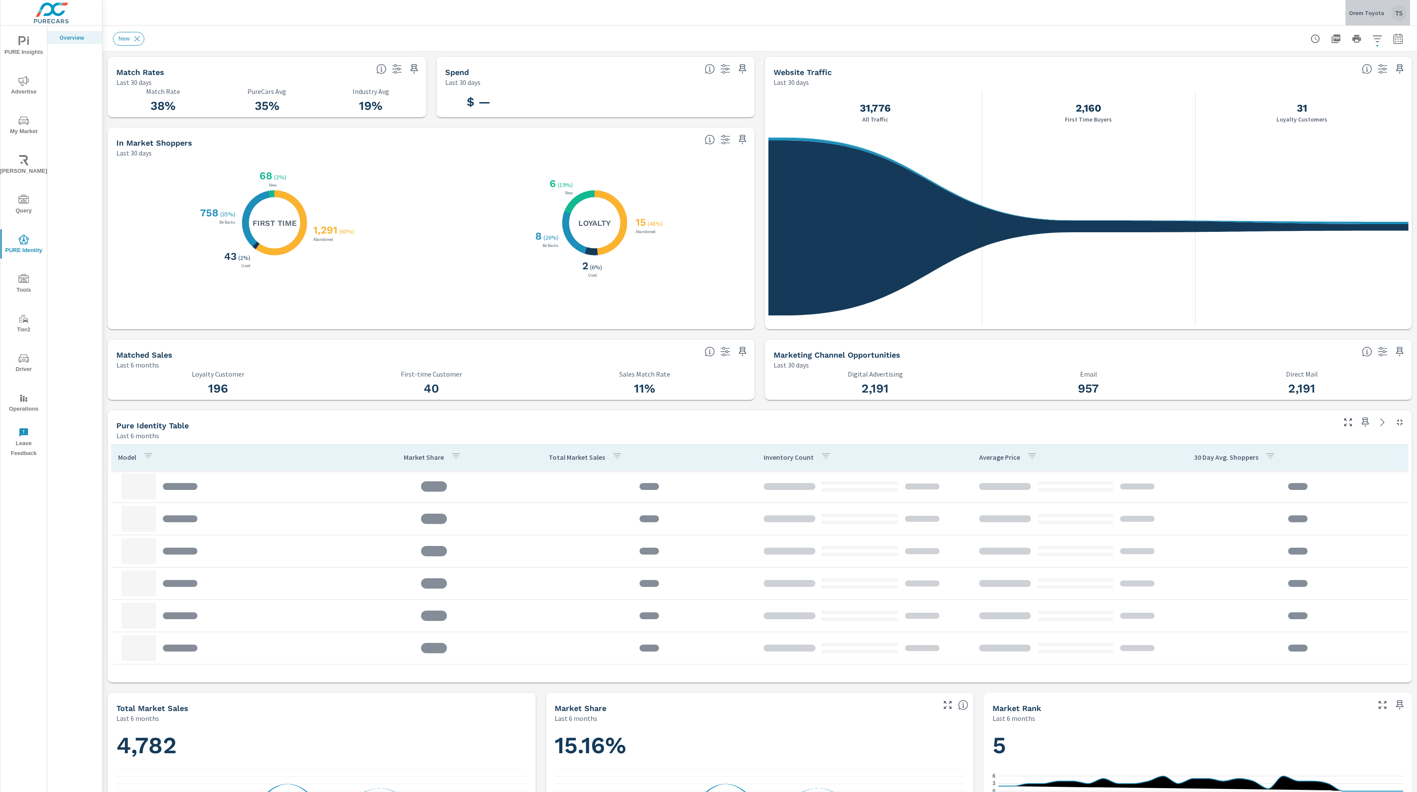
click at [1395, 12] on div "TS" at bounding box center [1399, 13] width 16 height 16
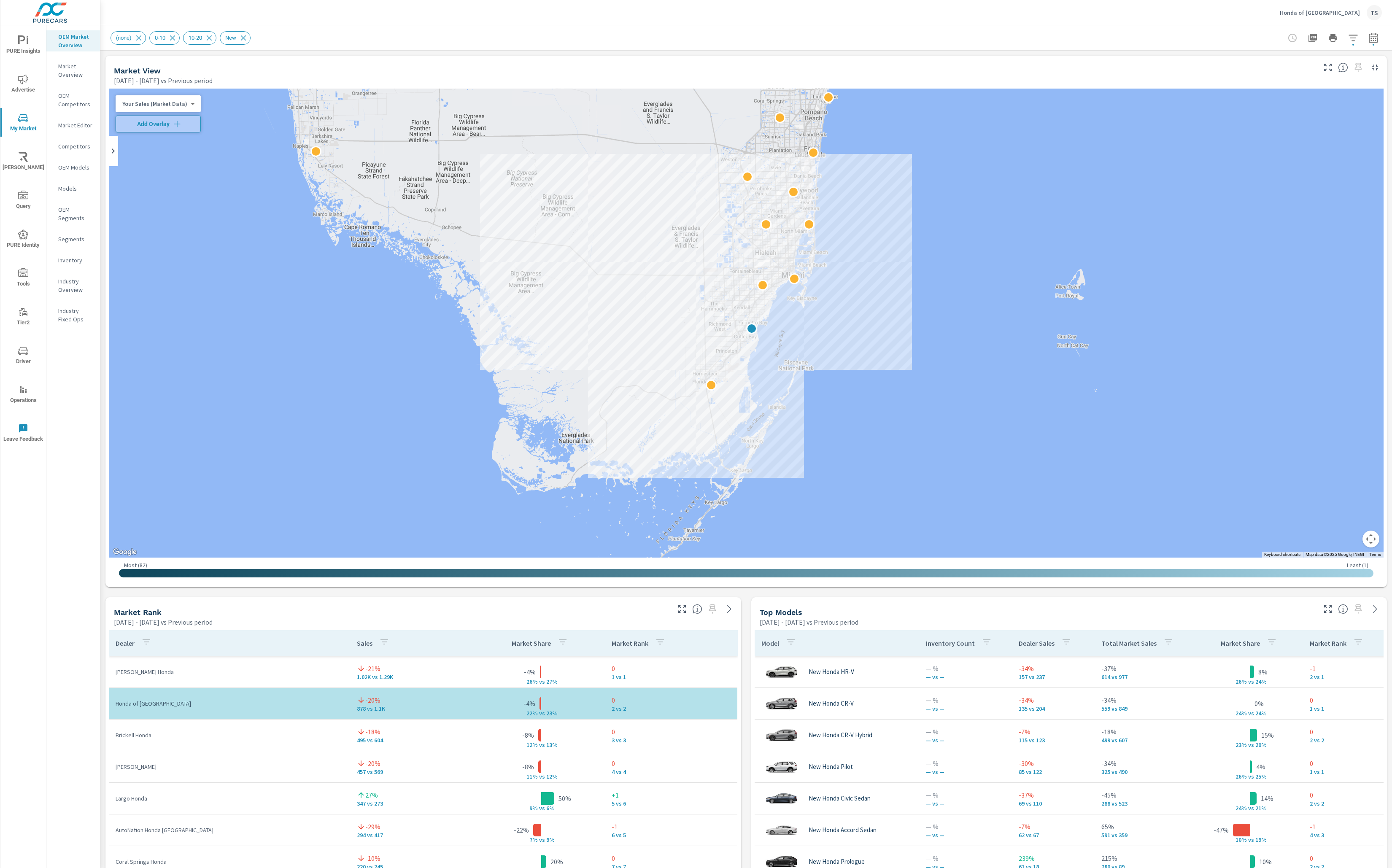
click at [1349, 7] on div "Honda of South Miami TS" at bounding box center [1331, 13] width 102 height 16
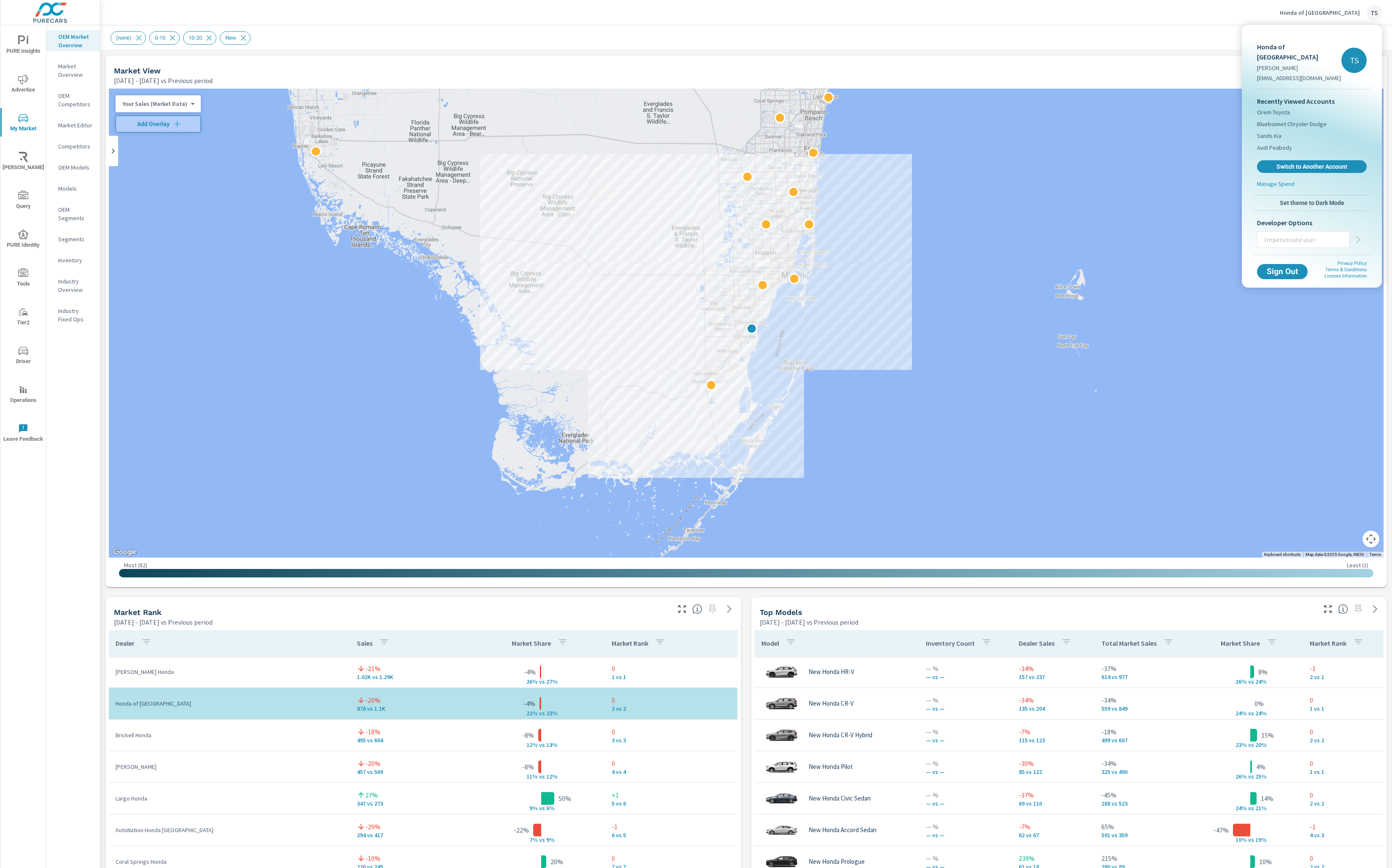
click at [1292, 229] on input "text" at bounding box center [1304, 240] width 92 height 22
paste input "matte@purecars.com"
type input "matte@purecars.com"
click at [1359, 235] on icon "button" at bounding box center [1359, 240] width 10 height 10
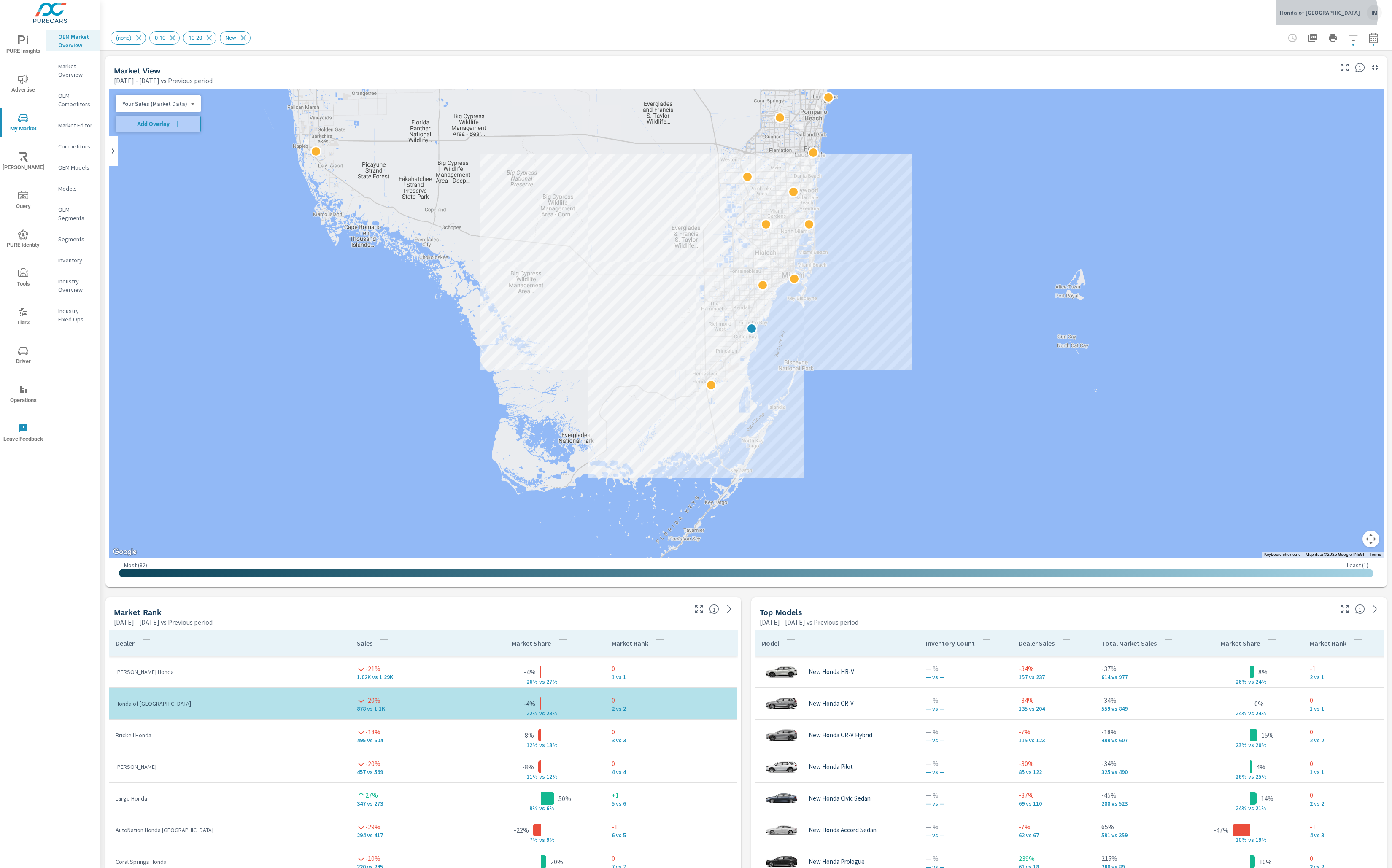
click at [1351, 14] on p "Honda of [GEOGRAPHIC_DATA]" at bounding box center [1321, 13] width 80 height 8
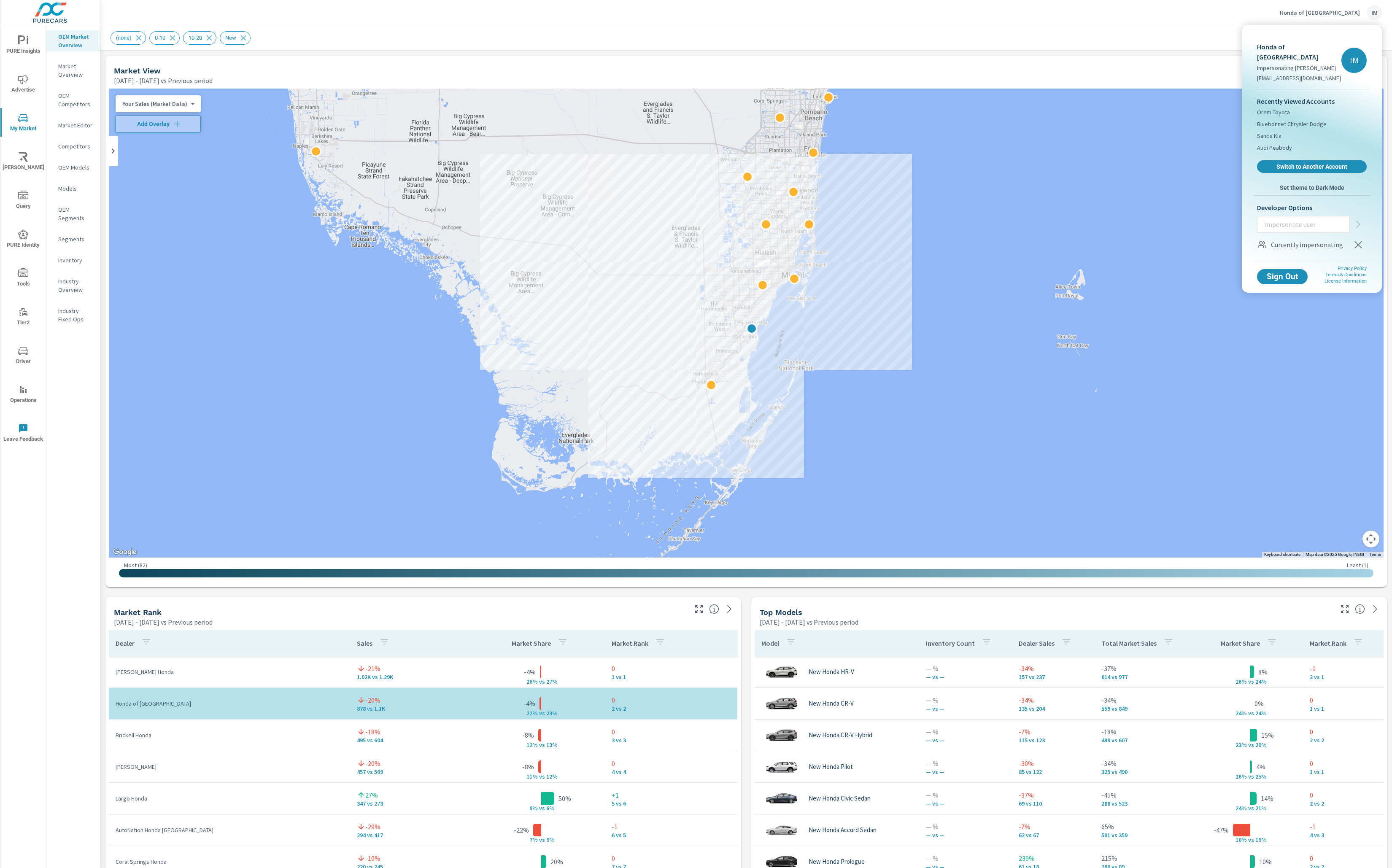
click at [1355, 240] on icon "button" at bounding box center [1359, 245] width 10 height 10
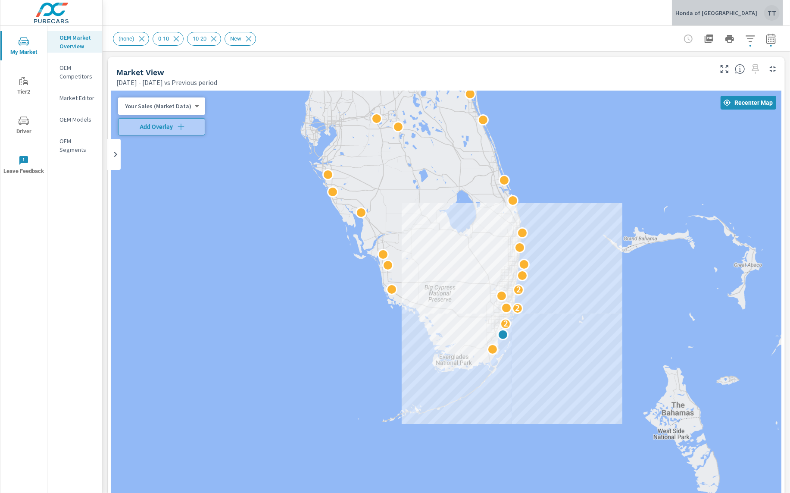
click at [770, 9] on div "TT" at bounding box center [772, 13] width 16 height 16
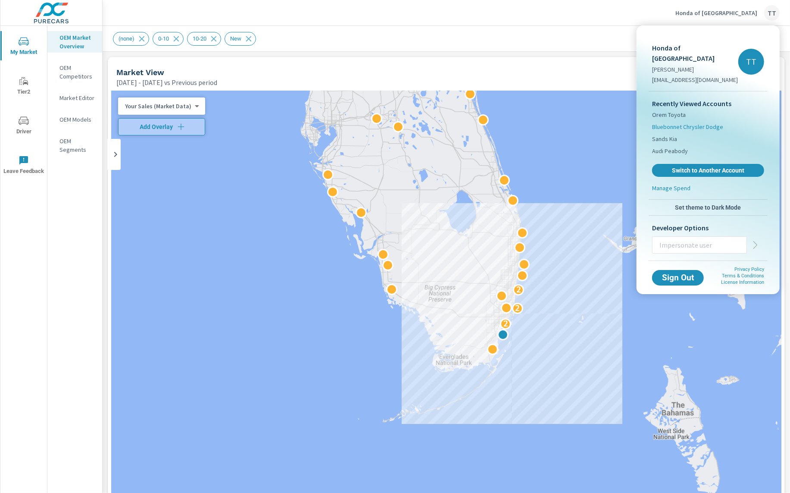
click at [672, 122] on span "Bluebonnet Chrysler Dodge" at bounding box center [687, 126] width 71 height 9
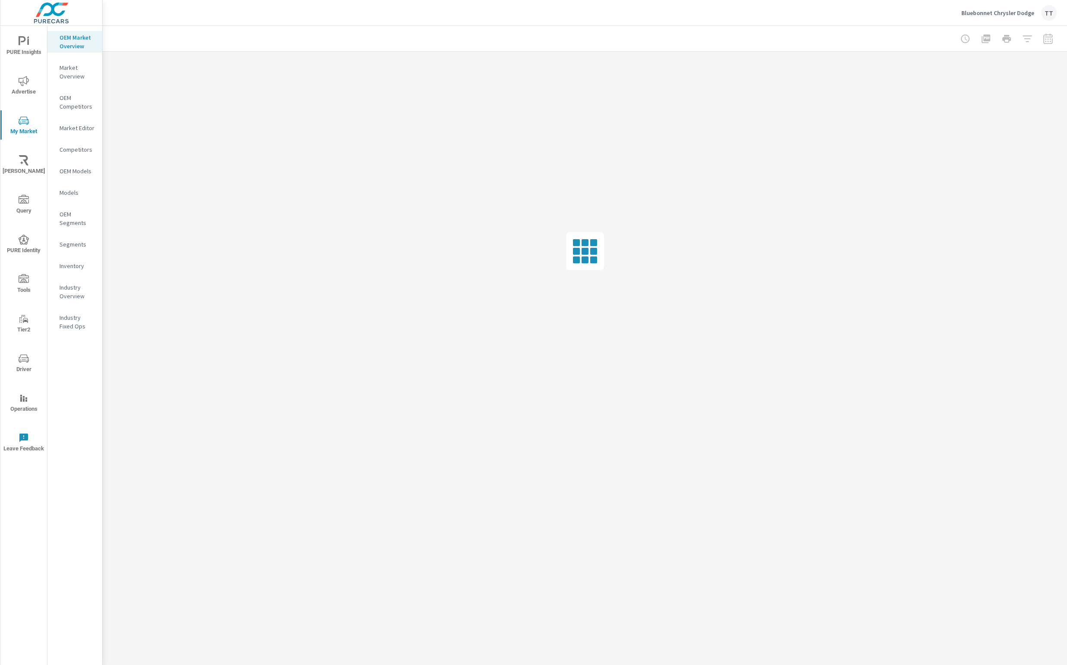
click at [790, 12] on p "Bluebonnet Chrysler Dodge" at bounding box center [997, 13] width 73 height 8
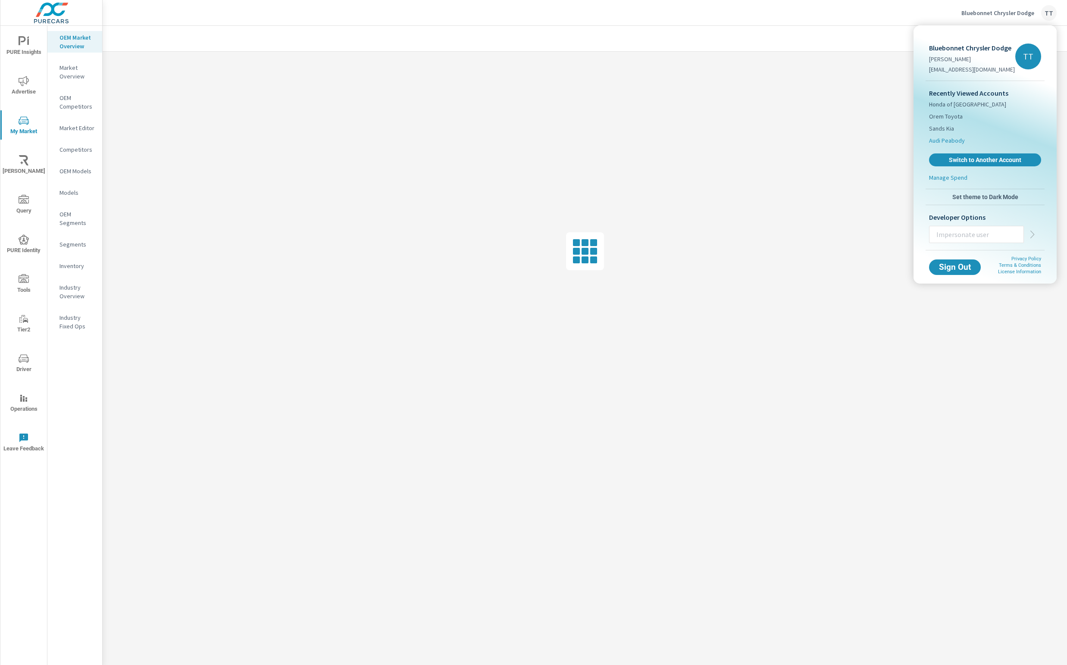
click at [790, 142] on span "Audi Peabody" at bounding box center [947, 140] width 36 height 9
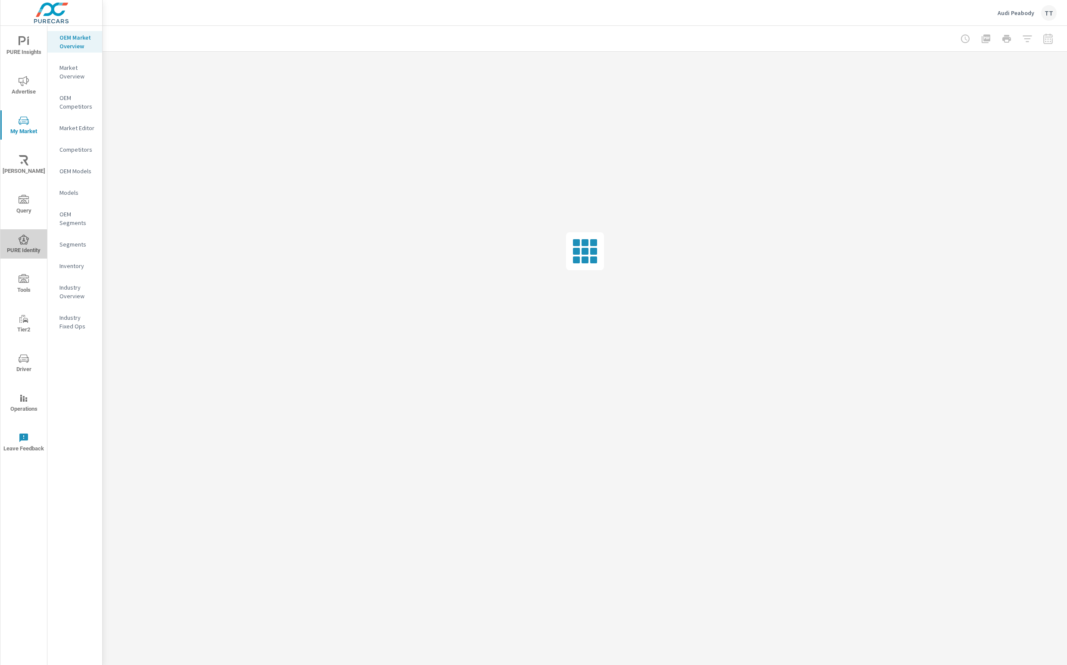
click at [24, 249] on span "PURE Identity" at bounding box center [23, 244] width 41 height 21
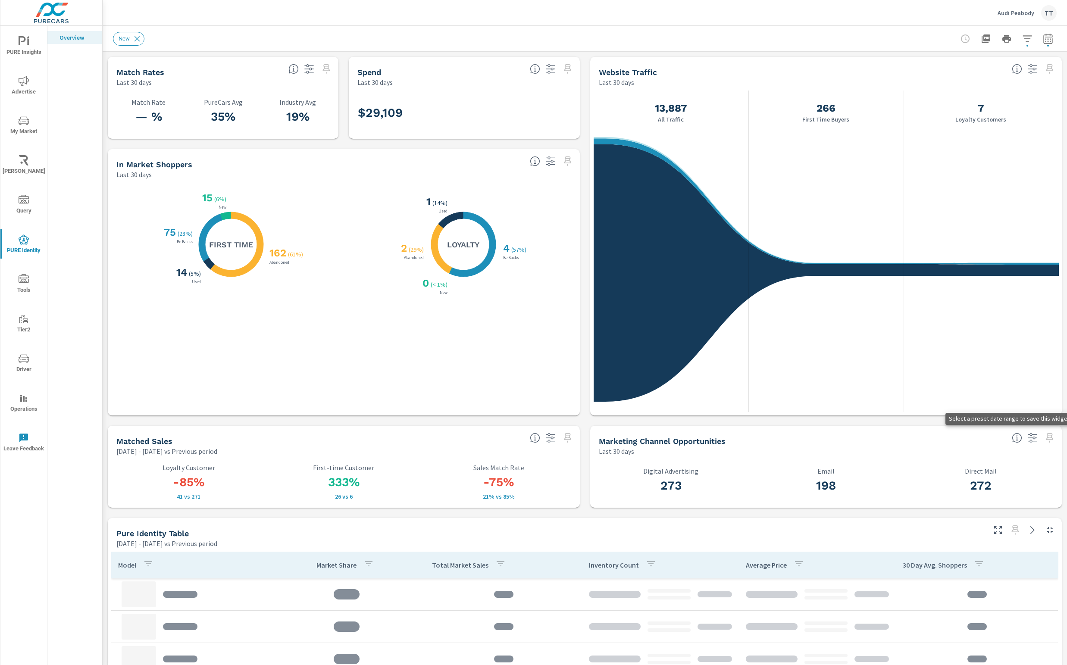
click at [790, 437] on span at bounding box center [1050, 438] width 14 height 14
drag, startPoint x: 1050, startPoint y: 437, endPoint x: 1052, endPoint y: 475, distance: 38.0
click at [790, 475] on div "Marketing Channel Opportunities Last 30 days 273 Digital Advertising 198 Email …" at bounding box center [826, 467] width 472 height 82
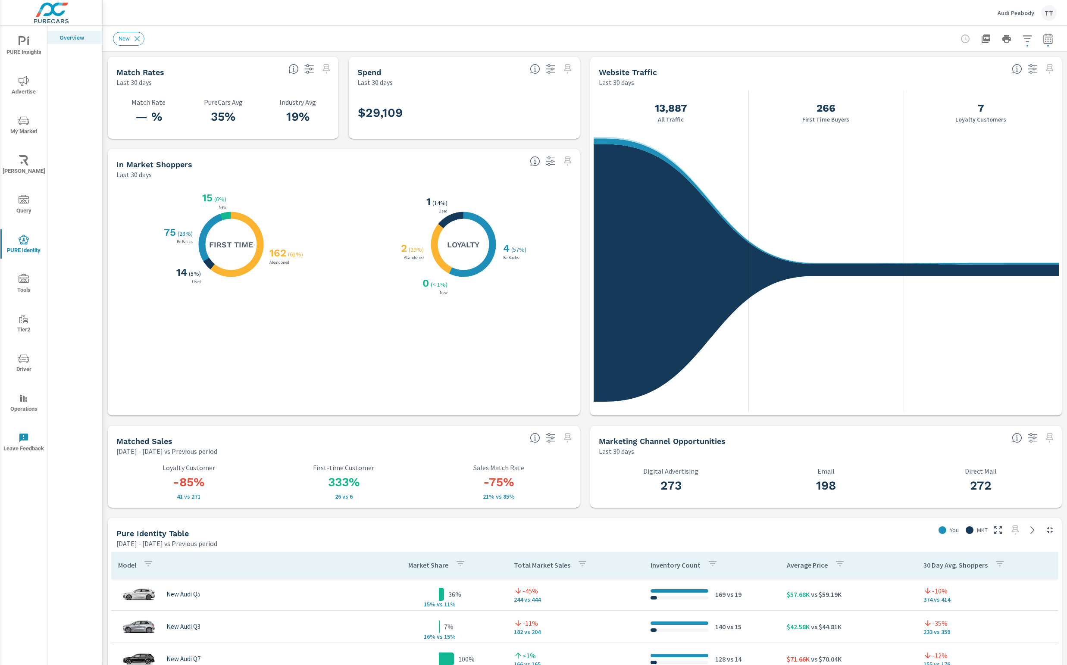
drag, startPoint x: 927, startPoint y: 449, endPoint x: 1057, endPoint y: 440, distance: 130.5
click at [790, 449] on div "Last 30 days" at bounding box center [802, 451] width 406 height 10
click at [790, 492] on span at bounding box center [1015, 530] width 14 height 14
click at [790, 39] on icon "button" at bounding box center [1048, 39] width 6 height 3
select select "Previous period"
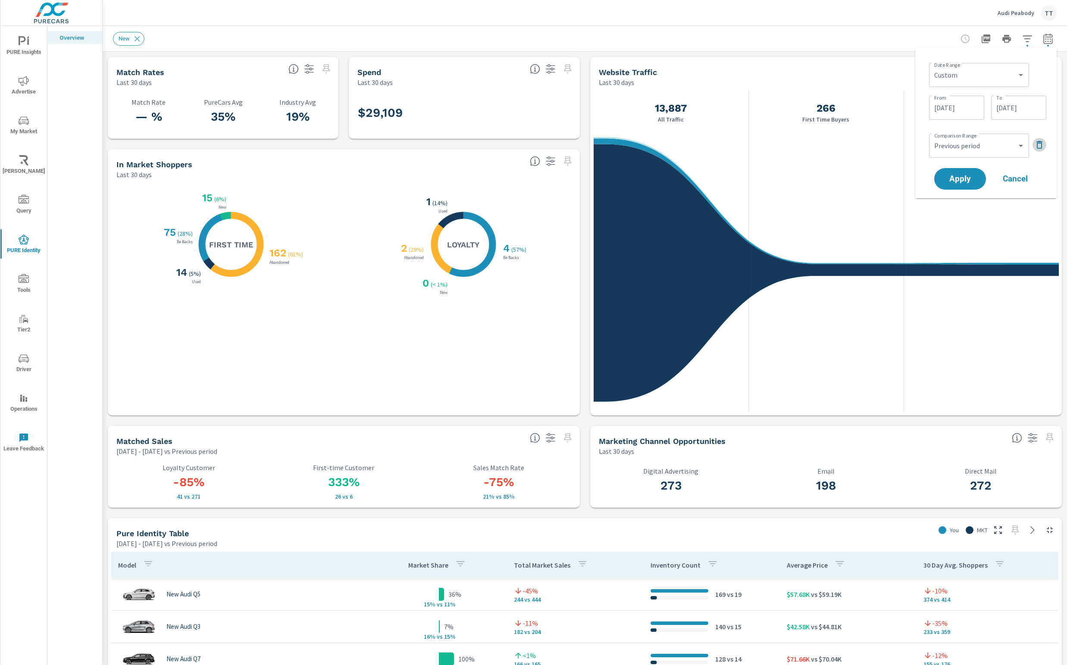
click at [790, 145] on icon "button" at bounding box center [1039, 145] width 10 height 10
click at [790, 75] on div "Custom [DATE] Last week Last 7 days Last 14 days Last 30 days Last 45 days Last…" at bounding box center [979, 75] width 100 height 24
click at [790, 78] on select "Custom [DATE] Last week Last 7 days Last 14 days Last 30 days Last 45 days Last…" at bounding box center [978, 74] width 93 height 17
click at [790, 160] on button "Cancel" at bounding box center [1015, 155] width 52 height 22
click at [790, 41] on icon "button" at bounding box center [1048, 39] width 10 height 10
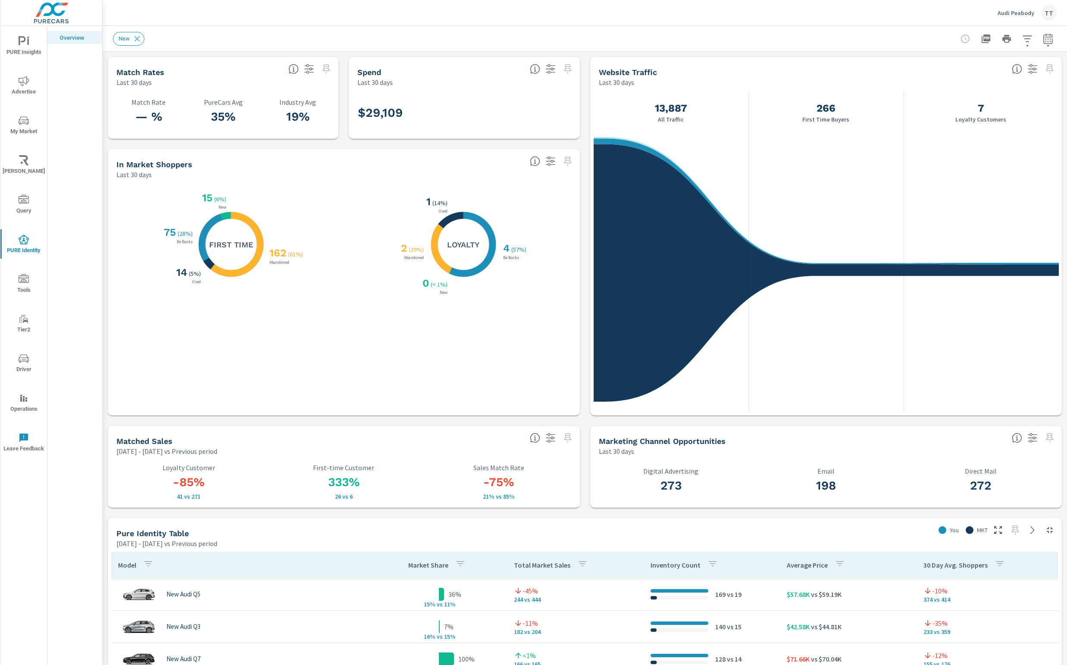
select select "Previous period"
click at [790, 77] on select "Custom [DATE] Last week Last 7 days Last 14 days Last 30 days Last 45 days Last…" at bounding box center [978, 74] width 93 height 17
click at [790, 66] on select "Custom [DATE] Last week Last 7 days Last 14 days Last 30 days Last 45 days Last…" at bounding box center [978, 74] width 93 height 17
select select "Last 6 months"
click at [790, 140] on button "Apply" at bounding box center [959, 146] width 53 height 22
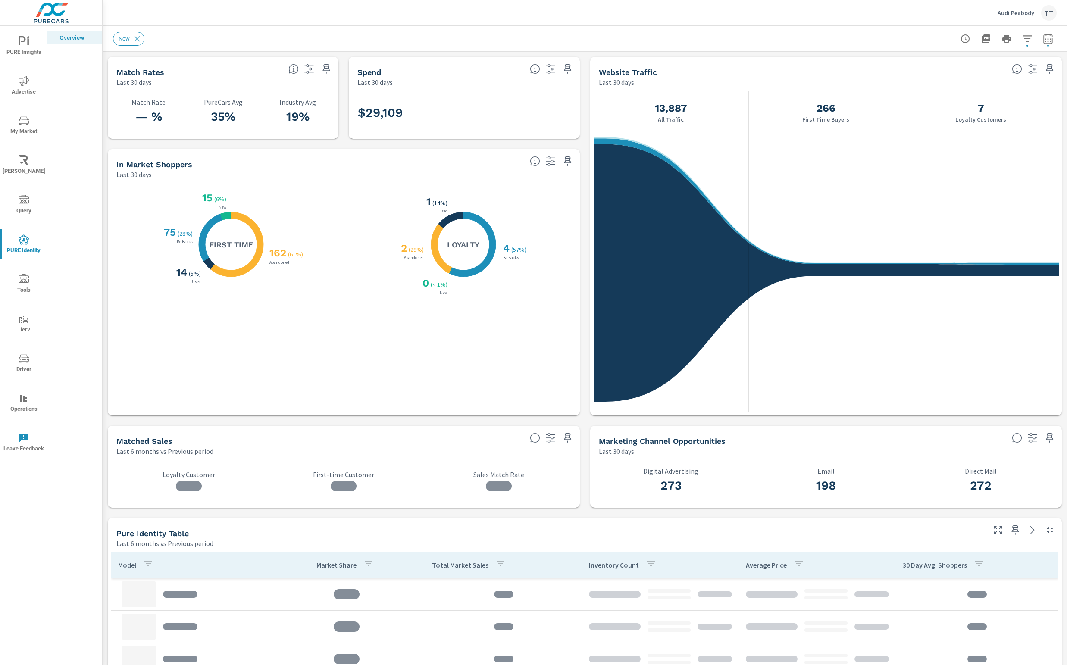
click at [790, 438] on icon "button" at bounding box center [1049, 438] width 10 height 10
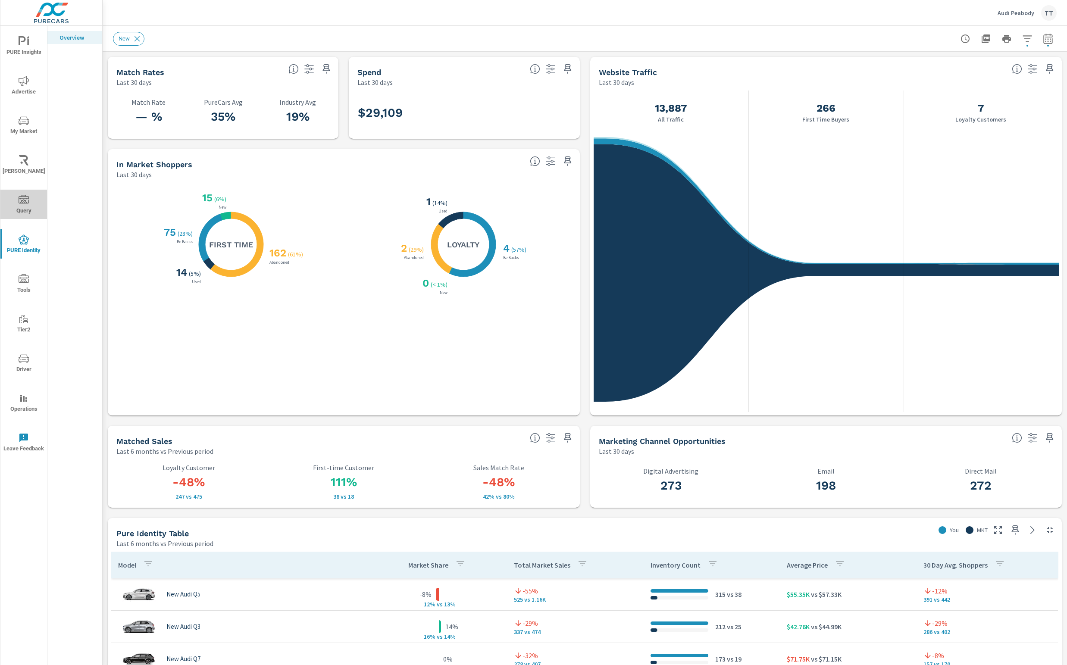
click at [29, 201] on span "Query" at bounding box center [23, 205] width 41 height 21
